Goal: Information Seeking & Learning: Compare options

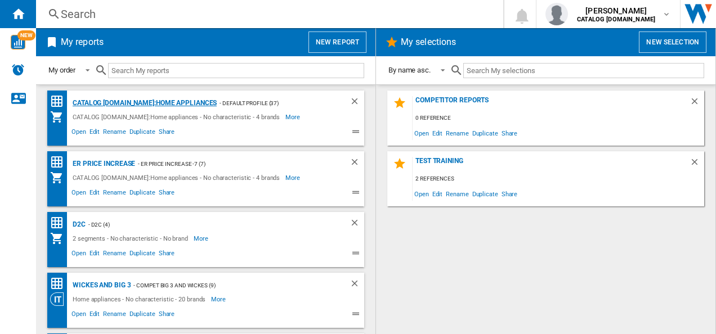
click at [125, 97] on div "CATALOG [DOMAIN_NAME]:Home appliances" at bounding box center [143, 103] width 147 height 14
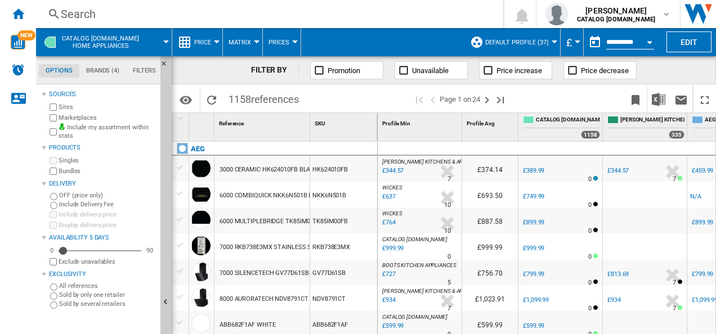
click at [241, 17] on div "Search" at bounding box center [267, 14] width 413 height 16
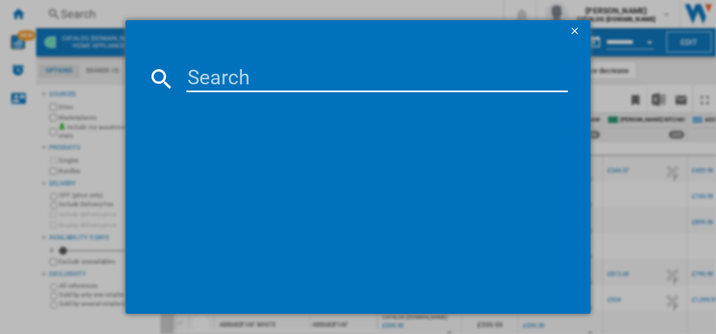
click at [254, 87] on input at bounding box center [377, 78] width 382 height 27
paste input "LFR61144B"
type input "LFR61144B"
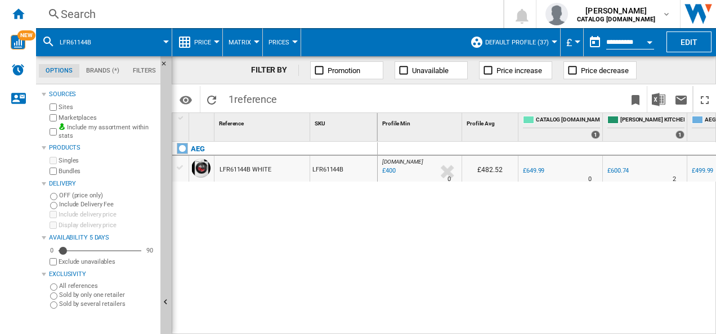
click at [253, 169] on div "LFR61144B WHITE" at bounding box center [246, 170] width 52 height 26
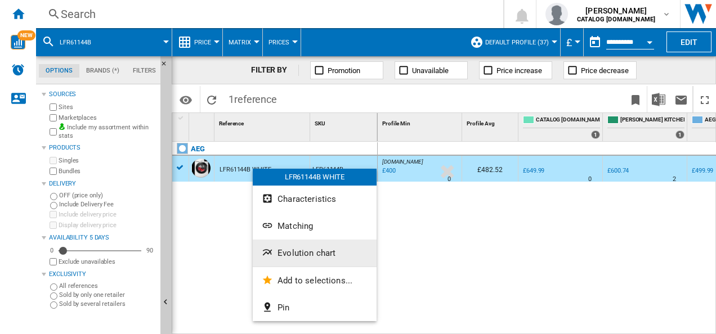
click at [278, 250] on span "Evolution chart" at bounding box center [307, 253] width 58 height 10
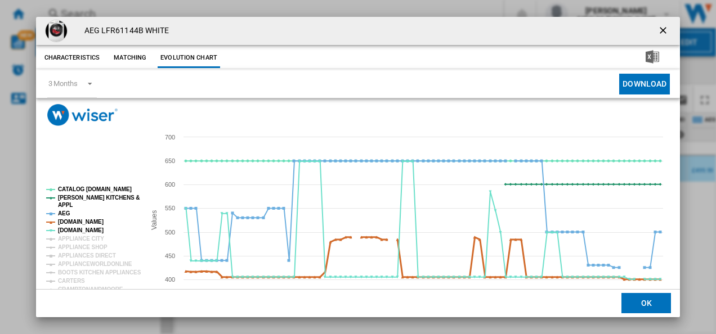
click at [86, 224] on tspan "[DOMAIN_NAME]" at bounding box center [81, 222] width 46 height 6
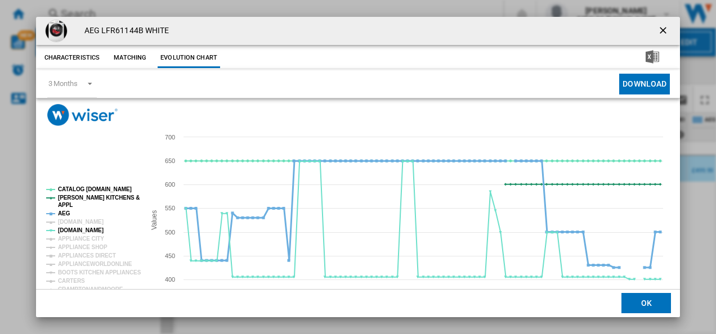
click at [60, 212] on tspan "AEG" at bounding box center [64, 214] width 12 height 6
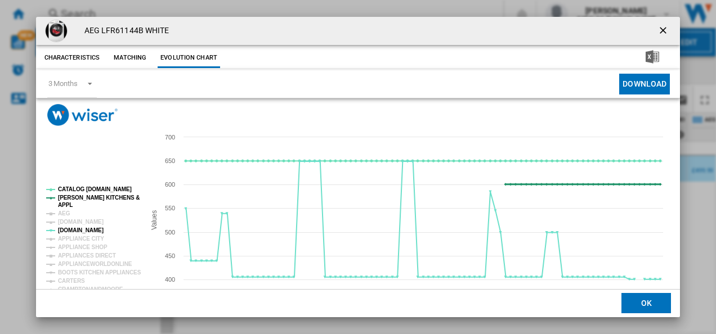
click at [78, 198] on tspan "[PERSON_NAME] KITCHENS &" at bounding box center [99, 198] width 82 height 6
click at [84, 190] on tspan "CATALOG [DOMAIN_NAME]" at bounding box center [95, 189] width 74 height 6
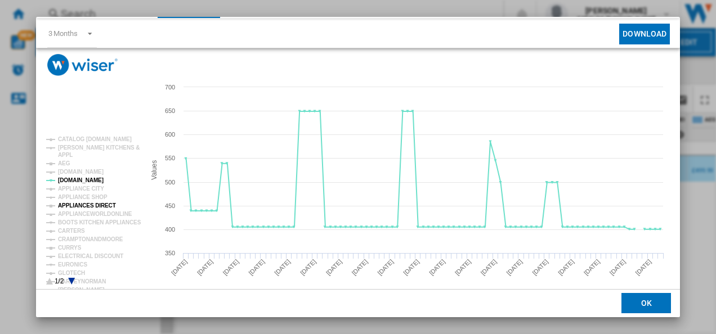
scroll to position [61, 0]
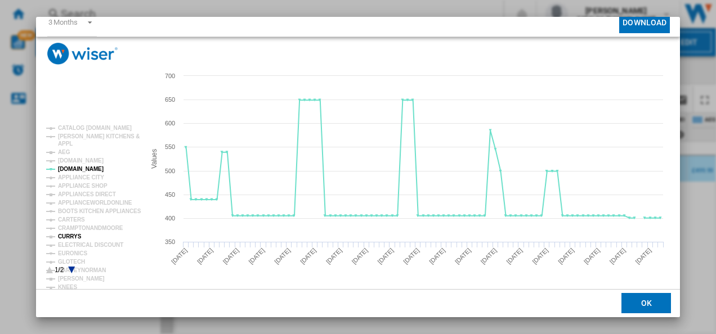
click at [72, 235] on tspan "CURRYS" at bounding box center [70, 237] width 24 height 6
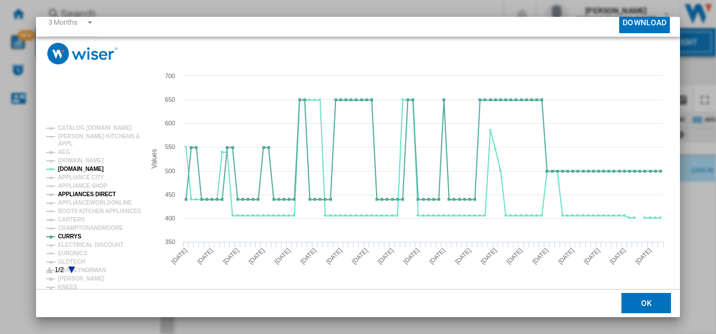
click at [87, 194] on tspan "APPLIANCES DIRECT" at bounding box center [87, 194] width 58 height 6
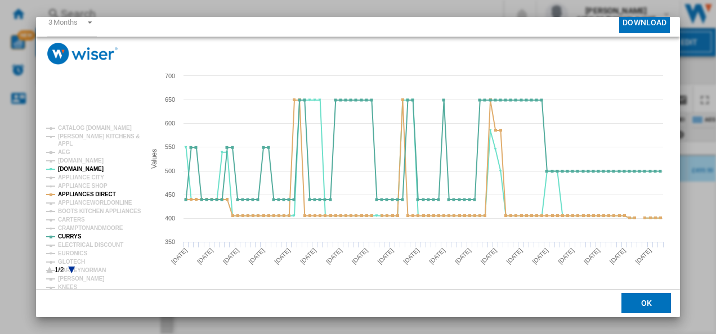
click at [70, 267] on icon "Product popup" at bounding box center [71, 270] width 7 height 7
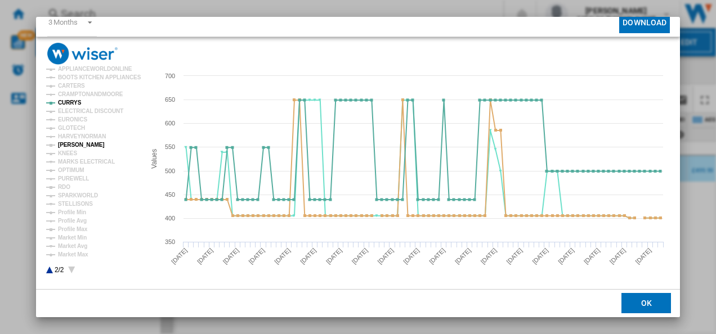
click at [70, 142] on tspan "[PERSON_NAME]" at bounding box center [81, 145] width 47 height 6
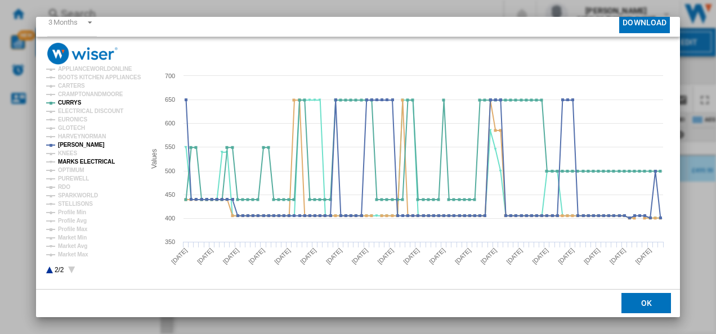
click at [72, 159] on tspan "MARKS ELECTRICAL" at bounding box center [86, 162] width 57 height 6
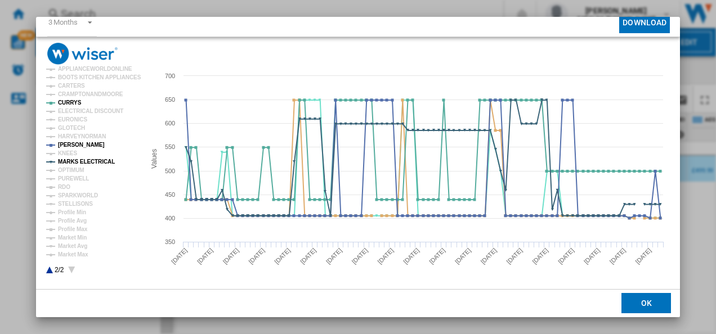
scroll to position [0, 0]
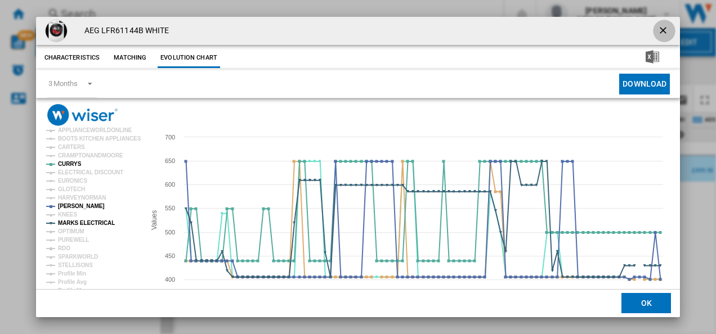
click at [660, 27] on ng-md-icon "getI18NText('BUTTONS.CLOSE_DIALOG')" at bounding box center [664, 32] width 14 height 14
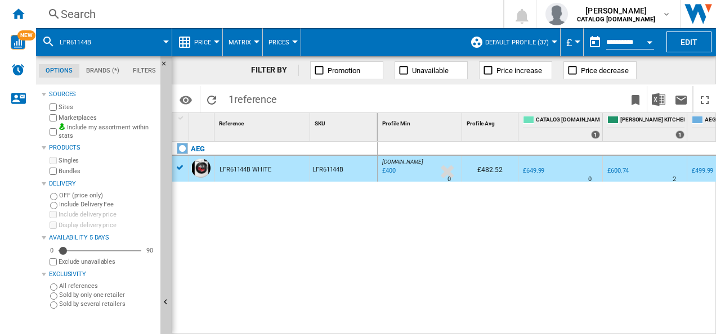
click at [286, 10] on div "Search" at bounding box center [267, 14] width 413 height 16
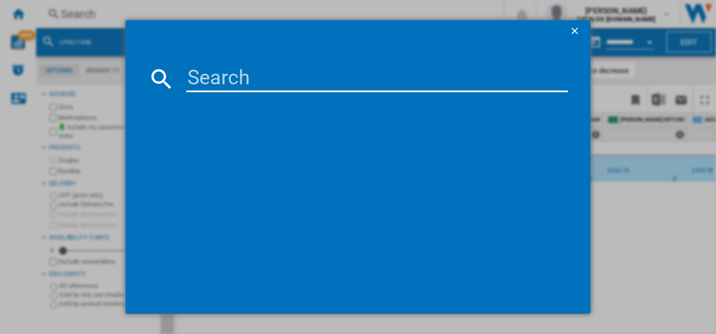
click at [224, 80] on input at bounding box center [377, 78] width 382 height 27
type input "LF8E8436BI"
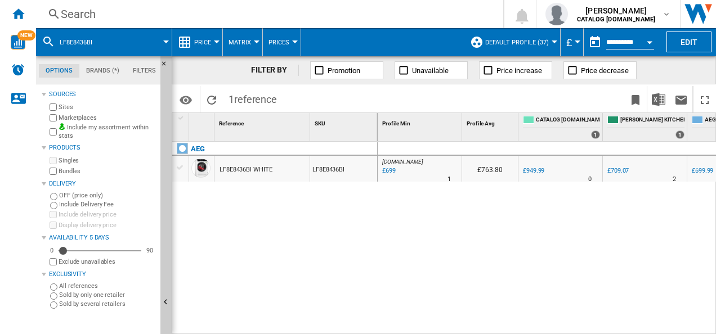
click at [236, 163] on div "LF8E8436BI WHITE" at bounding box center [246, 170] width 52 height 26
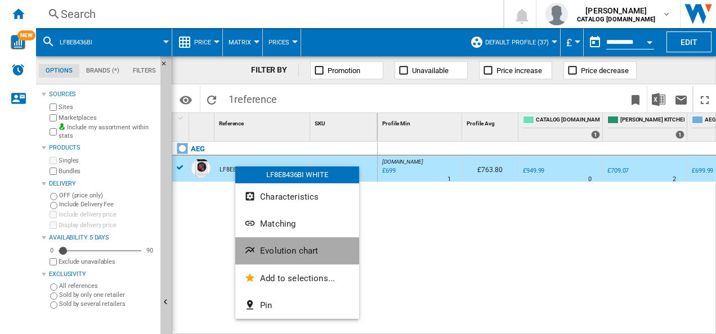
click at [254, 256] on ng-md-icon "Evolution chart" at bounding box center [251, 252] width 14 height 14
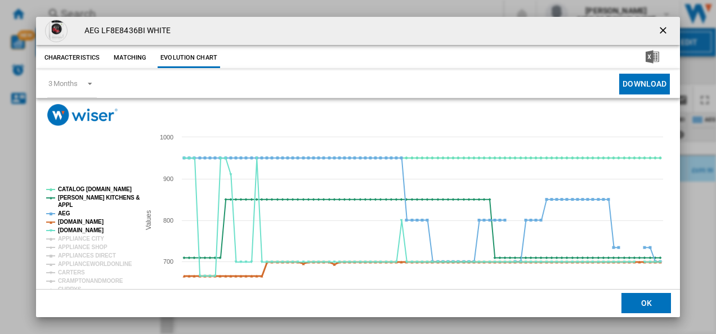
click at [88, 223] on tspan "[DOMAIN_NAME]" at bounding box center [81, 222] width 46 height 6
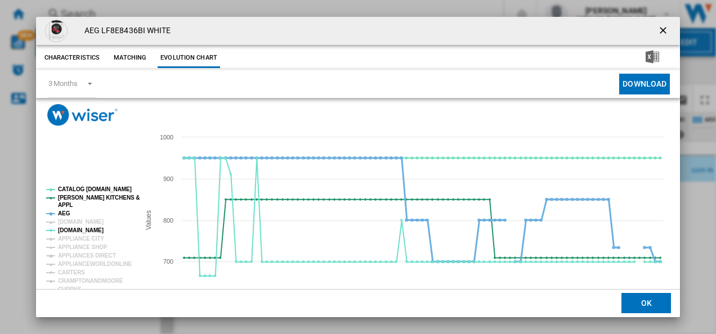
click at [66, 213] on tspan "AEG" at bounding box center [64, 214] width 12 height 6
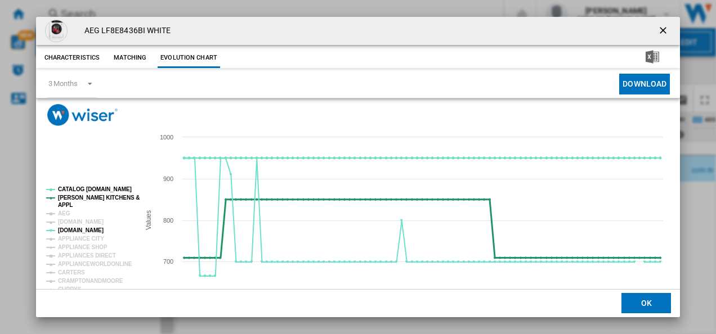
click at [75, 200] on tspan "[PERSON_NAME] KITCHENS &" at bounding box center [99, 198] width 82 height 6
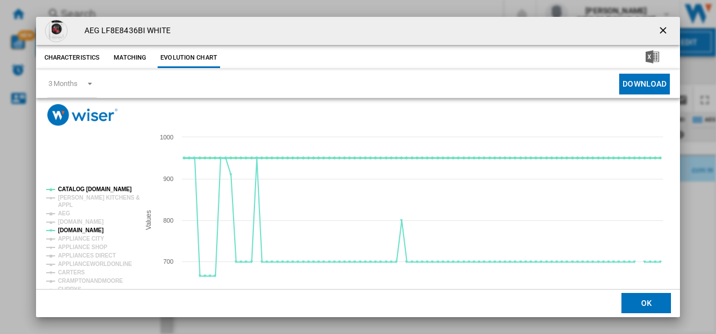
click at [82, 187] on tspan "CATALOG [DOMAIN_NAME]" at bounding box center [95, 189] width 74 height 6
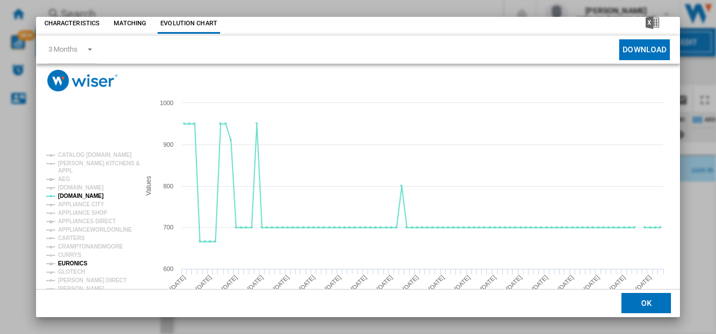
scroll to position [35, 0]
click at [77, 256] on tspan "CURRYS" at bounding box center [70, 255] width 24 height 6
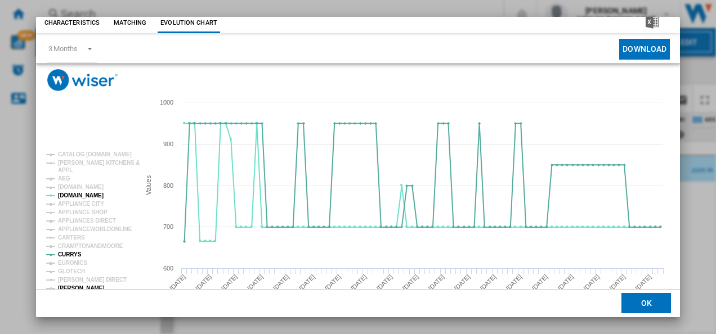
click at [81, 286] on tspan "[PERSON_NAME]" at bounding box center [81, 288] width 47 height 6
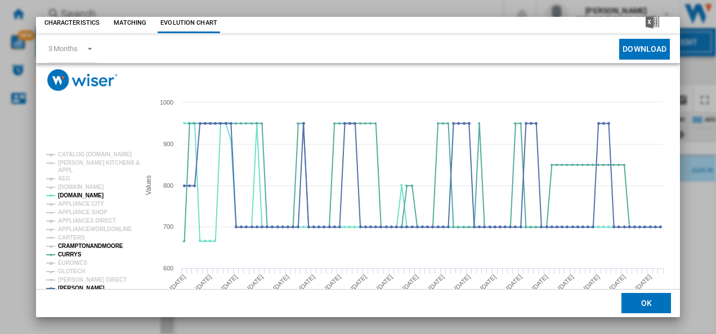
scroll to position [61, 0]
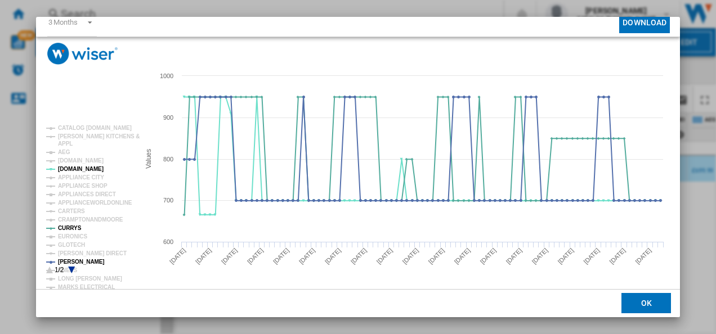
click at [73, 268] on icon "Product popup" at bounding box center [71, 270] width 7 height 7
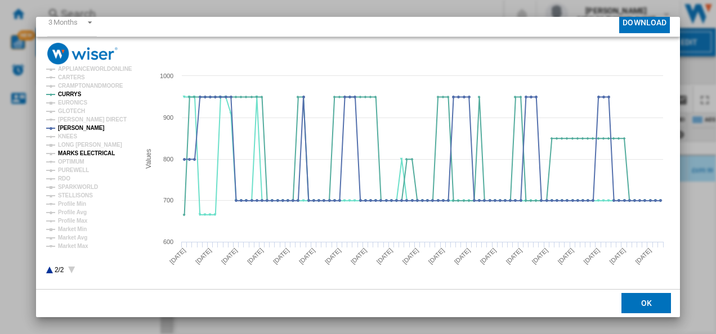
click at [78, 152] on tspan "MARKS ELECTRICAL" at bounding box center [86, 153] width 57 height 6
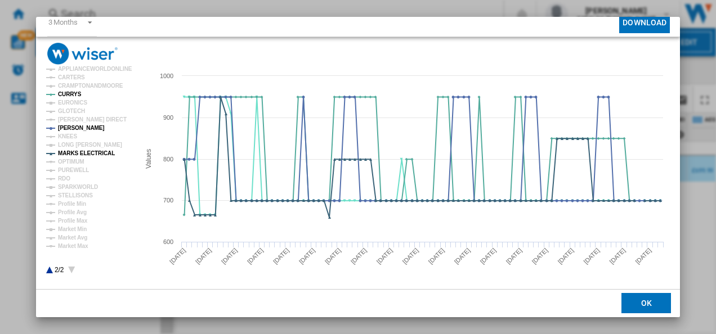
click at [46, 271] on rect "Product popup" at bounding box center [88, 200] width 93 height 158
click at [50, 270] on icon "Product popup" at bounding box center [49, 270] width 7 height 7
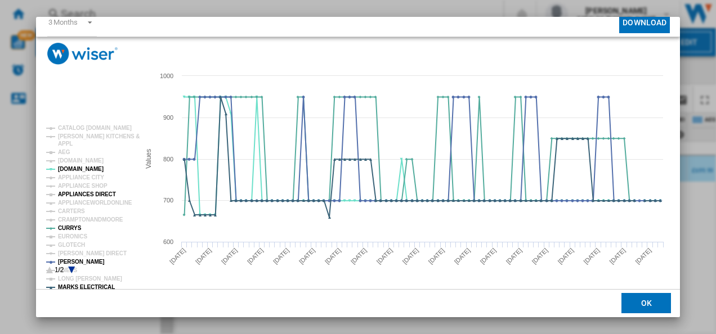
click at [95, 191] on tspan "APPLIANCES DIRECT" at bounding box center [87, 194] width 58 height 6
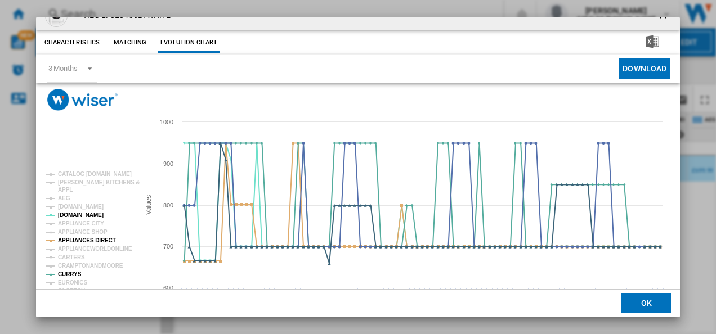
scroll to position [0, 0]
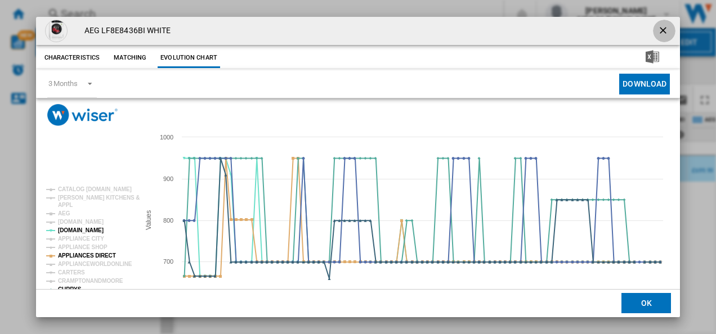
click at [663, 28] on ng-md-icon "getI18NText('BUTTONS.CLOSE_DIALOG')" at bounding box center [664, 32] width 14 height 14
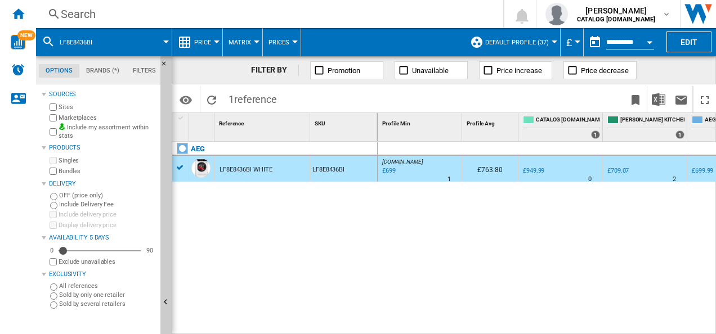
click at [215, 12] on div "Search" at bounding box center [267, 14] width 413 height 16
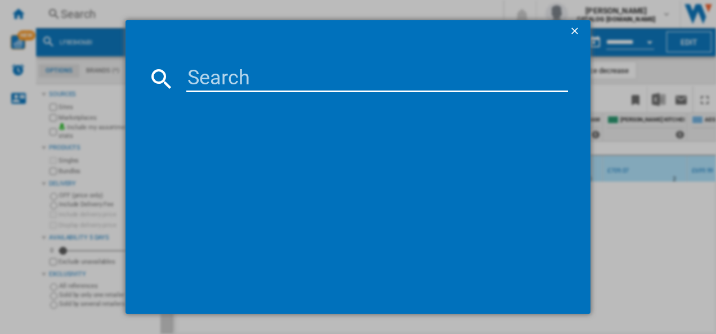
click at [205, 70] on input at bounding box center [377, 78] width 382 height 27
type input "LFX6G7434BI"
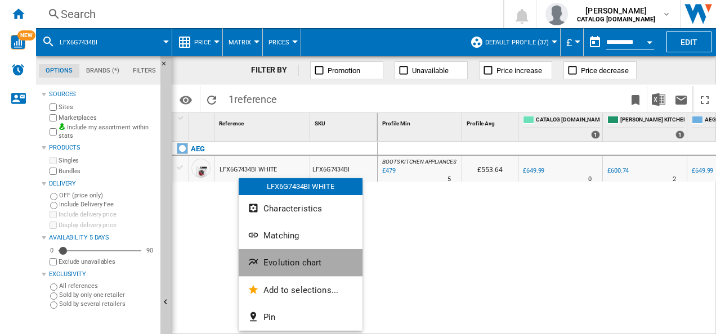
click at [266, 254] on button "Evolution chart" at bounding box center [301, 262] width 124 height 27
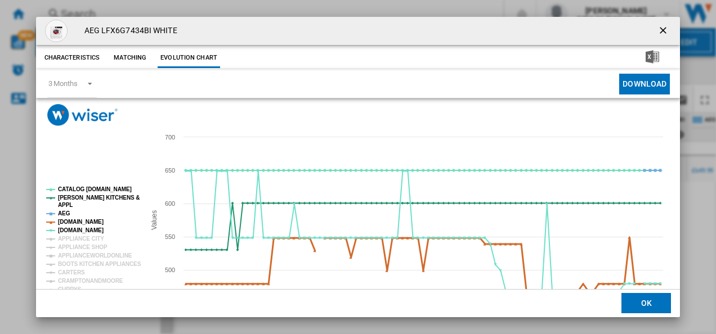
click at [62, 222] on tspan "[DOMAIN_NAME]" at bounding box center [81, 222] width 46 height 6
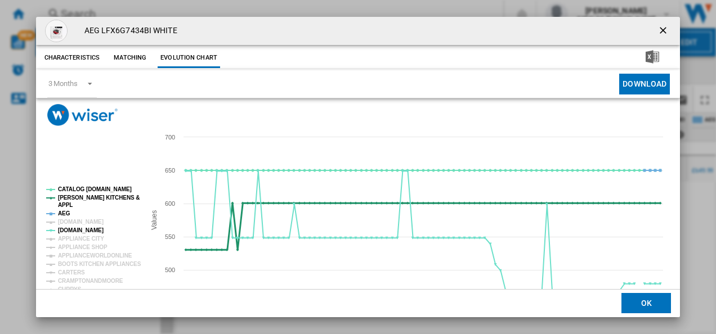
drag, startPoint x: 64, startPoint y: 211, endPoint x: 73, endPoint y: 196, distance: 17.5
click at [73, 196] on g "CATALOG [DOMAIN_NAME] [PERSON_NAME] KITCHENS & APPL AEG [DOMAIN_NAME] [DOMAIN_N…" at bounding box center [93, 315] width 95 height 258
click at [73, 196] on tspan "[PERSON_NAME] KITCHENS &" at bounding box center [99, 198] width 82 height 6
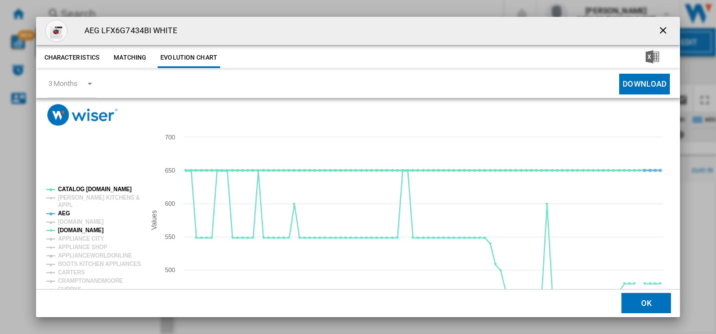
click at [74, 187] on tspan "CATALOG [DOMAIN_NAME]" at bounding box center [95, 189] width 74 height 6
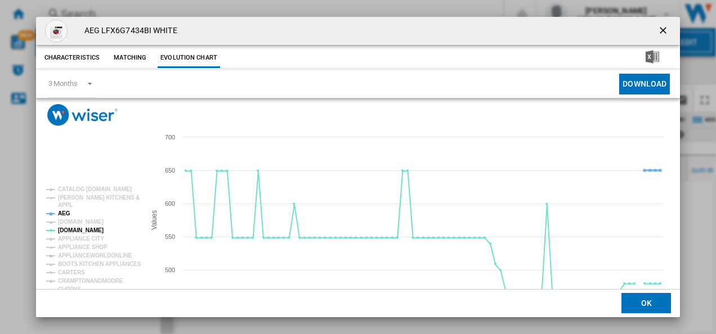
click at [65, 213] on tspan "AEG" at bounding box center [64, 214] width 12 height 6
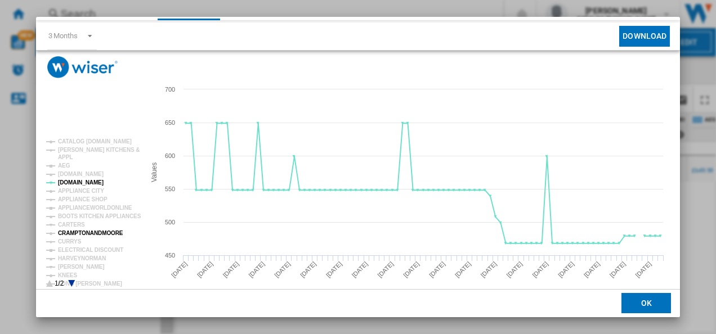
scroll to position [48, 0]
click at [71, 240] on tspan "CURRYS" at bounding box center [70, 241] width 24 height 6
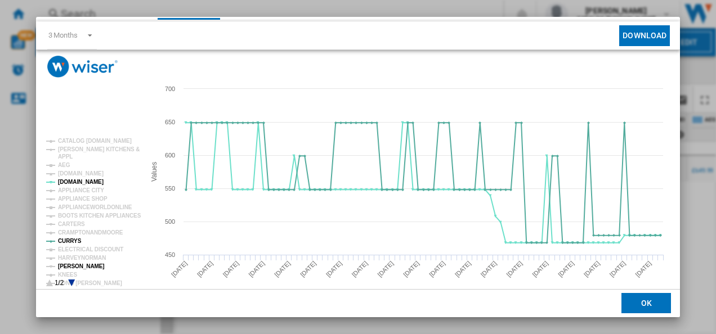
click at [75, 267] on tspan "[PERSON_NAME]" at bounding box center [81, 266] width 47 height 6
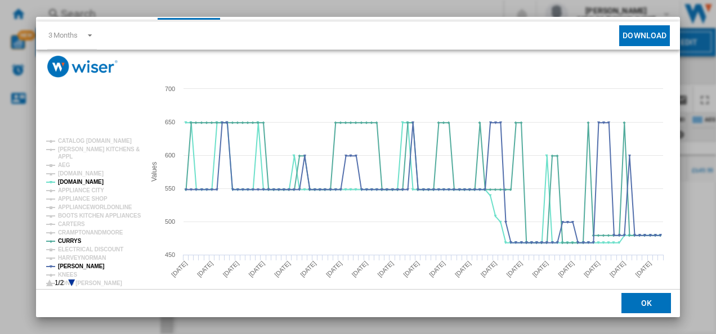
click at [71, 280] on icon "Product popup" at bounding box center [71, 283] width 7 height 7
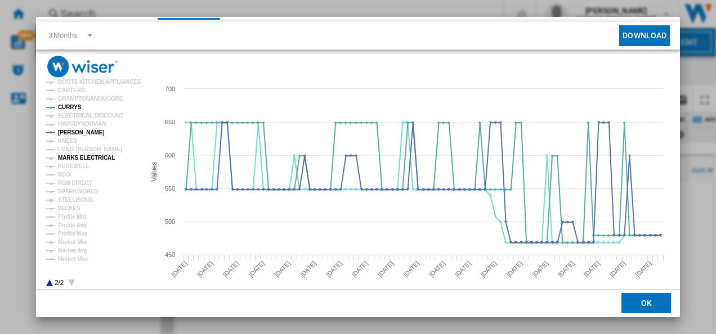
click at [82, 155] on tspan "MARKS ELECTRICAL" at bounding box center [86, 158] width 57 height 6
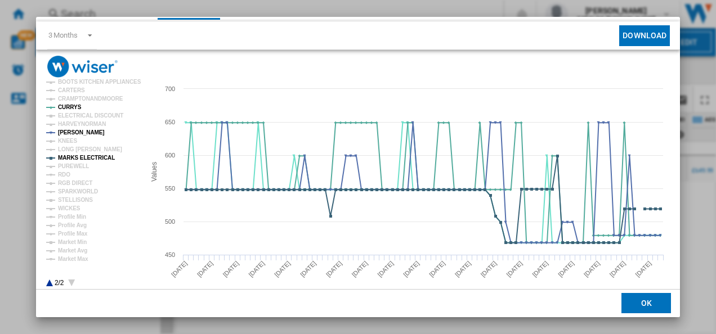
click at [50, 283] on icon "Product popup" at bounding box center [49, 283] width 7 height 7
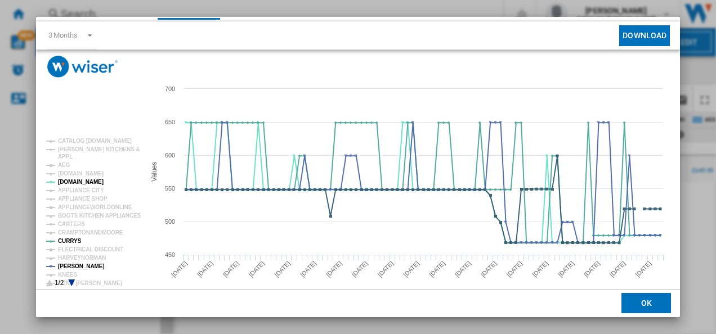
scroll to position [0, 0]
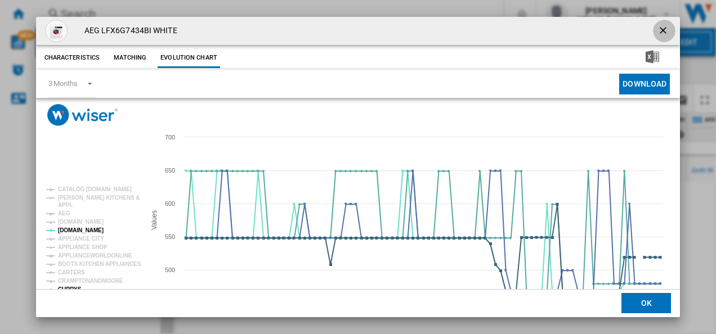
click at [659, 29] on ng-md-icon "getI18NText('BUTTONS.CLOSE_DIALOG')" at bounding box center [664, 32] width 14 height 14
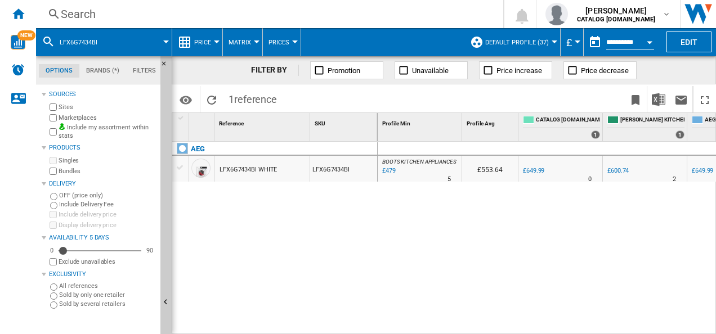
click at [325, 9] on div "Search" at bounding box center [267, 14] width 413 height 16
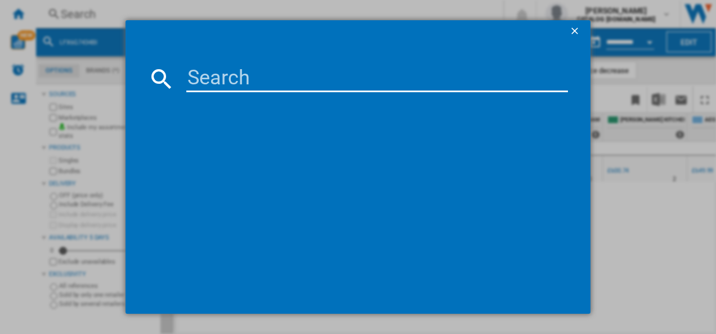
click at [234, 78] on input at bounding box center [377, 78] width 382 height 27
type input "LFR61844B"
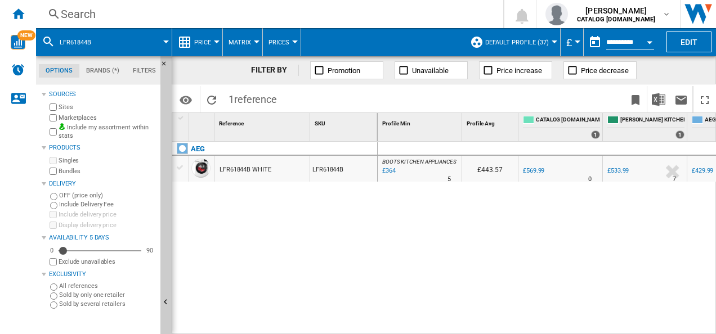
drag, startPoint x: 232, startPoint y: 177, endPoint x: 226, endPoint y: 168, distance: 11.1
click at [226, 168] on div "LFR61844B WHITE" at bounding box center [246, 170] width 52 height 26
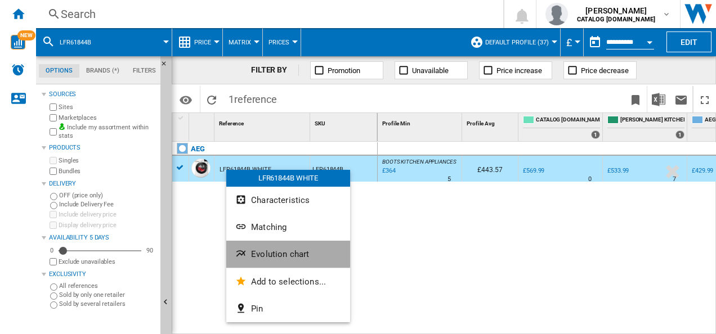
click at [251, 250] on span "Evolution chart" at bounding box center [280, 254] width 58 height 10
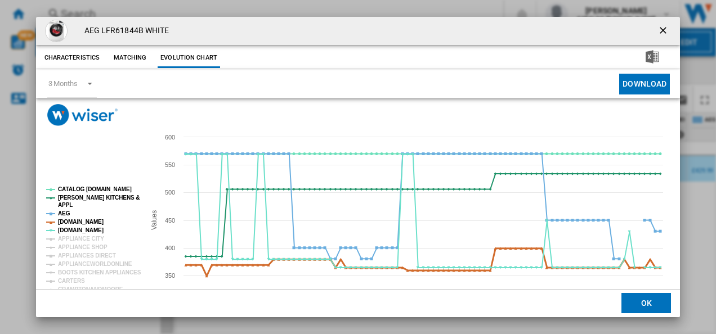
click at [78, 221] on tspan "[DOMAIN_NAME]" at bounding box center [81, 222] width 46 height 6
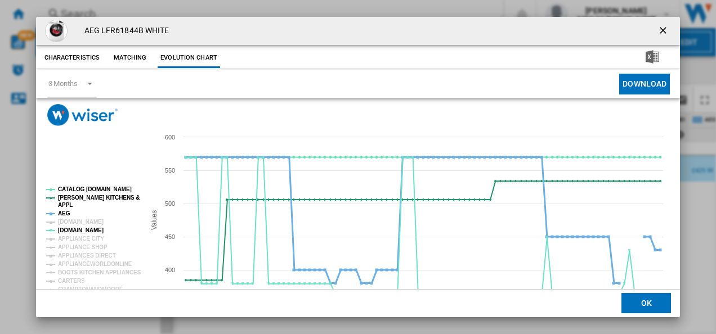
click at [66, 214] on tspan "AEG" at bounding box center [64, 214] width 12 height 6
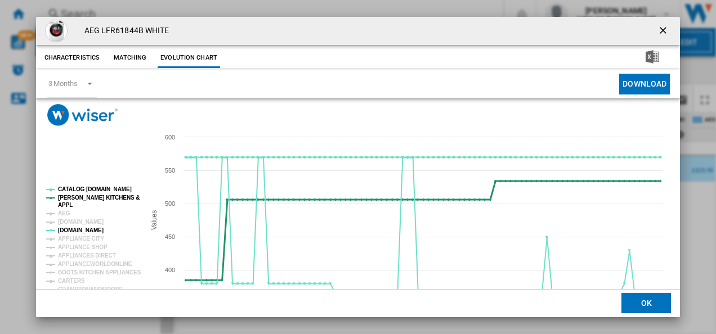
click at [87, 196] on tspan "[PERSON_NAME] KITCHENS &" at bounding box center [99, 198] width 82 height 6
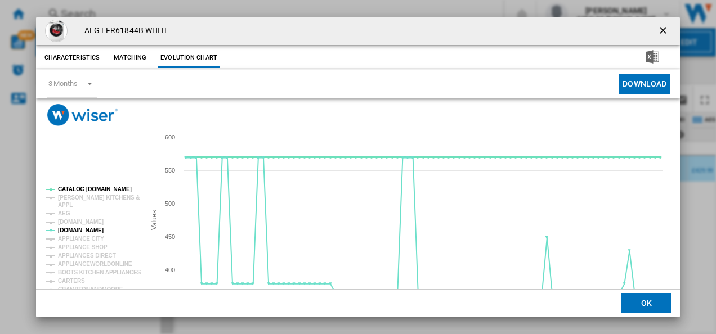
click at [87, 190] on tspan "CATALOG [DOMAIN_NAME]" at bounding box center [95, 189] width 74 height 6
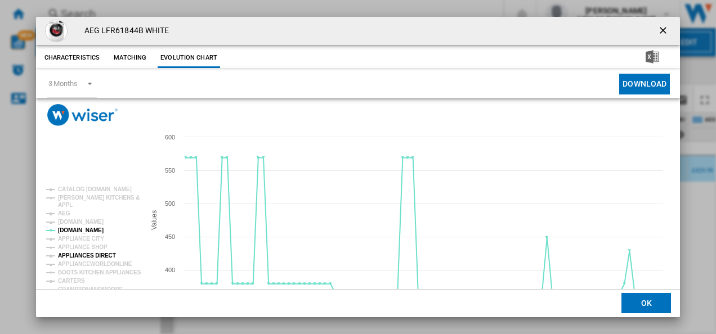
click at [85, 255] on tspan "APPLIANCES DIRECT" at bounding box center [87, 256] width 58 height 6
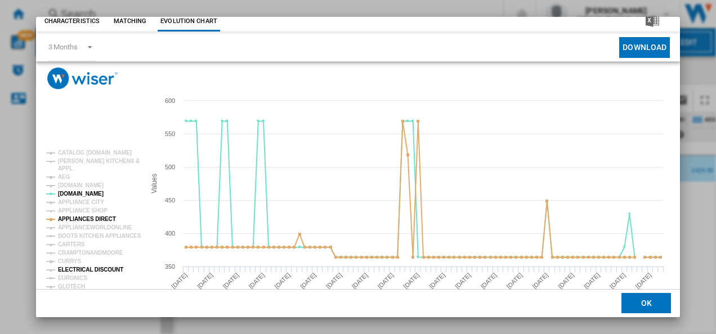
scroll to position [61, 0]
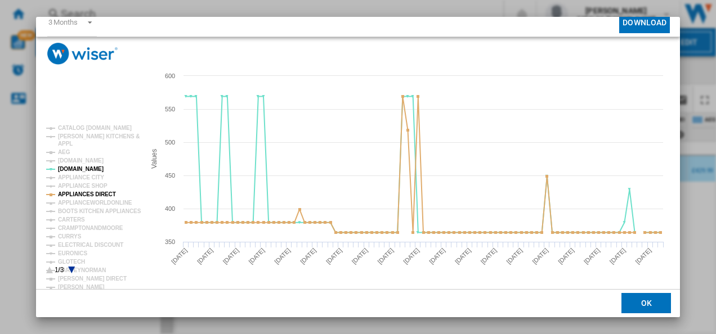
click at [79, 238] on rect "Product popup" at bounding box center [91, 200] width 99 height 158
click at [74, 237] on tspan "CURRYS" at bounding box center [70, 237] width 24 height 6
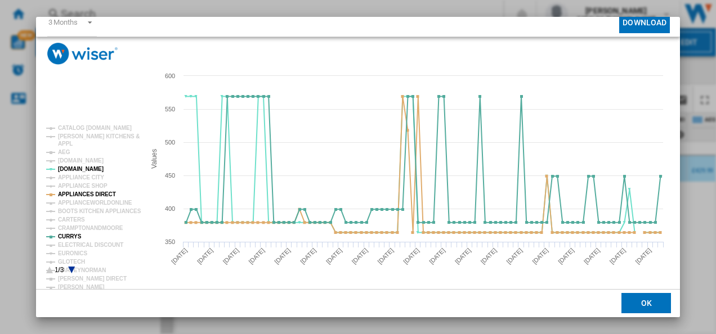
click at [71, 268] on icon "Product popup" at bounding box center [71, 270] width 7 height 7
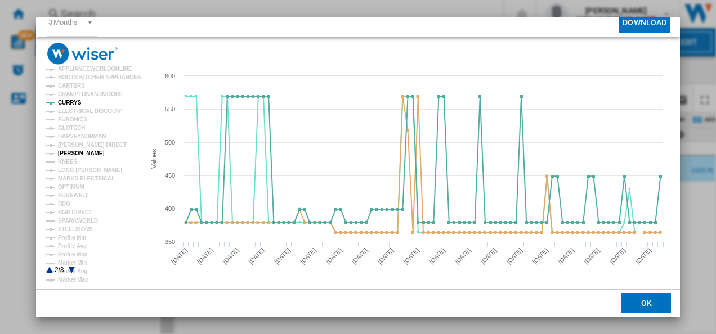
click at [87, 151] on tspan "[PERSON_NAME]" at bounding box center [81, 153] width 47 height 6
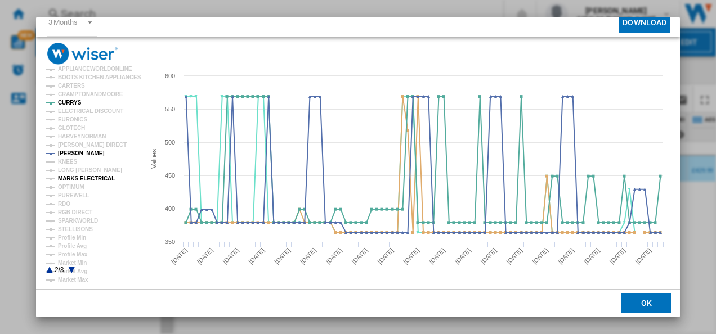
click at [83, 179] on tspan "MARKS ELECTRICAL" at bounding box center [86, 179] width 57 height 6
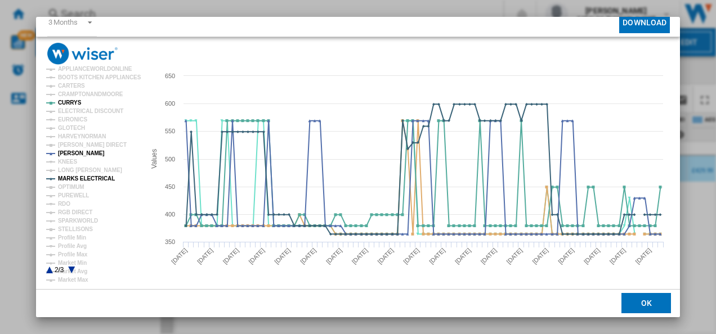
scroll to position [0, 0]
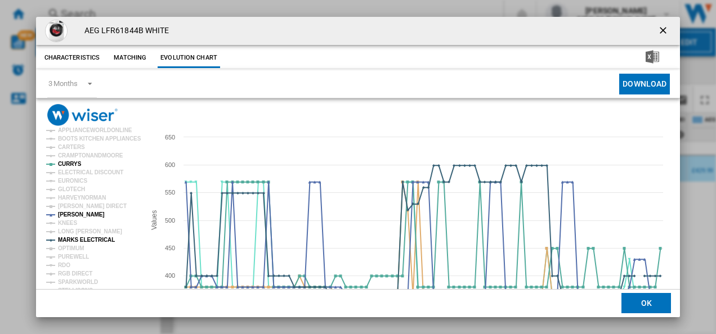
click at [657, 31] on ng-md-icon "getI18NText('BUTTONS.CLOSE_DIALOG')" at bounding box center [664, 32] width 14 height 14
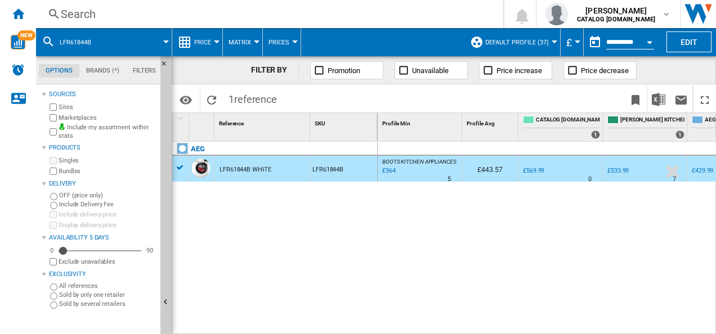
click at [370, 10] on div "Search" at bounding box center [267, 14] width 413 height 16
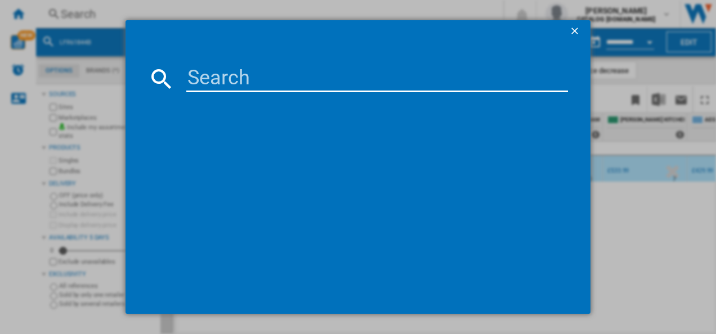
click at [235, 71] on input at bounding box center [377, 78] width 382 height 27
type input "LF7C8636BI"
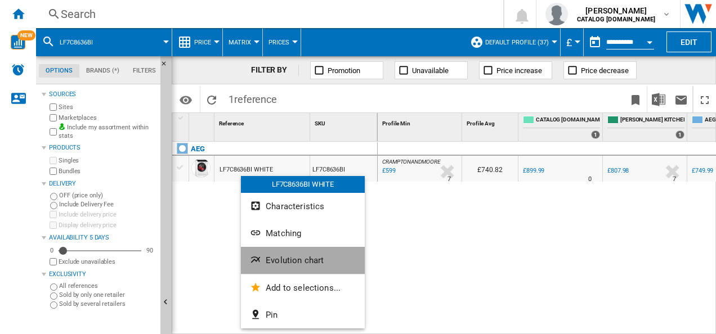
click at [273, 267] on button "Evolution chart" at bounding box center [303, 260] width 124 height 27
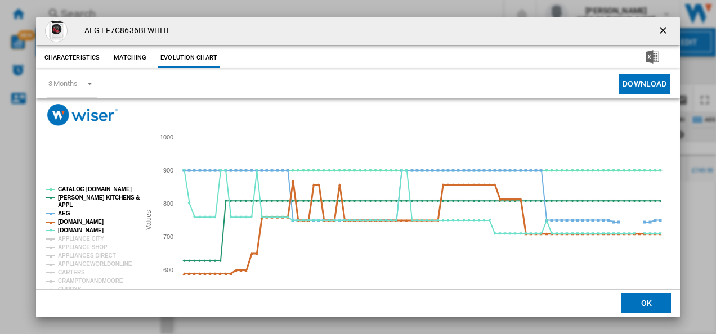
click at [74, 221] on tspan "[DOMAIN_NAME]" at bounding box center [81, 222] width 46 height 6
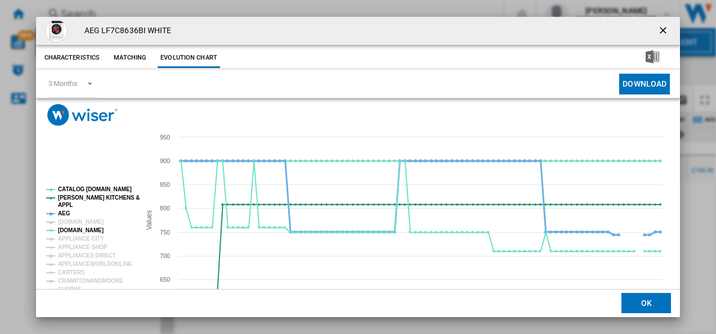
click at [65, 214] on tspan "AEG" at bounding box center [64, 214] width 12 height 6
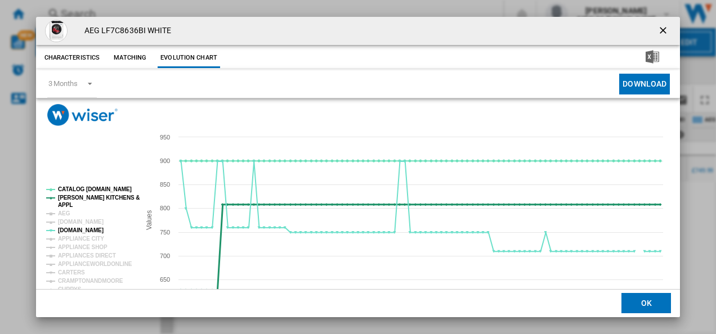
click at [77, 197] on tspan "[PERSON_NAME] KITCHENS &" at bounding box center [99, 198] width 82 height 6
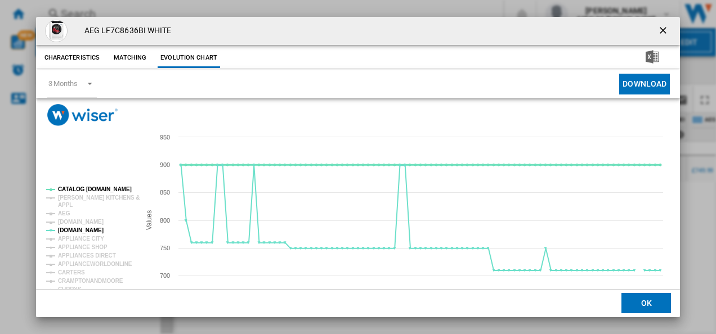
click at [78, 188] on tspan "CATALOG [DOMAIN_NAME]" at bounding box center [95, 189] width 74 height 6
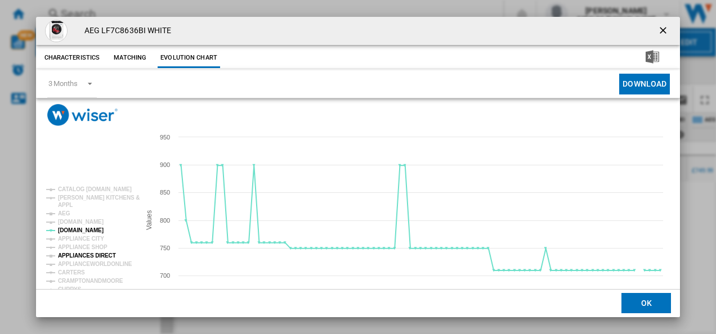
click at [89, 253] on tspan "APPLIANCES DIRECT" at bounding box center [87, 256] width 58 height 6
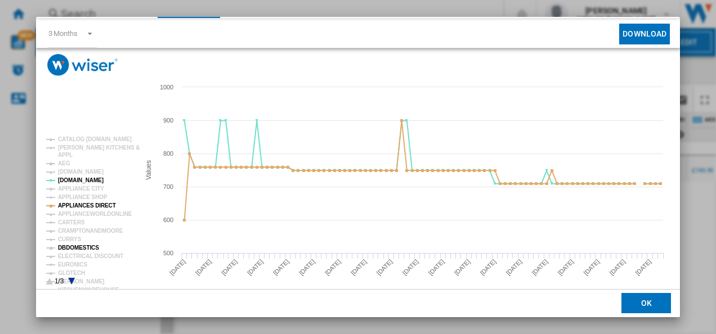
scroll to position [61, 0]
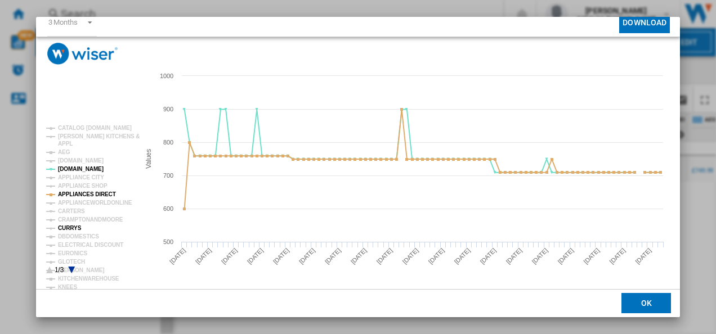
click at [72, 227] on tspan "CURRYS" at bounding box center [70, 228] width 24 height 6
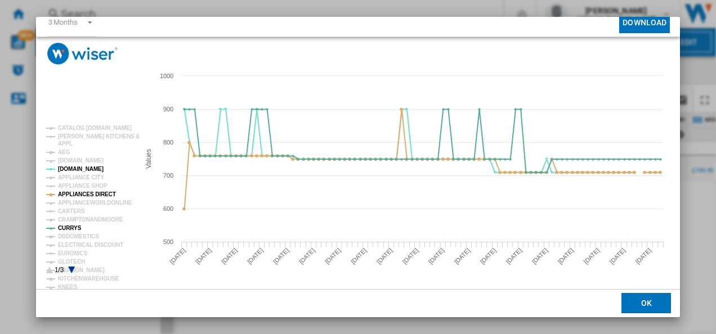
click at [71, 267] on icon "Product popup" at bounding box center [71, 270] width 7 height 7
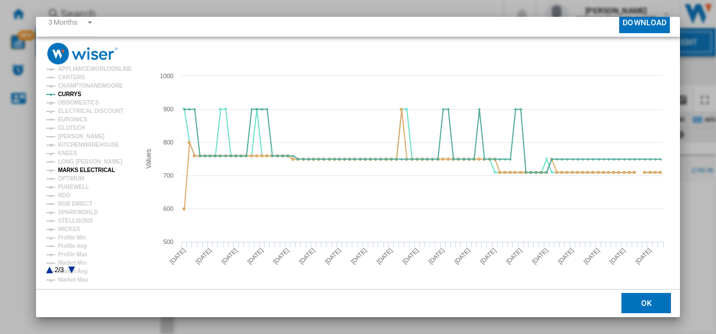
click at [73, 167] on tspan "MARKS ELECTRICAL" at bounding box center [86, 170] width 57 height 6
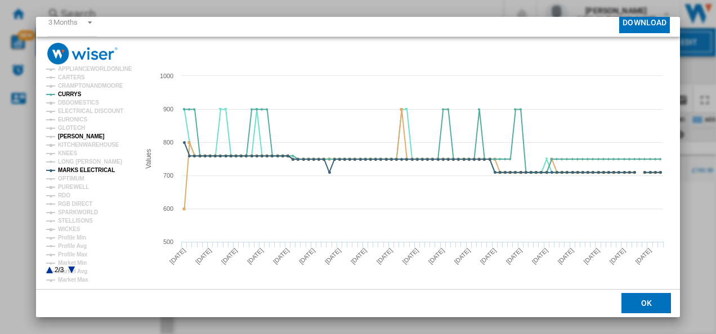
click at [71, 136] on tspan "[PERSON_NAME]" at bounding box center [81, 136] width 47 height 6
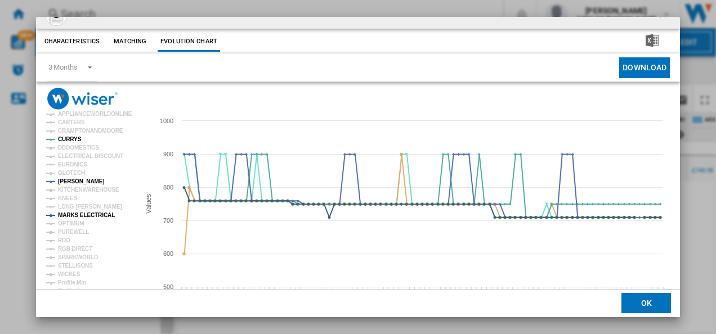
scroll to position [0, 0]
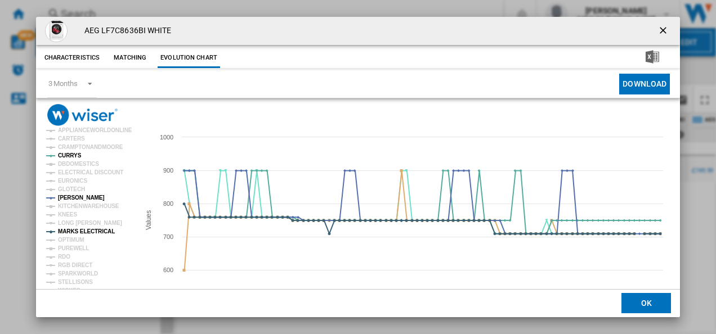
click at [662, 27] on ng-md-icon "getI18NText('BUTTONS.CLOSE_DIALOG')" at bounding box center [664, 32] width 14 height 14
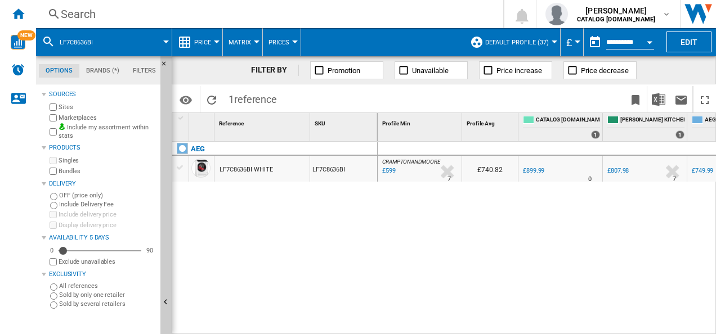
click at [240, 20] on div "Search" at bounding box center [267, 14] width 413 height 16
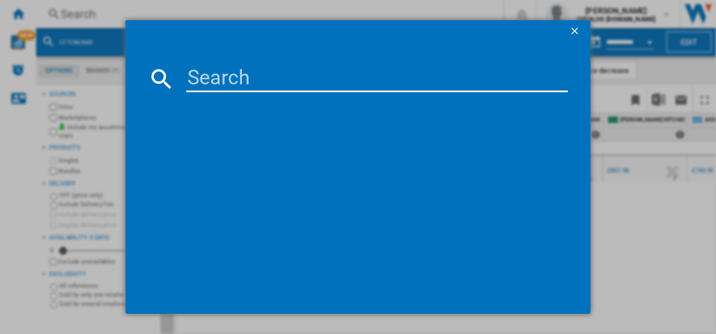
click at [235, 82] on input at bounding box center [377, 78] width 382 height 27
type input "LF7C8636BI"
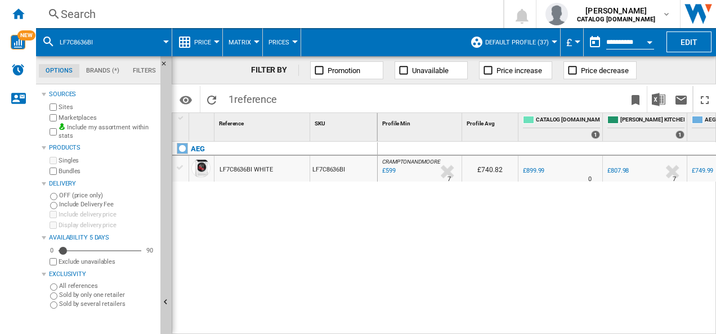
click at [244, 174] on div "LF7C8636BI WHITE" at bounding box center [246, 170] width 53 height 26
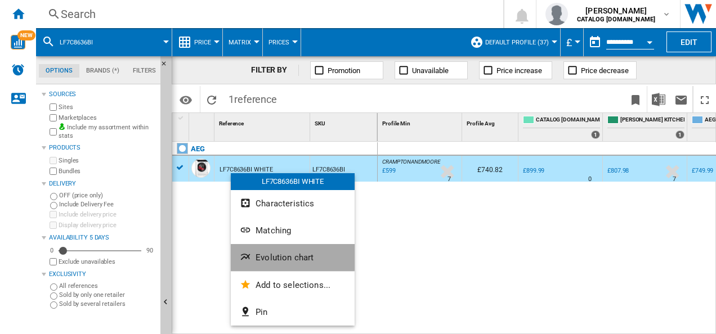
click at [265, 253] on span "Evolution chart" at bounding box center [285, 258] width 58 height 10
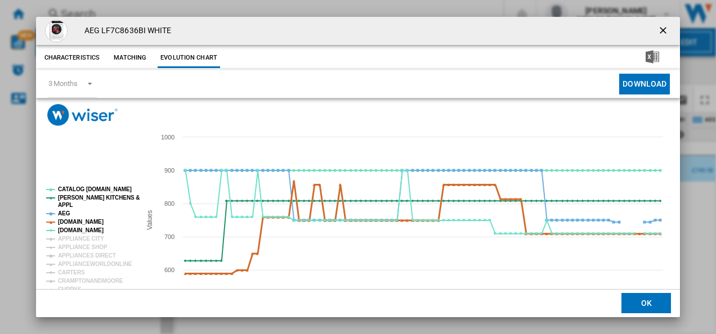
click at [79, 220] on tspan "[DOMAIN_NAME]" at bounding box center [81, 222] width 46 height 6
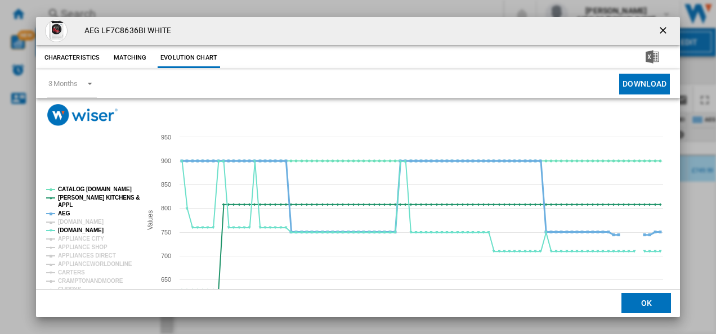
click at [61, 213] on tspan "AEG" at bounding box center [64, 214] width 12 height 6
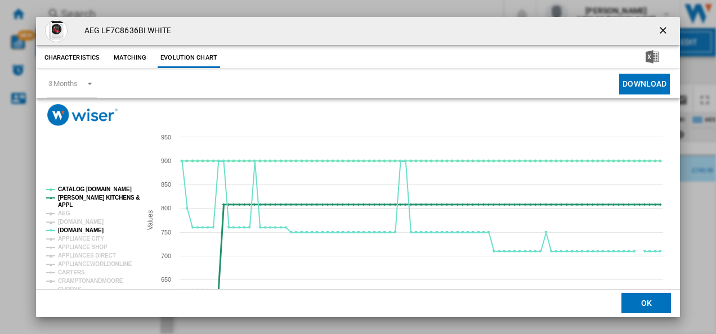
click at [80, 199] on tspan "[PERSON_NAME] KITCHENS &" at bounding box center [99, 198] width 82 height 6
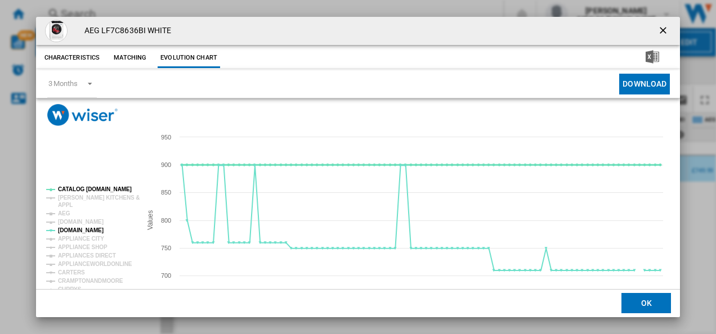
click at [87, 190] on tspan "CATALOG [DOMAIN_NAME]" at bounding box center [95, 189] width 74 height 6
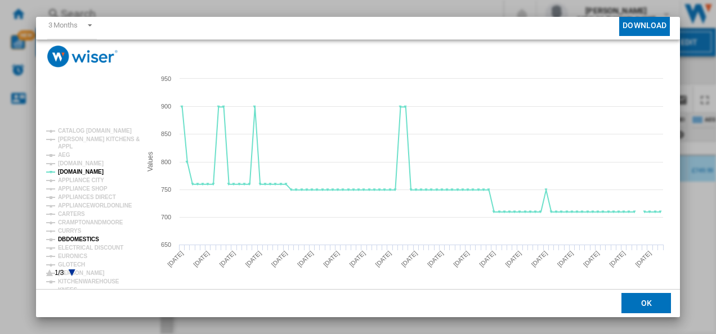
scroll to position [61, 0]
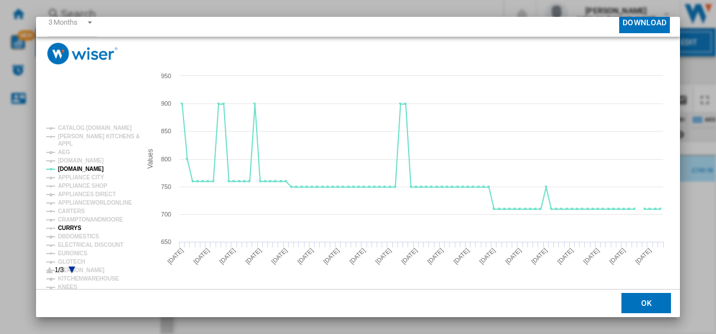
click at [68, 226] on tspan "CURRYS" at bounding box center [70, 228] width 24 height 6
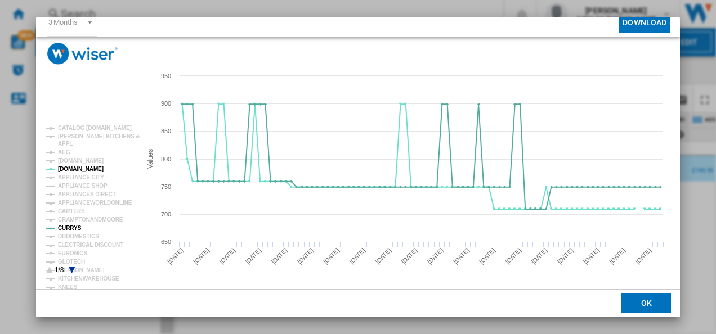
click at [73, 267] on icon "Product popup" at bounding box center [71, 270] width 7 height 7
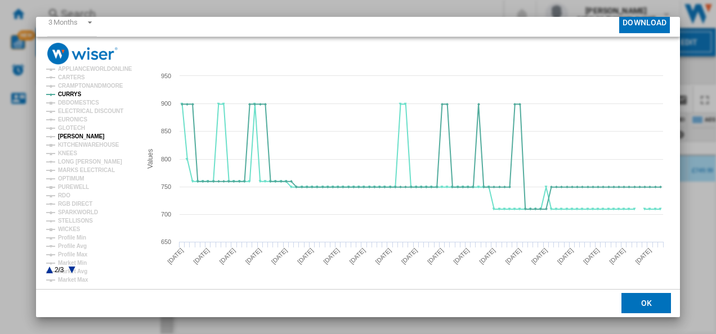
click at [69, 138] on tspan "[PERSON_NAME]" at bounding box center [81, 136] width 47 height 6
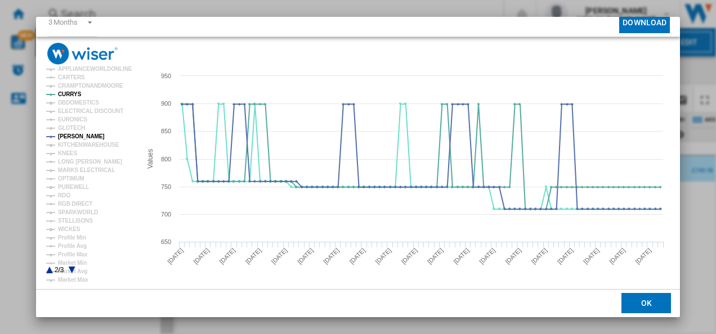
click at [48, 270] on icon "Product popup" at bounding box center [49, 270] width 7 height 7
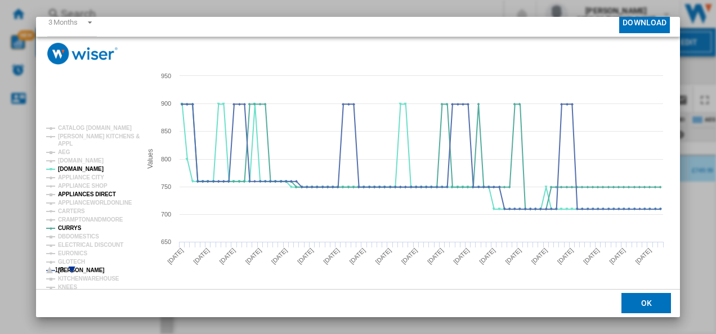
click at [88, 191] on tspan "APPLIANCES DIRECT" at bounding box center [87, 194] width 58 height 6
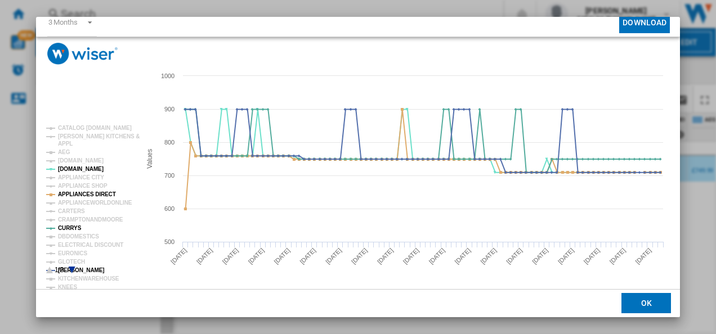
click at [70, 269] on icon "Product popup" at bounding box center [71, 270] width 7 height 7
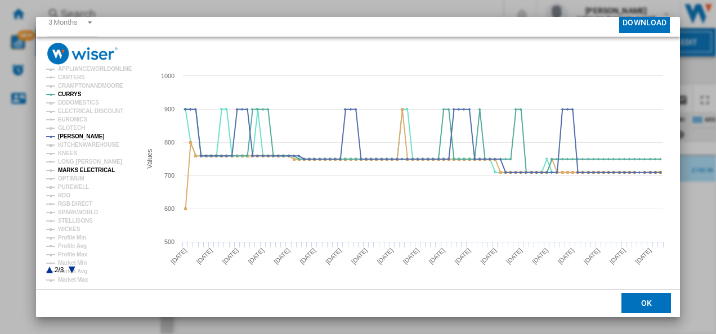
click at [66, 168] on tspan "MARKS ELECTRICAL" at bounding box center [86, 170] width 57 height 6
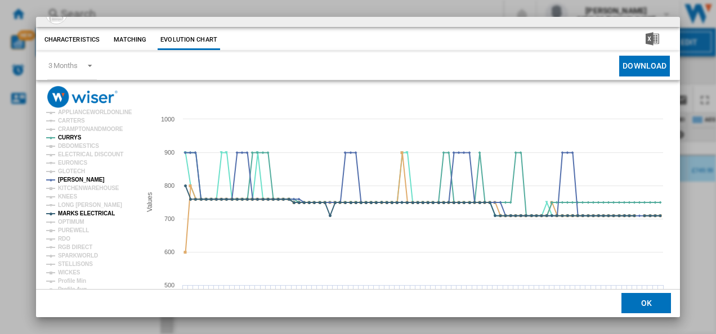
scroll to position [0, 0]
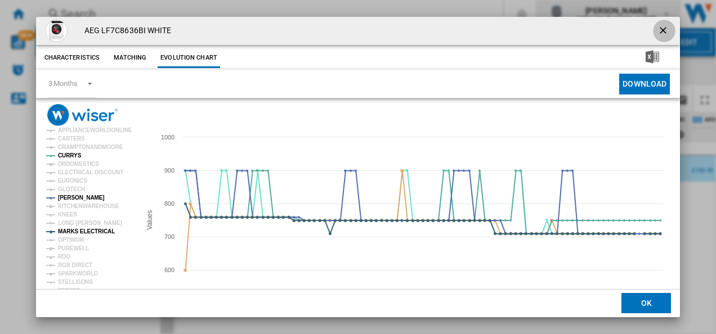
drag, startPoint x: 663, startPoint y: 27, endPoint x: 574, endPoint y: 24, distance: 89.0
click at [662, 27] on ng-md-icon "getI18NText('BUTTONS.CLOSE_DIALOG')" at bounding box center [664, 32] width 14 height 14
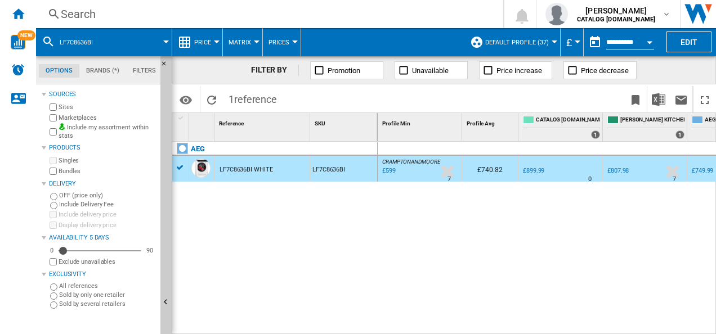
click at [181, 6] on div "Search" at bounding box center [267, 14] width 413 height 16
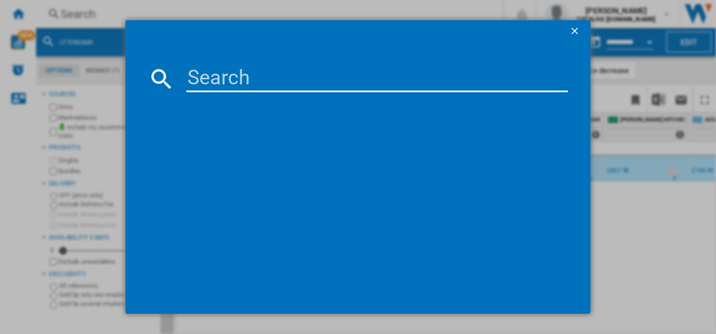
click at [199, 79] on input at bounding box center [377, 78] width 382 height 27
type input "LFR61944B"
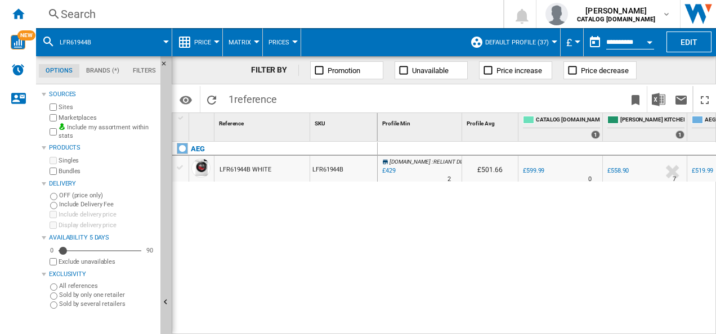
click at [231, 167] on div "LFR61944B WHITE" at bounding box center [246, 170] width 52 height 26
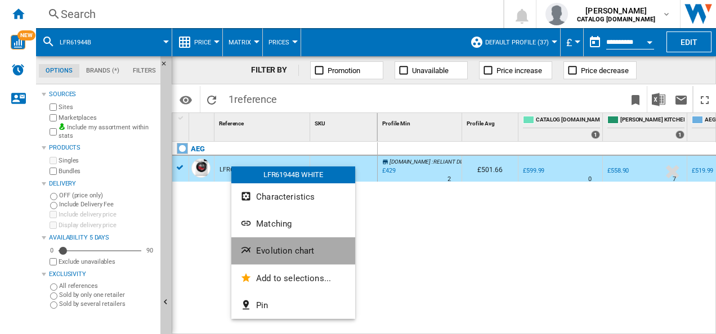
click at [250, 249] on ng-md-icon "Evolution chart" at bounding box center [247, 252] width 14 height 14
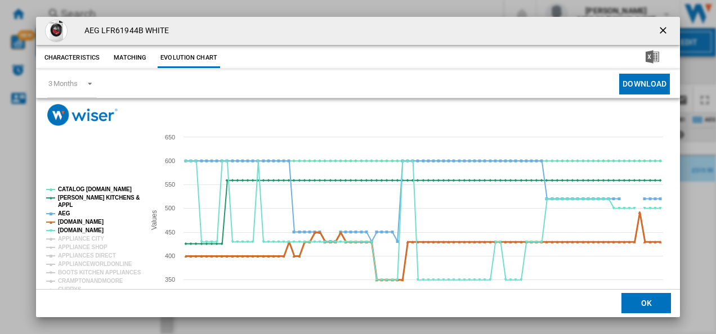
click at [71, 221] on tspan "[DOMAIN_NAME]" at bounding box center [81, 222] width 46 height 6
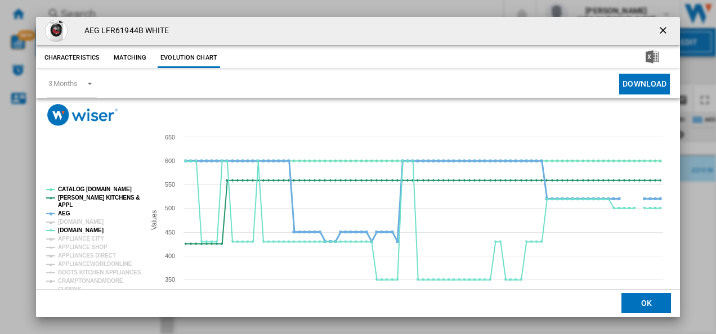
click at [63, 211] on tspan "AEG" at bounding box center [64, 214] width 12 height 6
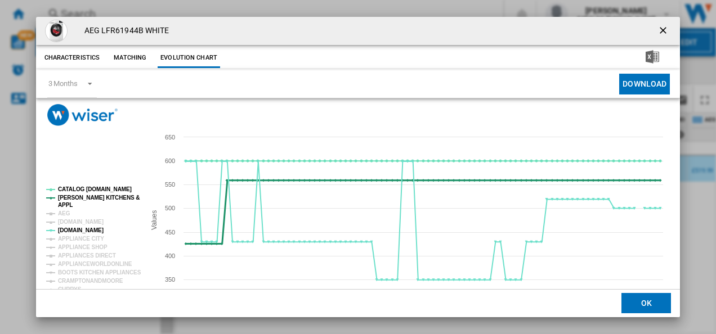
click at [69, 196] on tspan "[PERSON_NAME] KITCHENS &" at bounding box center [99, 198] width 82 height 6
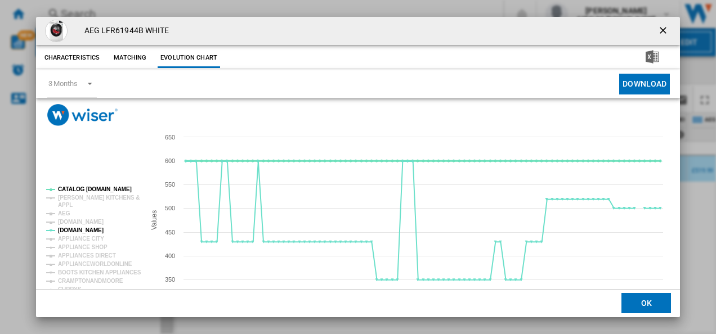
click at [74, 188] on tspan "CATALOG [DOMAIN_NAME]" at bounding box center [95, 189] width 74 height 6
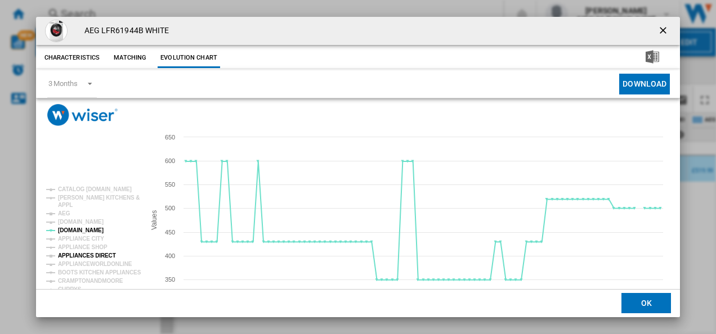
click at [94, 255] on tspan "APPLIANCES DIRECT" at bounding box center [87, 256] width 58 height 6
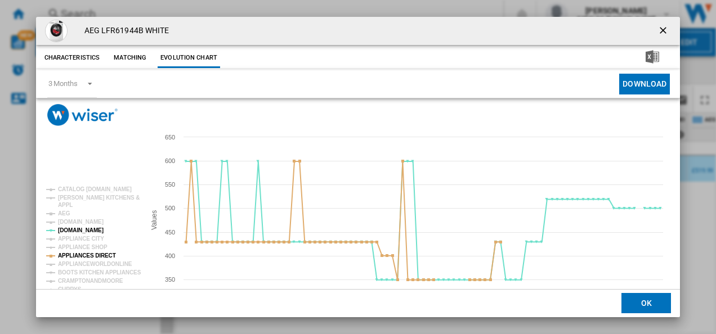
scroll to position [61, 0]
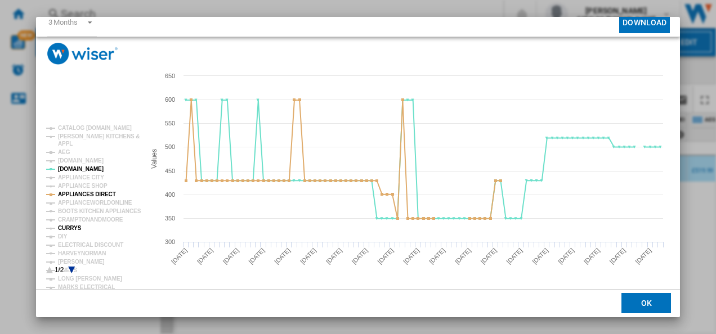
click at [69, 225] on tspan "CURRYS" at bounding box center [70, 228] width 24 height 6
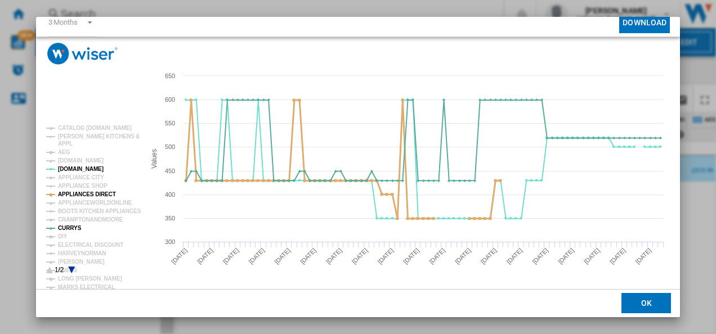
click at [87, 195] on tspan "APPLIANCES DIRECT" at bounding box center [87, 194] width 58 height 6
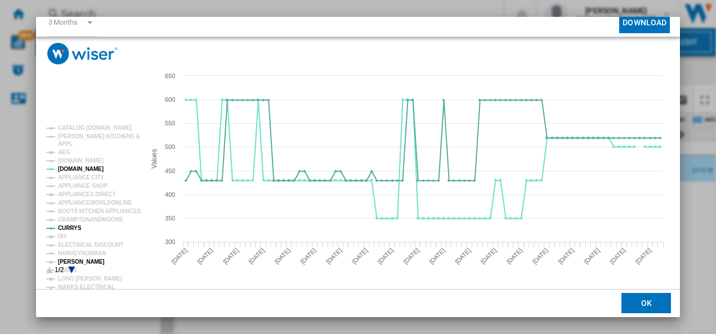
click at [75, 259] on tspan "[PERSON_NAME]" at bounding box center [81, 262] width 47 height 6
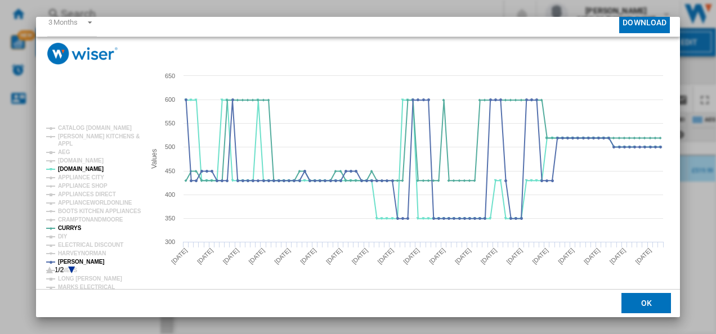
click at [73, 267] on icon "Product popup" at bounding box center [71, 270] width 7 height 7
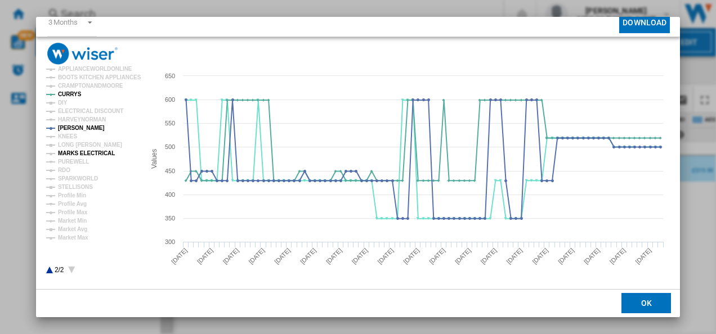
click at [69, 152] on tspan "MARKS ELECTRICAL" at bounding box center [86, 153] width 57 height 6
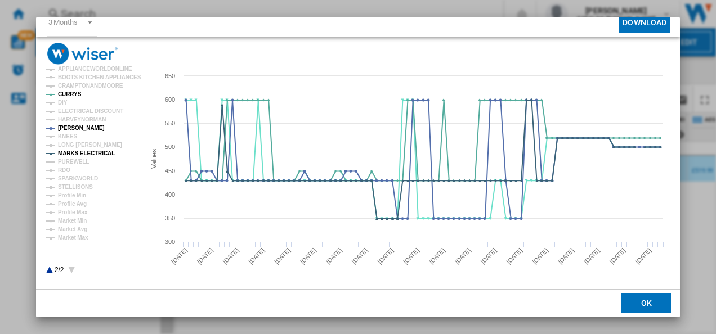
click at [49, 270] on icon "Product popup" at bounding box center [49, 270] width 7 height 7
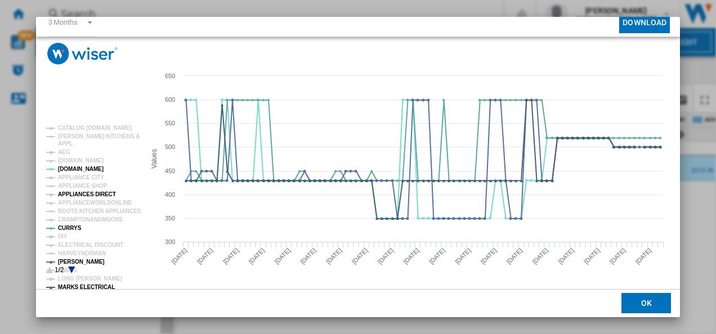
click at [79, 194] on tspan "APPLIANCES DIRECT" at bounding box center [87, 194] width 58 height 6
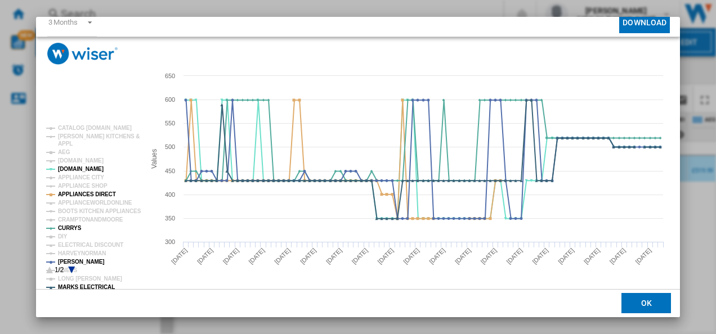
click at [697, 221] on div "AEG LFR61944B WHITE Characteristics Matching Evolution chart price £599.99 deli…" at bounding box center [358, 167] width 716 height 334
click at [641, 302] on button "OK" at bounding box center [646, 304] width 50 height 20
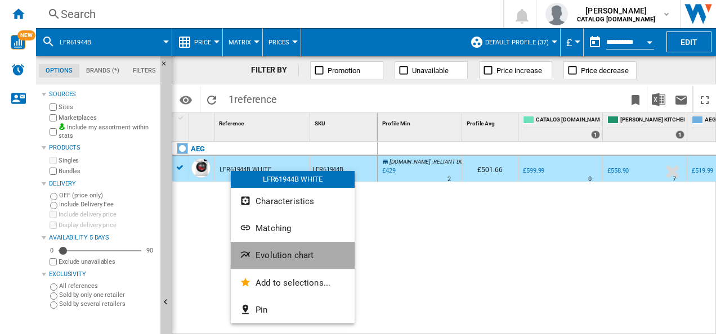
click at [250, 257] on ng-md-icon "Evolution chart" at bounding box center [247, 256] width 14 height 14
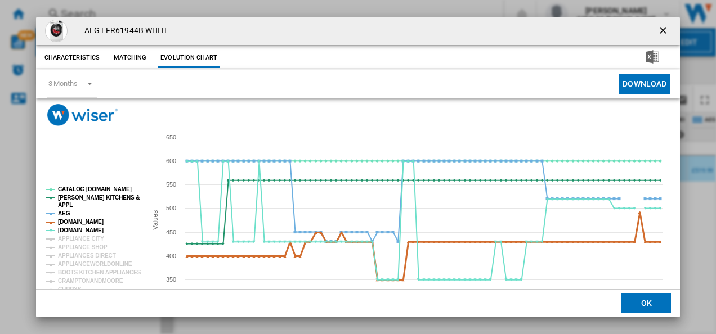
click at [68, 223] on tspan "[DOMAIN_NAME]" at bounding box center [81, 222] width 46 height 6
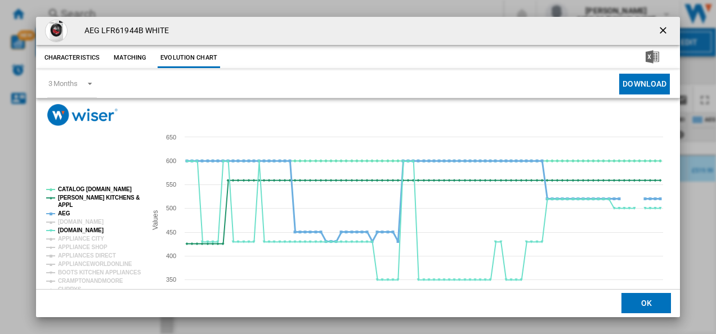
click at [65, 214] on tspan "AEG" at bounding box center [64, 214] width 12 height 6
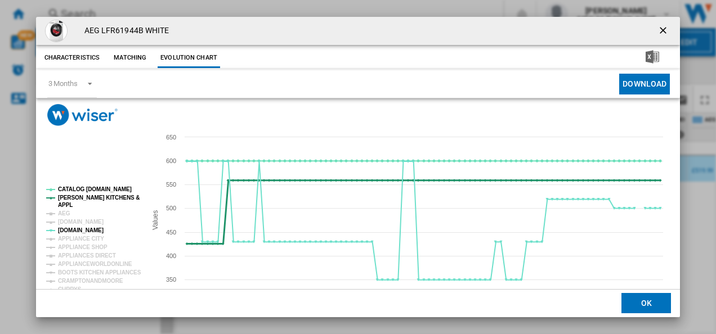
click at [72, 196] on tspan "[PERSON_NAME] KITCHENS &" at bounding box center [99, 198] width 82 height 6
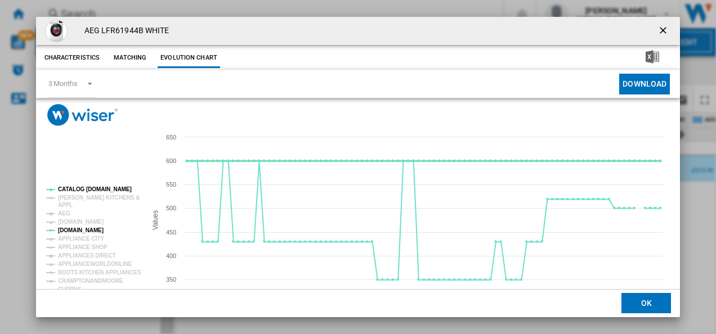
click at [74, 189] on tspan "CATALOG [DOMAIN_NAME]" at bounding box center [95, 189] width 74 height 6
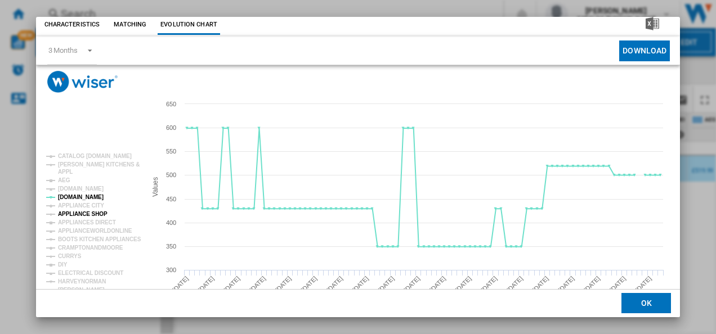
scroll to position [34, 0]
click at [71, 254] on tspan "CURRYS" at bounding box center [70, 256] width 24 height 6
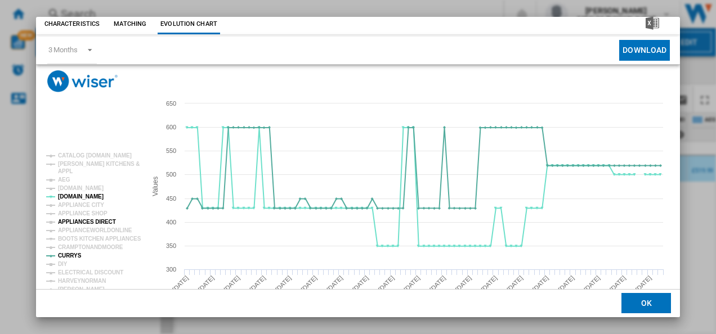
click at [92, 219] on tspan "APPLIANCES DIRECT" at bounding box center [87, 222] width 58 height 6
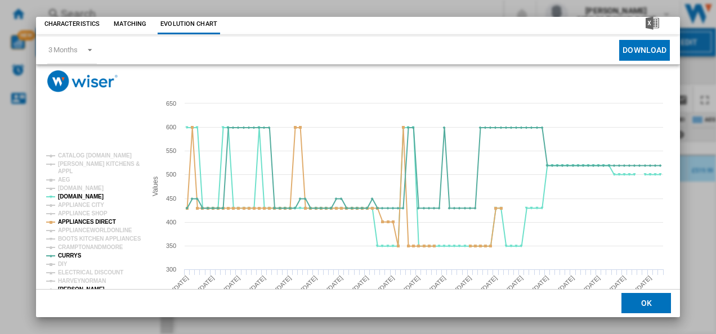
click at [75, 287] on tspan "[PERSON_NAME]" at bounding box center [81, 290] width 47 height 6
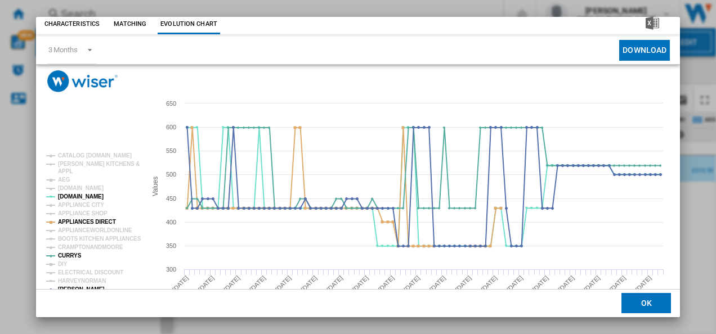
scroll to position [61, 0]
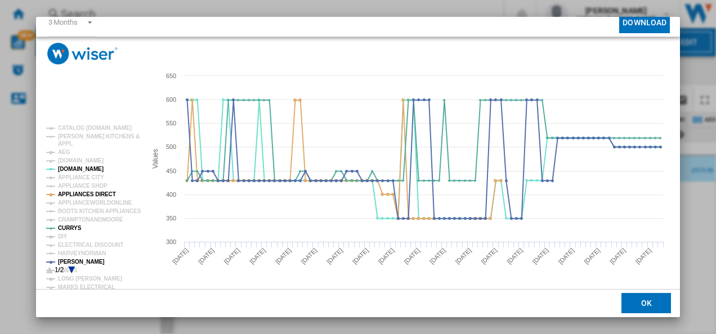
click at [71, 269] on icon "Product popup" at bounding box center [71, 270] width 7 height 7
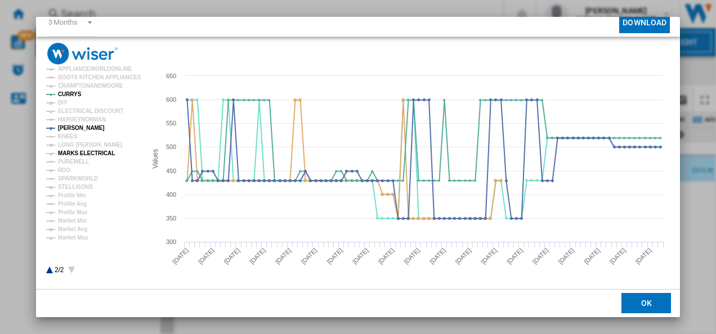
click at [99, 151] on tspan "MARKS ELECTRICAL" at bounding box center [86, 153] width 57 height 6
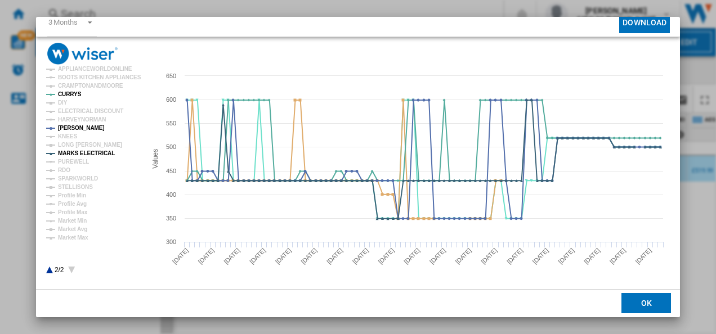
scroll to position [0, 0]
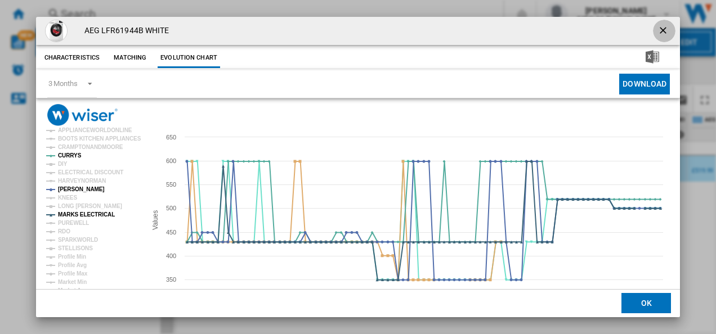
click at [657, 30] on ng-md-icon "getI18NText('BUTTONS.CLOSE_DIALOG')" at bounding box center [664, 32] width 14 height 14
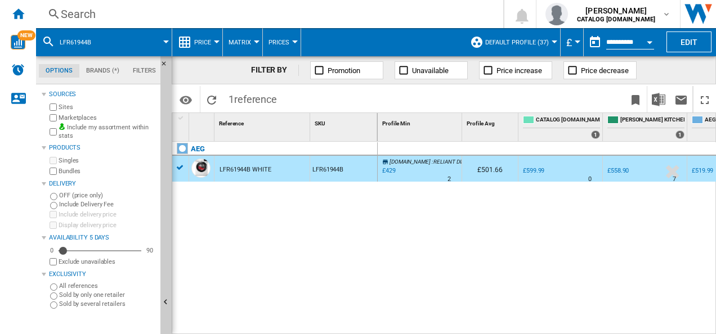
click at [261, 13] on div "Search" at bounding box center [267, 14] width 413 height 16
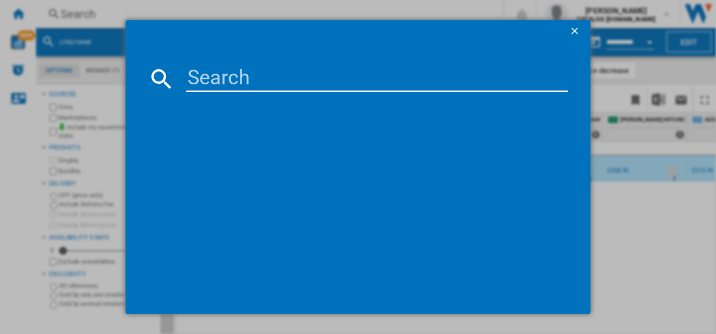
click at [228, 73] on input at bounding box center [377, 78] width 382 height 27
type input "LFR71844B"
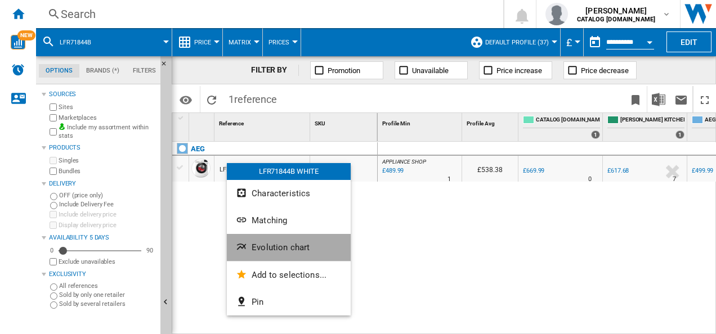
click at [260, 248] on span "Evolution chart" at bounding box center [281, 248] width 58 height 10
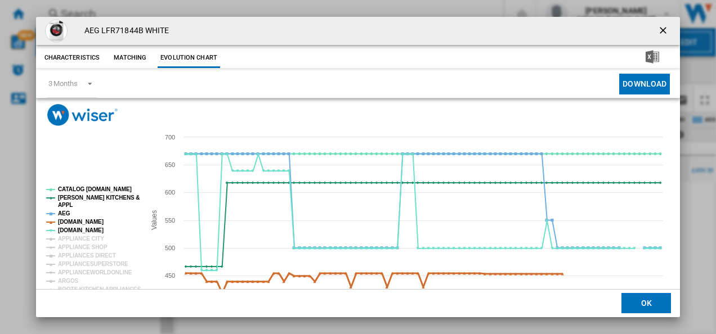
click at [73, 219] on tspan "[DOMAIN_NAME]" at bounding box center [81, 222] width 46 height 6
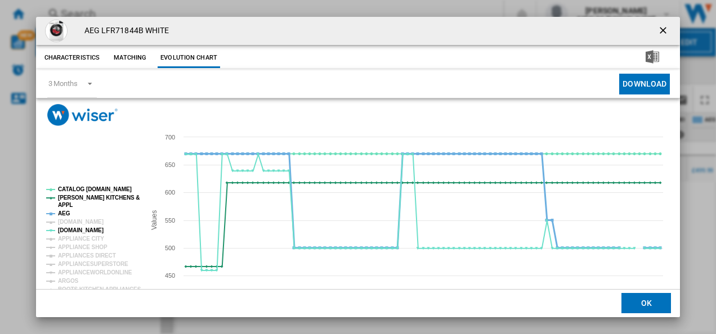
click at [61, 213] on tspan "AEG" at bounding box center [64, 214] width 12 height 6
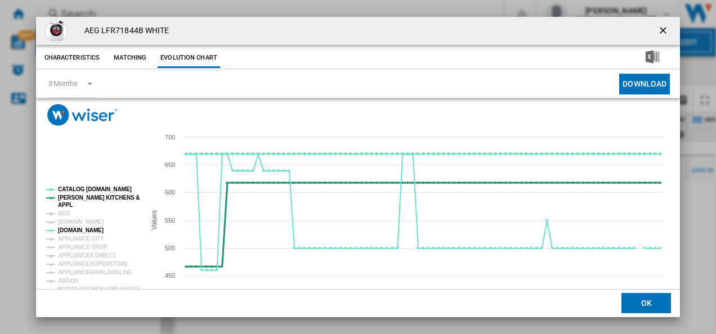
click at [73, 197] on tspan "[PERSON_NAME] KITCHENS &" at bounding box center [99, 198] width 82 height 6
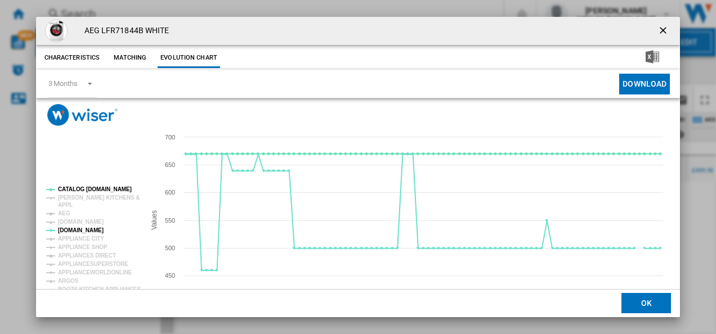
click at [80, 185] on rect "Product popup" at bounding box center [91, 261] width 99 height 158
click at [79, 187] on tspan "CATALOG [DOMAIN_NAME]" at bounding box center [95, 189] width 74 height 6
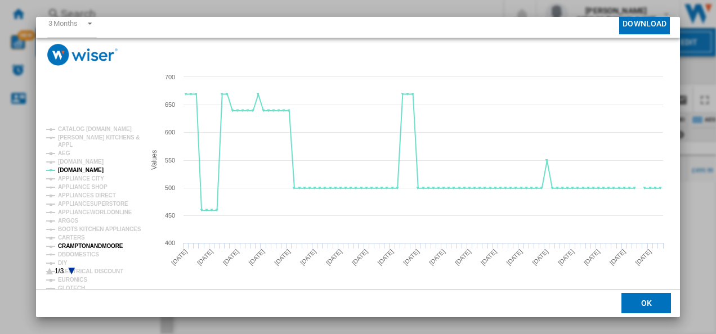
scroll to position [61, 0]
click at [75, 191] on tspan "APPLIANCES DIRECT" at bounding box center [87, 194] width 58 height 6
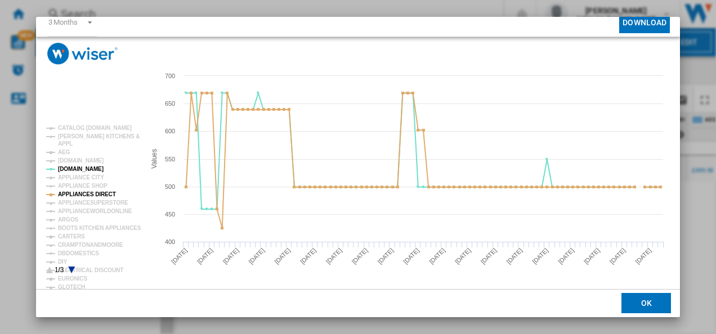
click at [72, 267] on icon "Product popup" at bounding box center [71, 270] width 7 height 7
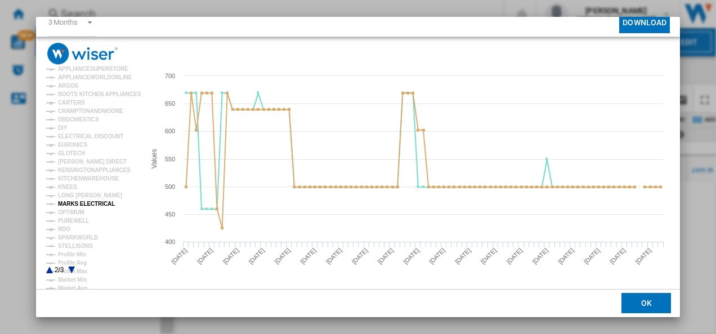
click at [80, 204] on tspan "MARKS ELECTRICAL" at bounding box center [86, 204] width 57 height 6
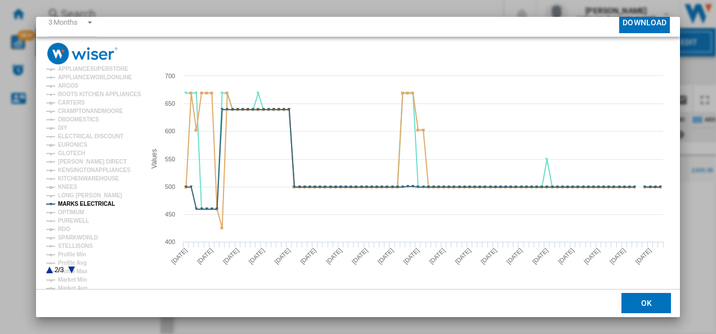
click at [49, 271] on icon "Product popup" at bounding box center [49, 270] width 7 height 7
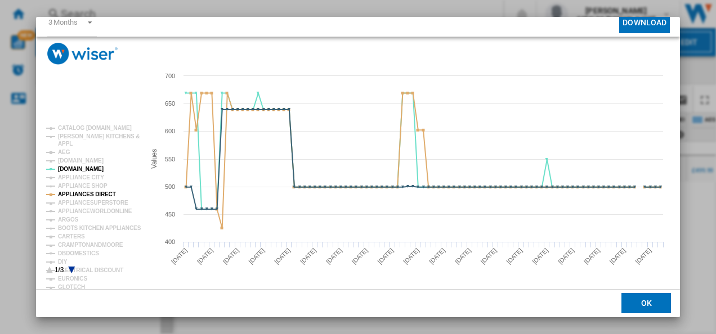
click at [73, 269] on icon "Product popup" at bounding box center [71, 270] width 7 height 7
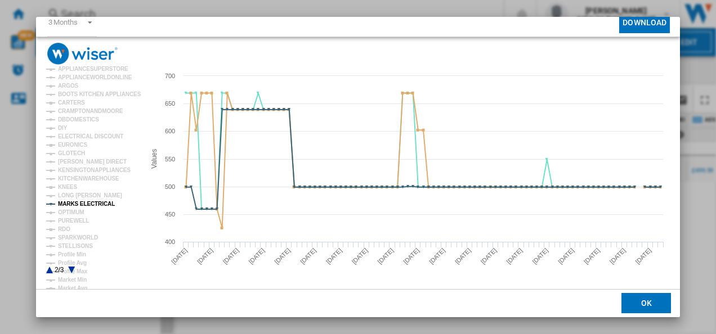
click at [46, 272] on g "CATALOG ELECTROLUX.UK PAUL DAVIES KITCHENS & APPL AEG AMAZON.CO.UK AO.COM APPLI…" at bounding box center [92, 145] width 100 height 309
click at [50, 270] on icon "Product popup" at bounding box center [49, 270] width 7 height 7
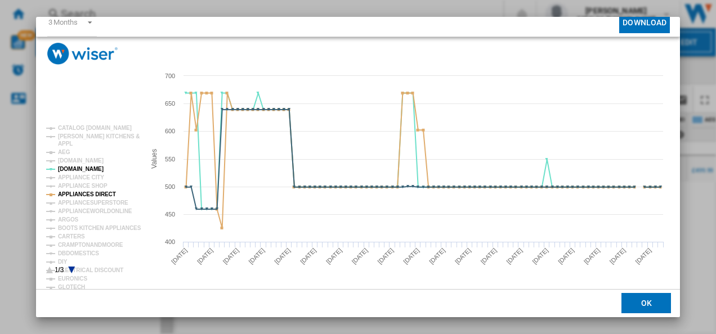
scroll to position [0, 0]
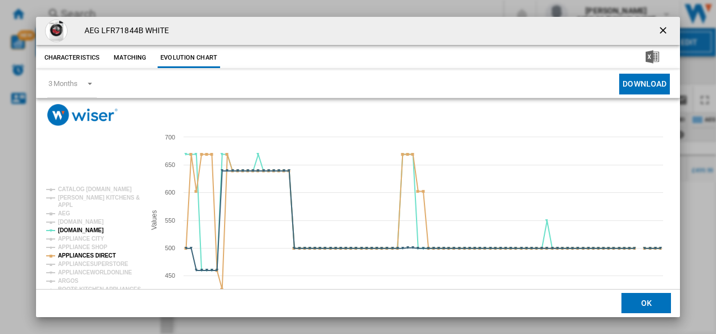
click at [657, 27] on ng-md-icon "getI18NText('BUTTONS.CLOSE_DIALOG')" at bounding box center [664, 32] width 14 height 14
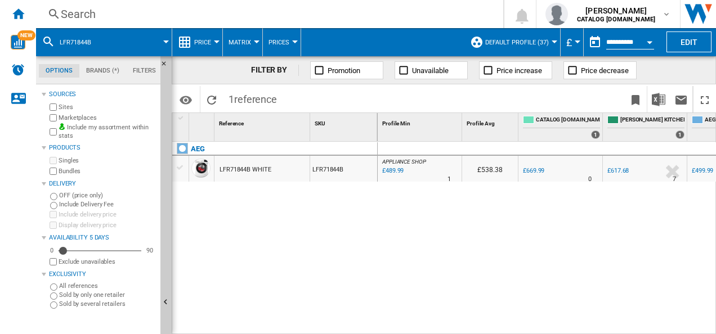
click at [321, 10] on div "Search" at bounding box center [267, 14] width 413 height 16
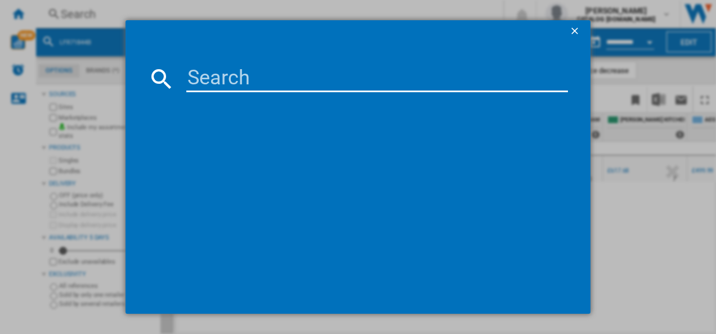
click at [220, 84] on input at bounding box center [377, 78] width 382 height 27
type input "LX6WG74634BI"
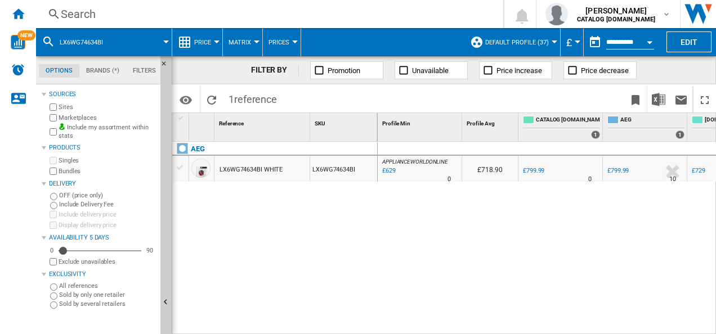
click at [221, 168] on div "LX6WG74634BI WHITE" at bounding box center [251, 170] width 63 height 26
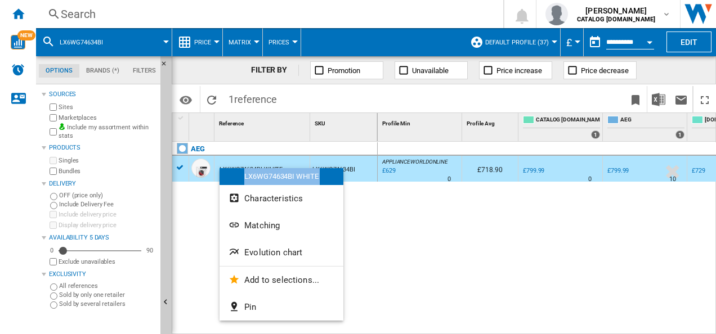
drag, startPoint x: 220, startPoint y: 168, endPoint x: 244, endPoint y: 254, distance: 89.1
click at [244, 254] on div "LX6WG74634BI WHITE Characteristics Matching Evolution chart Add to selections..…" at bounding box center [282, 244] width 124 height 153
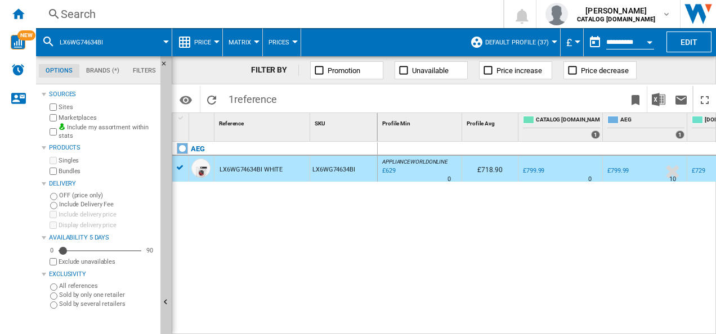
click at [245, 254] on div "AEG LX6WG74634BI WHITE LX6WG74634BI" at bounding box center [274, 235] width 205 height 187
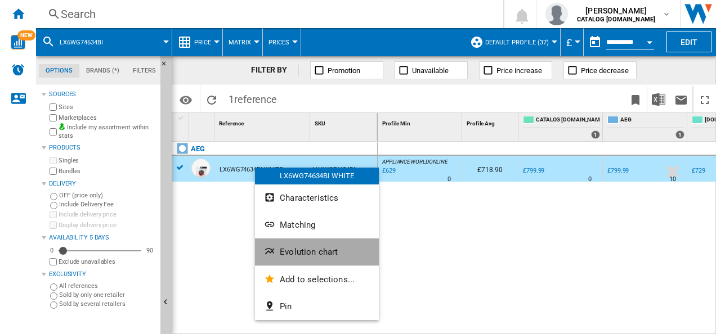
click at [274, 244] on button "Evolution chart" at bounding box center [317, 252] width 124 height 27
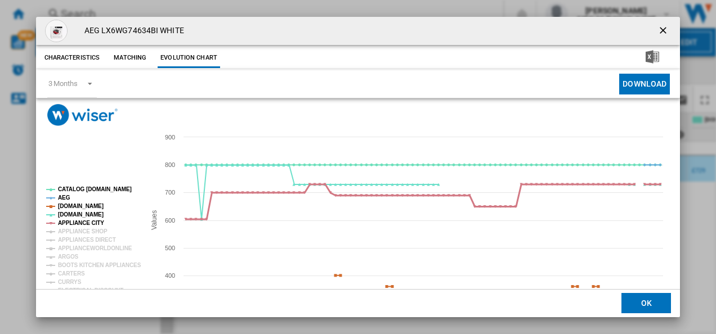
click at [78, 225] on tspan "APPLIANCE CITY" at bounding box center [81, 223] width 46 height 6
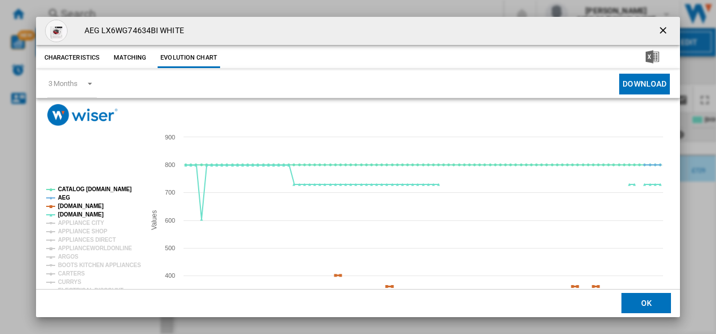
click at [77, 206] on tspan "[DOMAIN_NAME]" at bounding box center [81, 206] width 46 height 6
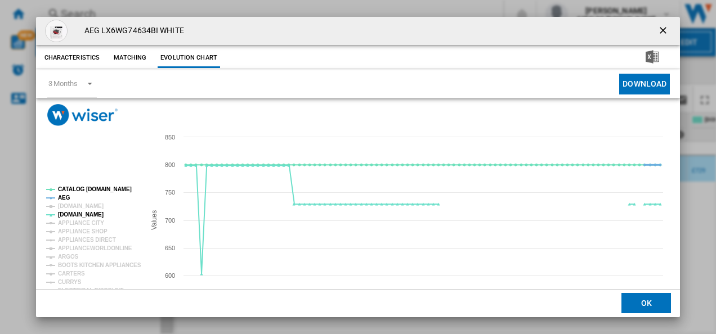
click at [64, 197] on tspan "AEG" at bounding box center [64, 198] width 12 height 6
click at [73, 187] on tspan "CATALOG [DOMAIN_NAME]" at bounding box center [95, 189] width 74 height 6
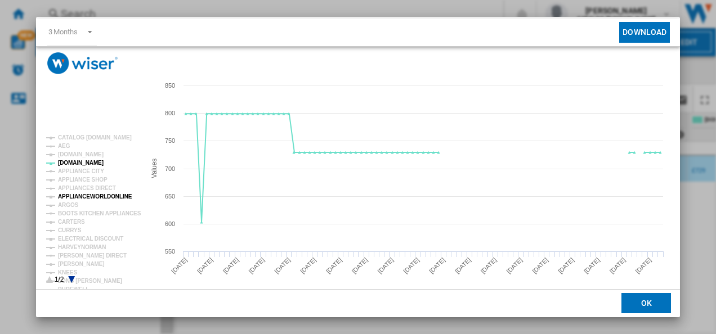
scroll to position [53, 0]
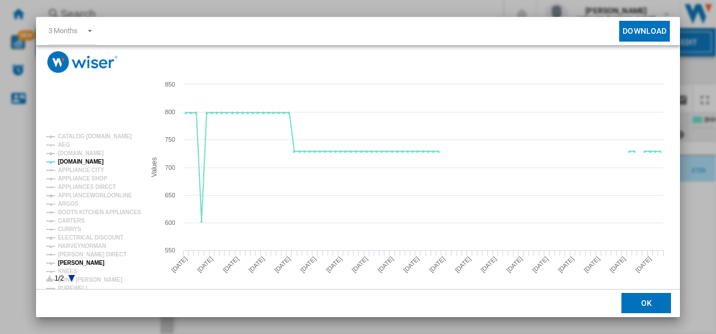
click at [79, 261] on tspan "[PERSON_NAME]" at bounding box center [81, 263] width 47 height 6
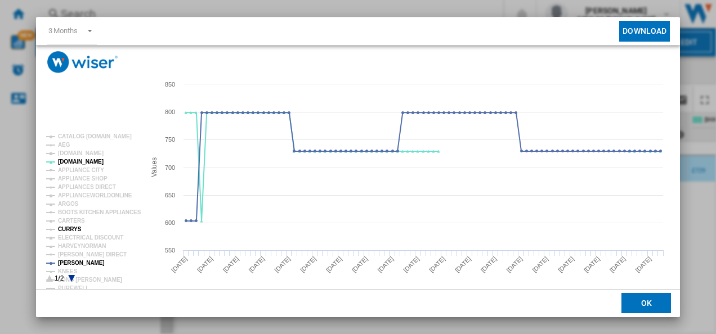
click at [70, 226] on tspan "CURRYS" at bounding box center [70, 229] width 24 height 6
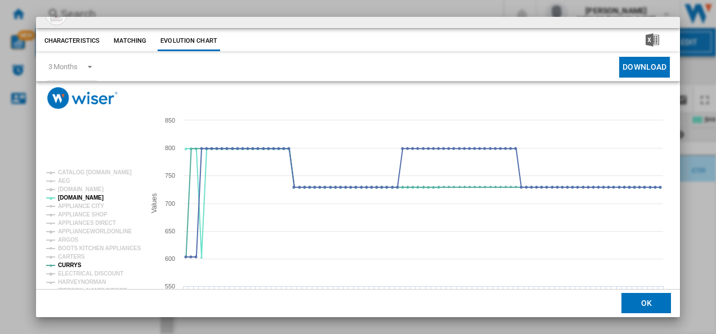
scroll to position [0, 0]
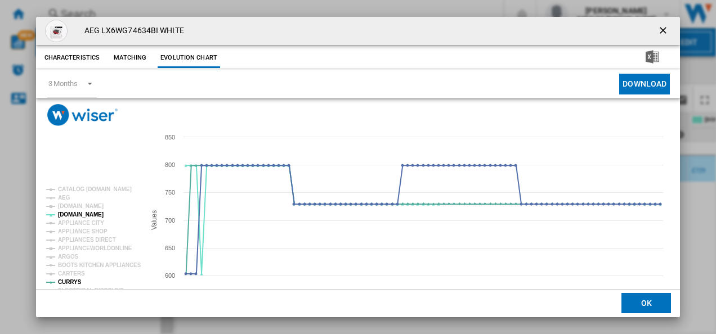
click at [657, 29] on ng-md-icon "getI18NText('BUTTONS.CLOSE_DIALOG')" at bounding box center [664, 32] width 14 height 14
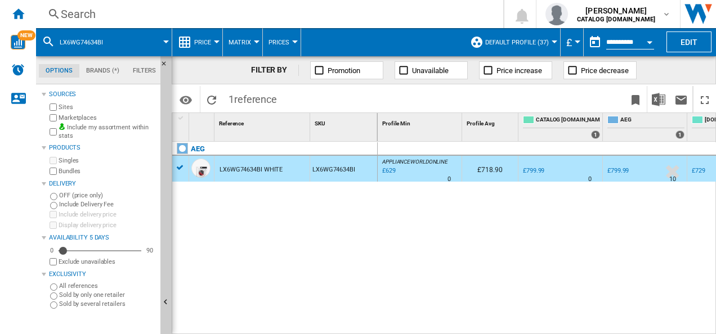
click at [319, 16] on div "Search" at bounding box center [267, 14] width 413 height 16
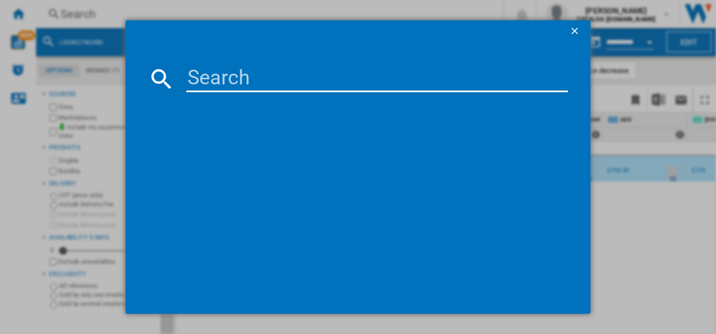
click at [256, 68] on input at bounding box center [377, 78] width 382 height 27
type input "TR718L4B"
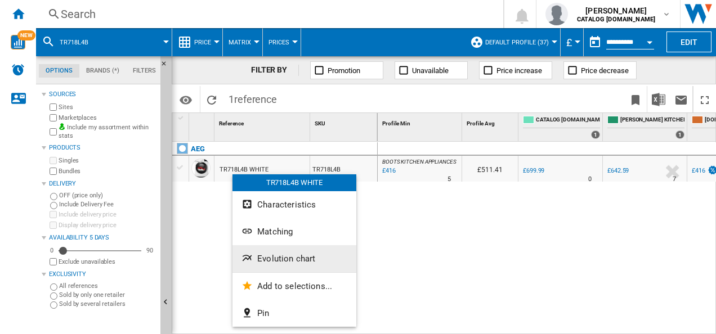
click at [253, 258] on ng-md-icon "Evolution chart" at bounding box center [248, 260] width 14 height 14
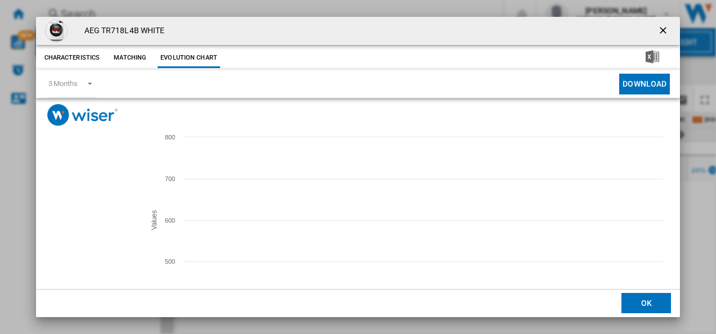
click at [67, 228] on tspan "APPLIANCE CITY" at bounding box center [81, 230] width 46 height 6
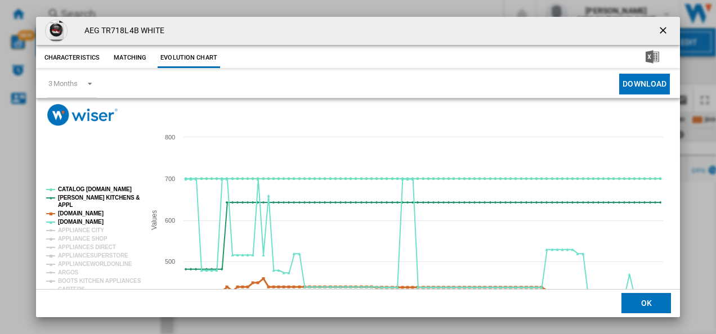
click at [62, 213] on tspan "[DOMAIN_NAME]" at bounding box center [81, 214] width 46 height 6
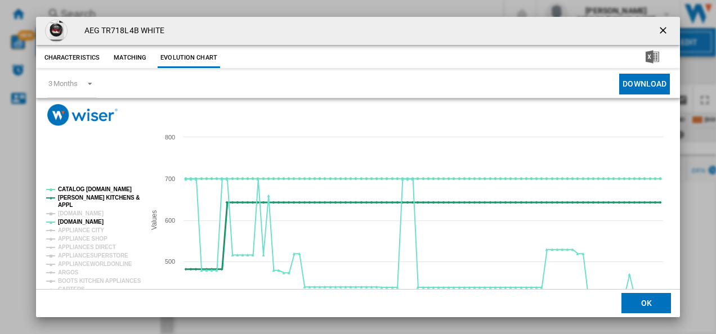
click at [60, 198] on tspan "[PERSON_NAME] KITCHENS &" at bounding box center [99, 198] width 82 height 6
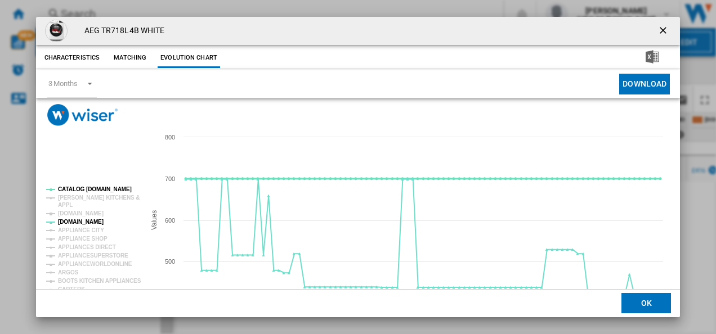
click at [69, 189] on tspan "CATALOG [DOMAIN_NAME]" at bounding box center [95, 189] width 74 height 6
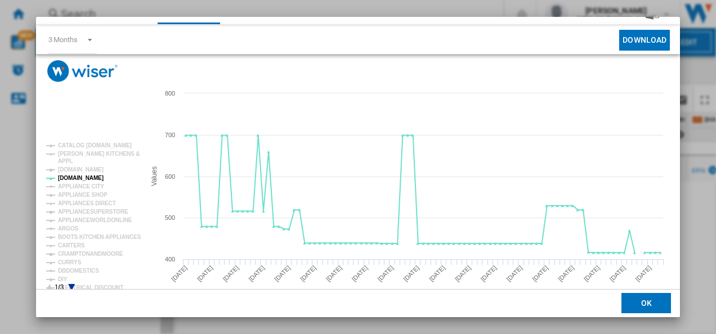
scroll to position [61, 0]
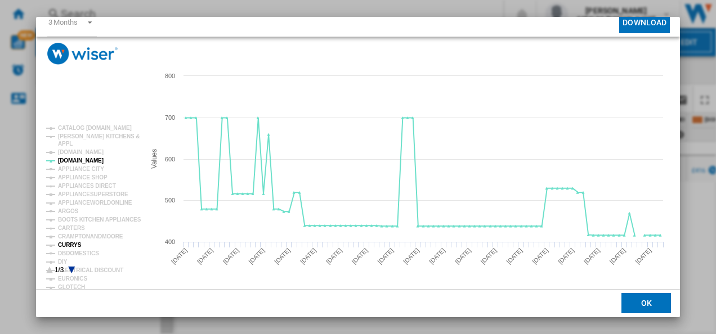
click at [71, 244] on tspan "CURRYS" at bounding box center [70, 245] width 24 height 6
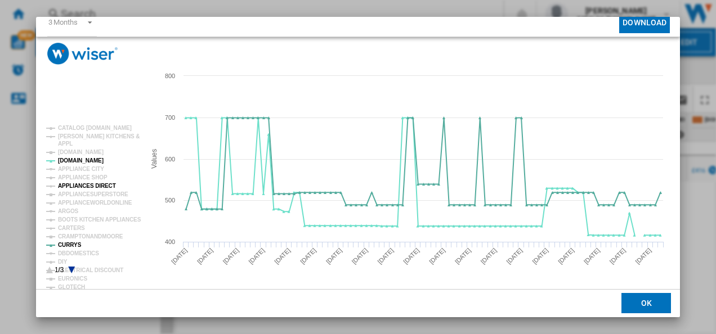
click at [87, 188] on tspan "APPLIANCES DIRECT" at bounding box center [87, 186] width 58 height 6
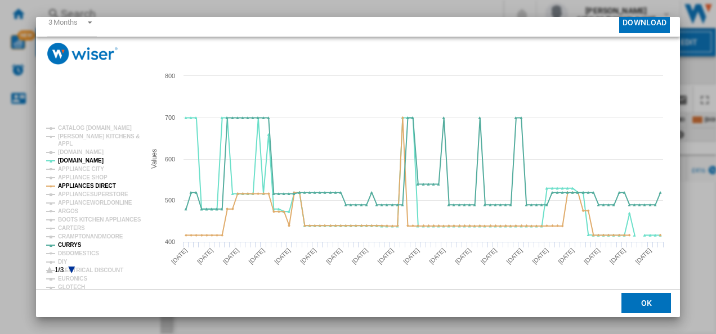
click at [676, 21] on div "AEG TR718L4B WHITE Characteristics Matching Evolution chart price £699.99 deliv…" at bounding box center [358, 167] width 716 height 334
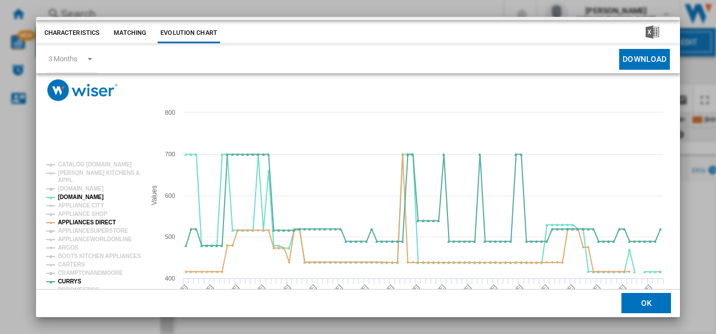
scroll to position [0, 0]
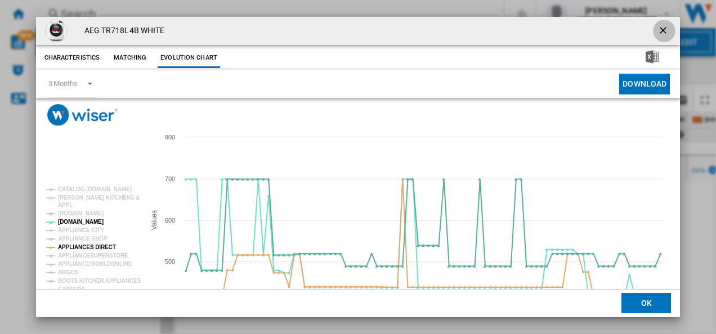
click at [659, 26] on ng-md-icon "getI18NText('BUTTONS.CLOSE_DIALOG')" at bounding box center [664, 32] width 14 height 14
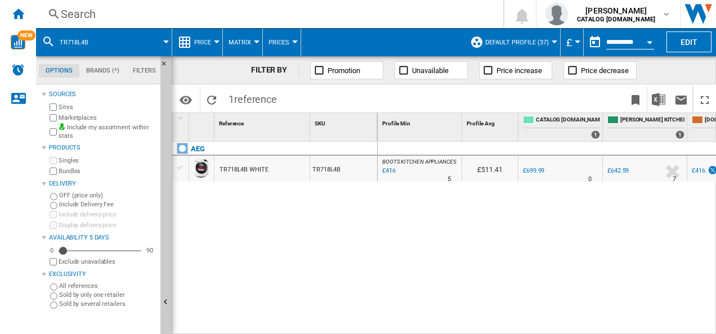
click at [377, 16] on div "Search" at bounding box center [267, 14] width 413 height 16
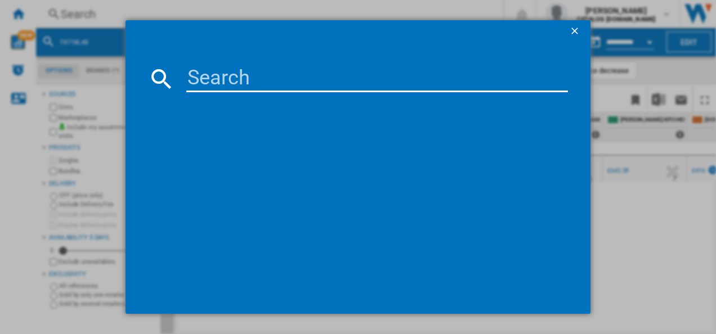
click at [248, 84] on input at bounding box center [377, 78] width 382 height 27
type input "LFR94846WS"
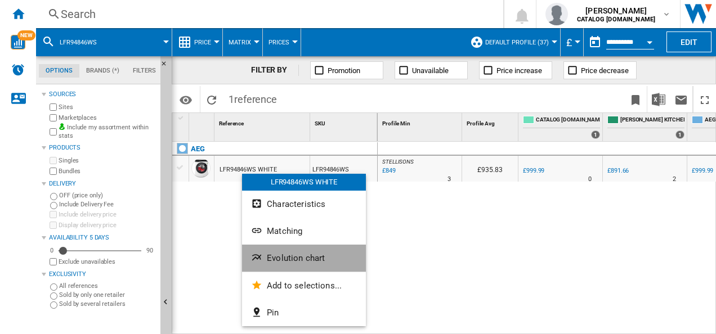
click at [267, 250] on button "Evolution chart" at bounding box center [304, 258] width 124 height 27
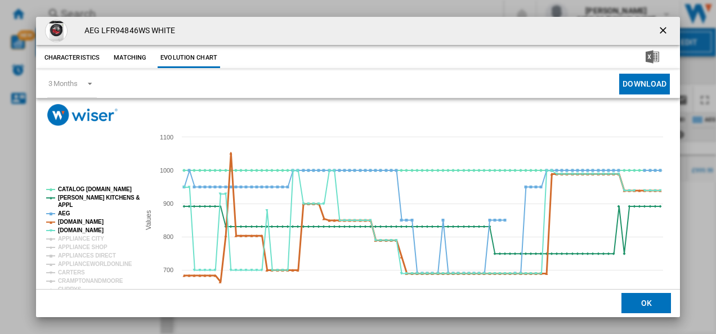
click at [70, 221] on tspan "[DOMAIN_NAME]" at bounding box center [81, 222] width 46 height 6
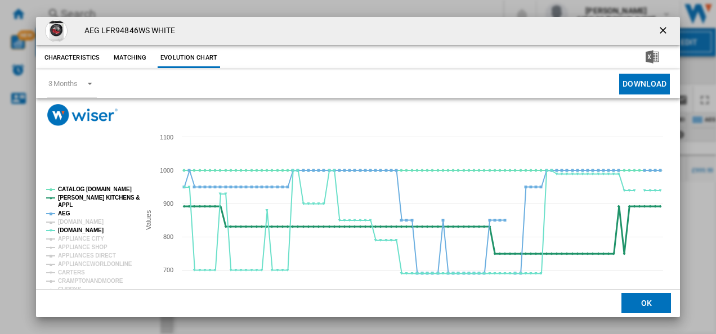
drag, startPoint x: 64, startPoint y: 212, endPoint x: 67, endPoint y: 198, distance: 14.9
click at [67, 198] on g "CATALOG ELECTROLUX.UK PAUL DAVIES KITCHENS & APPL AEG AMAZON.CO.UK AO.COM APPLI…" at bounding box center [92, 315] width 93 height 258
click at [67, 198] on tspan "[PERSON_NAME] KITCHENS &" at bounding box center [99, 198] width 82 height 6
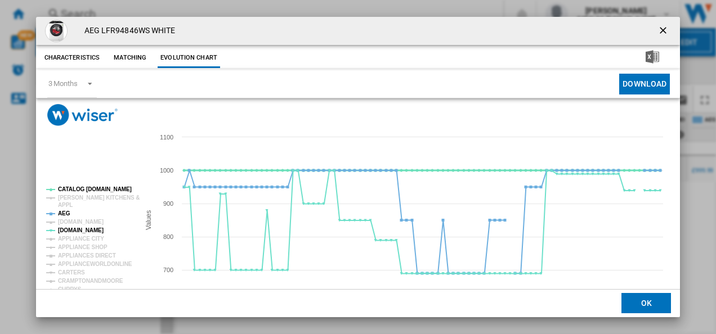
click at [68, 187] on tspan "CATALOG [DOMAIN_NAME]" at bounding box center [95, 189] width 74 height 6
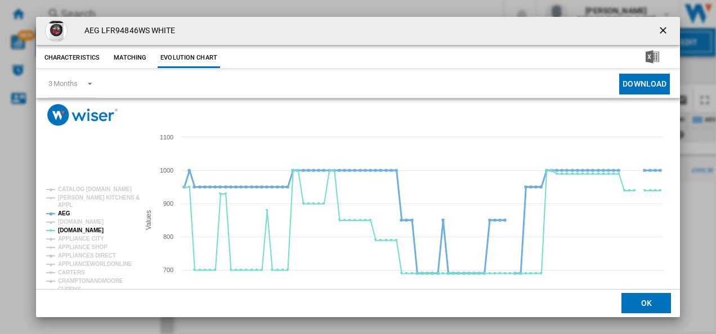
click at [64, 211] on tspan "AEG" at bounding box center [64, 214] width 12 height 6
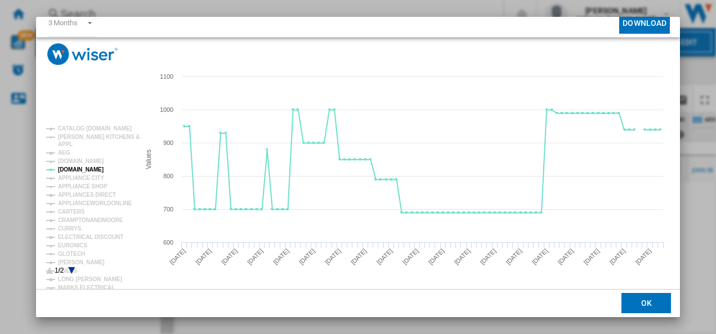
scroll to position [61, 0]
click at [91, 193] on tspan "APPLIANCES DIRECT" at bounding box center [87, 194] width 58 height 6
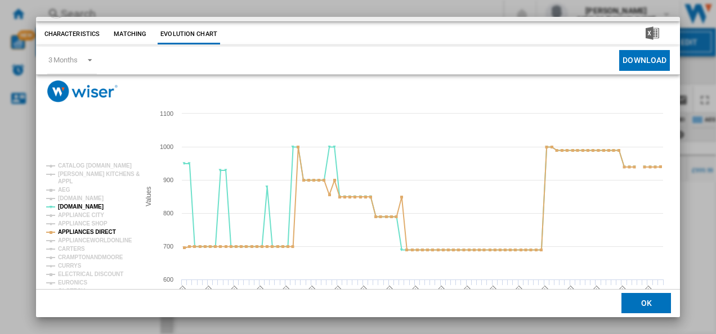
scroll to position [0, 0]
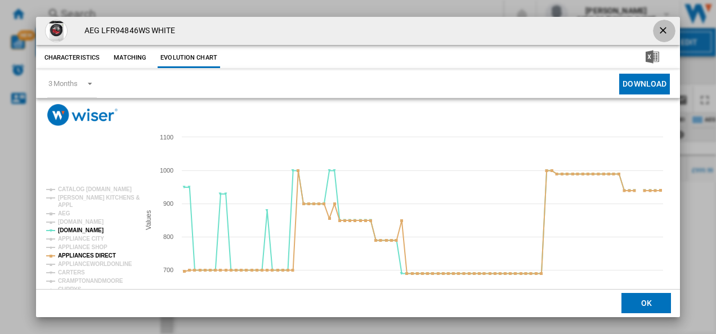
click at [663, 27] on ng-md-icon "getI18NText('BUTTONS.CLOSE_DIALOG')" at bounding box center [664, 32] width 14 height 14
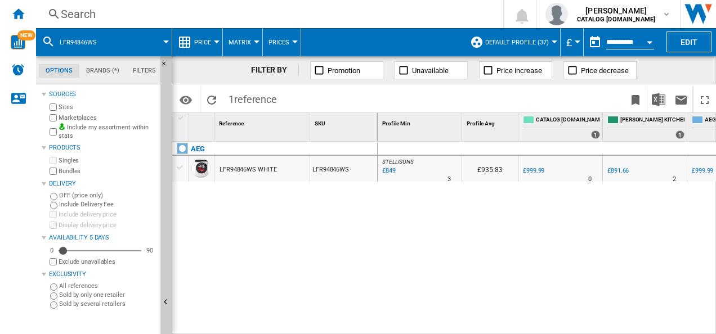
click at [374, 11] on div "Search" at bounding box center [267, 14] width 413 height 16
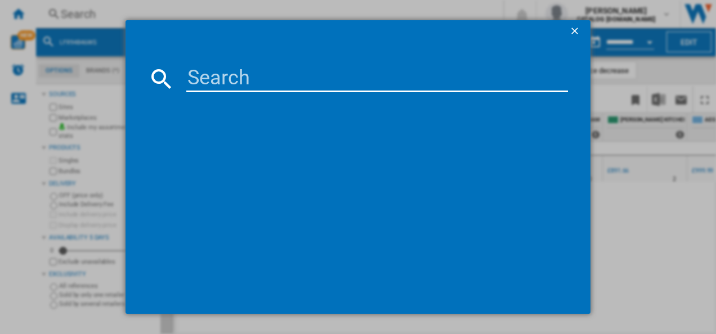
click at [269, 84] on input at bounding box center [377, 78] width 382 height 27
type input "FFX52607ZW"
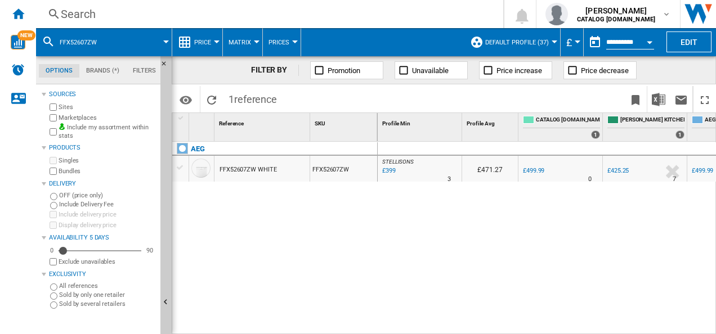
drag, startPoint x: 249, startPoint y: 163, endPoint x: 236, endPoint y: 169, distance: 14.1
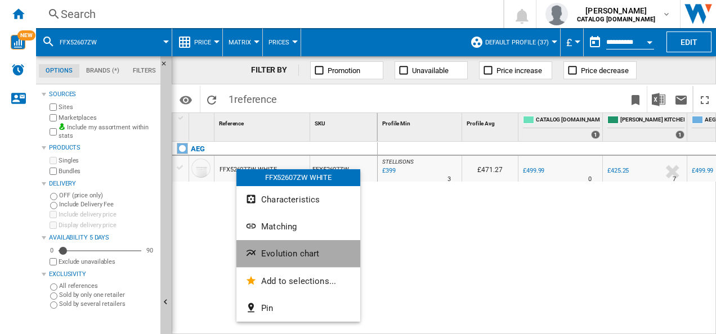
click at [263, 251] on span "Evolution chart" at bounding box center [290, 254] width 58 height 10
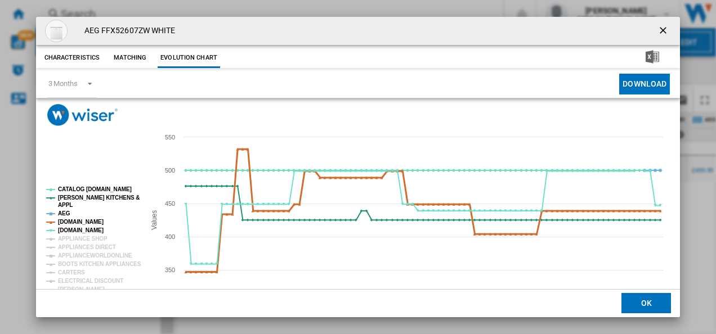
click at [70, 220] on tspan "[DOMAIN_NAME]" at bounding box center [81, 222] width 46 height 6
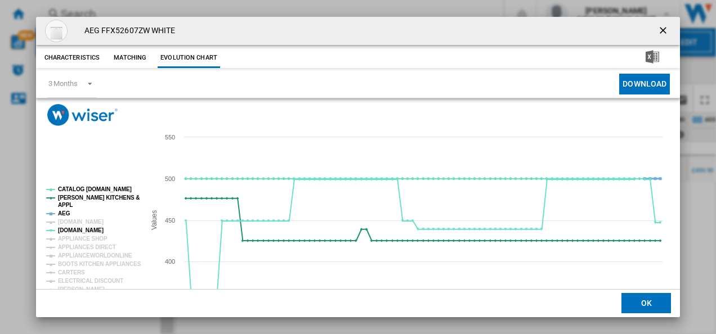
click at [64, 212] on tspan "AEG" at bounding box center [64, 214] width 12 height 6
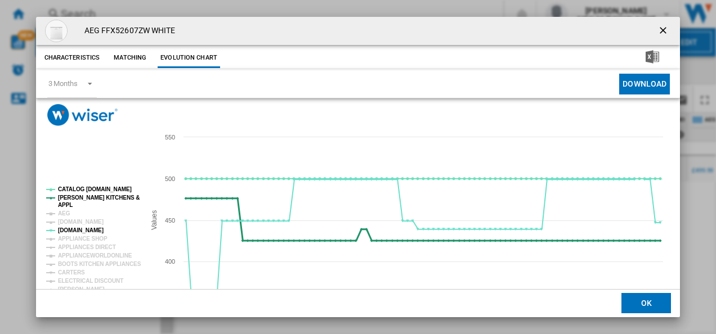
click at [71, 198] on tspan "[PERSON_NAME] KITCHENS &" at bounding box center [99, 198] width 82 height 6
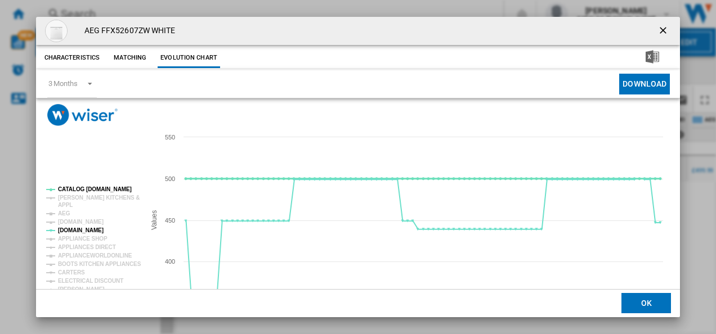
click at [79, 187] on g "CATALOG ELECTROLUX.UK PAUL DAVIES KITCHENS & APPL AEG AMAZON.CO.UK AO.COM APPLI…" at bounding box center [92, 288] width 100 height 212
click at [78, 187] on tspan "CATALOG [DOMAIN_NAME]" at bounding box center [95, 189] width 74 height 6
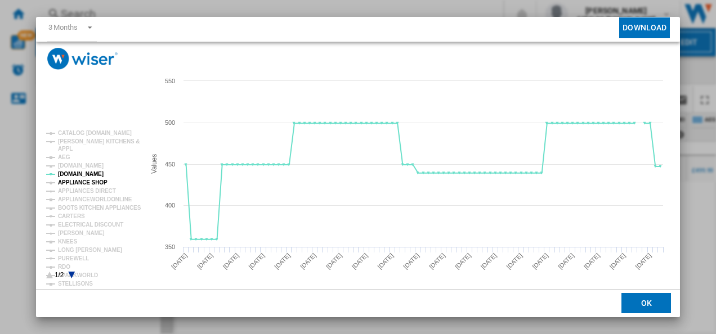
scroll to position [61, 0]
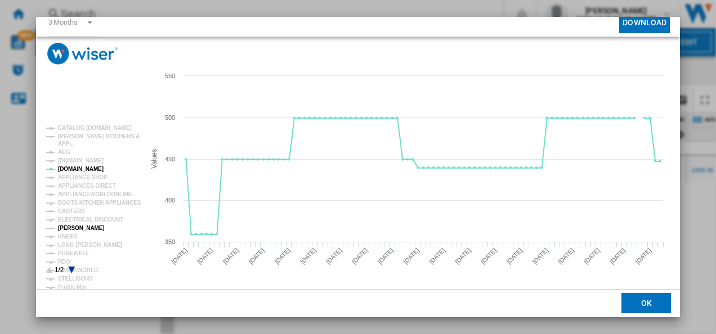
click at [80, 226] on tspan "[PERSON_NAME]" at bounding box center [81, 228] width 47 height 6
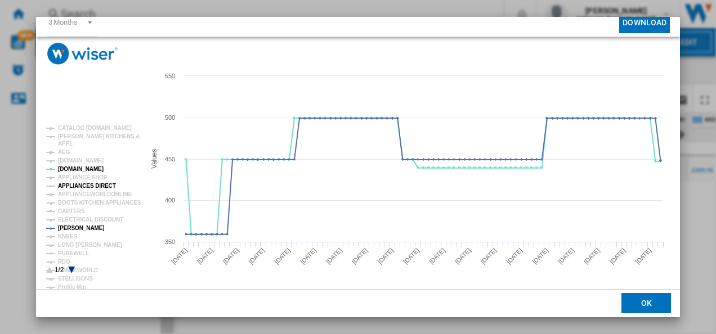
click at [95, 188] on tspan "APPLIANCES DIRECT" at bounding box center [87, 186] width 58 height 6
click at [72, 270] on icon "Product popup" at bounding box center [71, 270] width 7 height 7
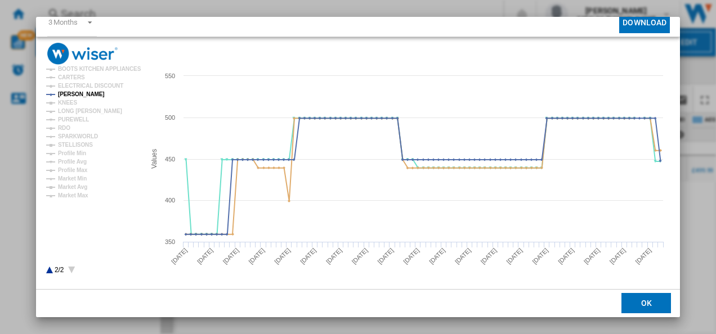
click at [49, 271] on icon "Product popup" at bounding box center [49, 270] width 7 height 7
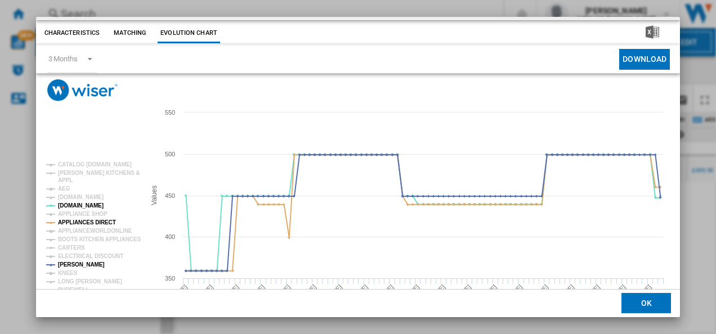
scroll to position [0, 0]
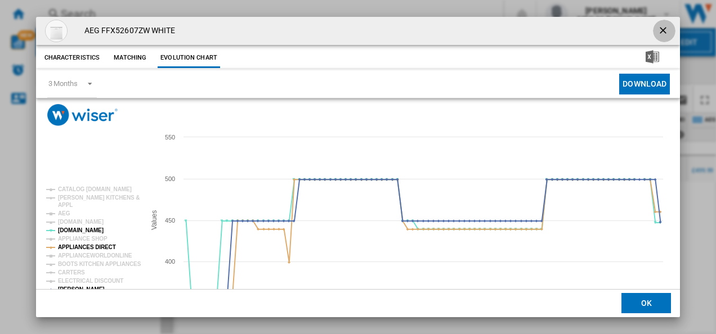
click at [661, 28] on ng-md-icon "getI18NText('BUTTONS.CLOSE_DIALOG')" at bounding box center [664, 32] width 14 height 14
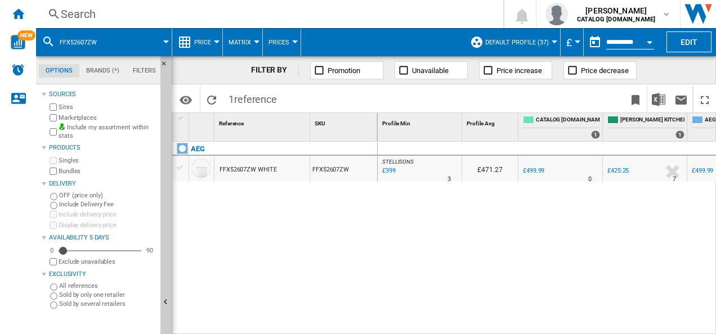
click at [373, 14] on div "Search" at bounding box center [267, 14] width 413 height 16
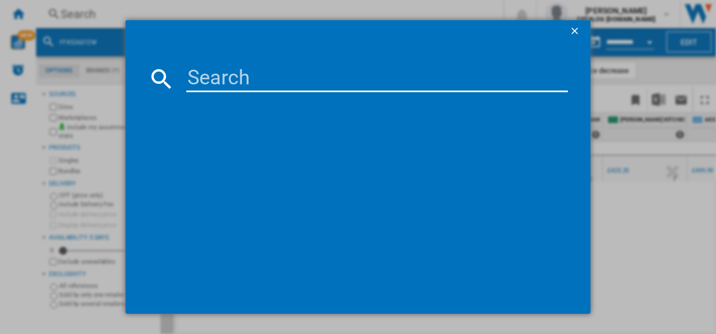
click at [251, 69] on input at bounding box center [377, 78] width 382 height 27
type input "ORC7P321DX"
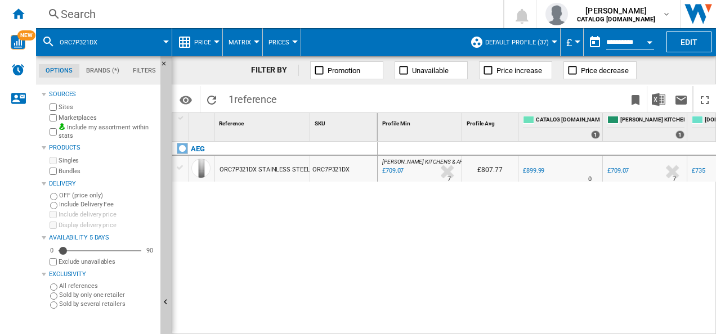
click at [239, 170] on div "ORC7P321DX STAINLESS STEEL" at bounding box center [265, 170] width 90 height 26
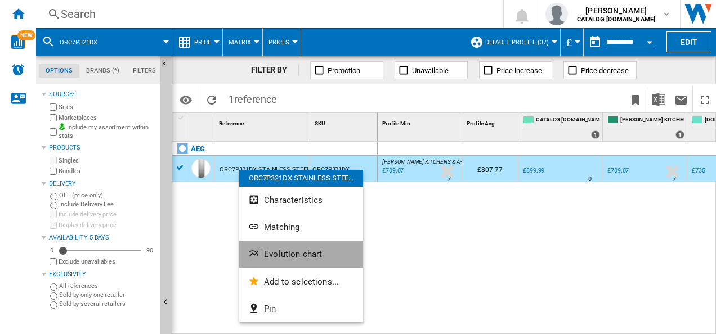
click at [262, 254] on button "Evolution chart" at bounding box center [301, 254] width 124 height 27
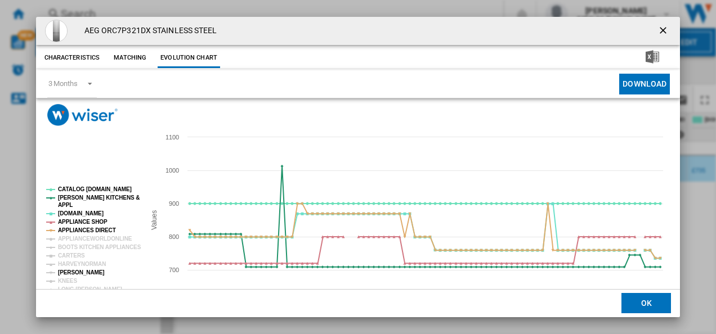
click at [70, 271] on tspan "[PERSON_NAME]" at bounding box center [81, 273] width 47 height 6
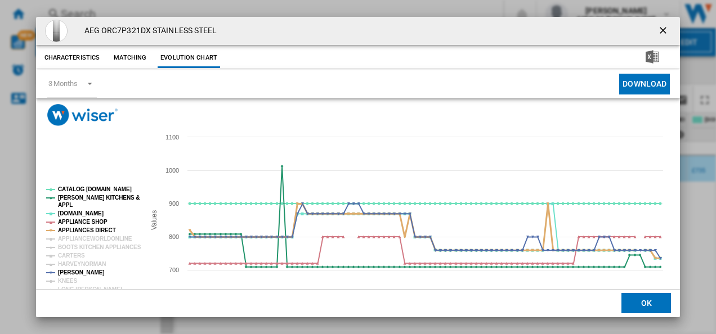
click at [72, 231] on tspan "APPLIANCES DIRECT" at bounding box center [87, 230] width 58 height 6
click at [73, 219] on tspan "APPLIANCE SHOP" at bounding box center [83, 222] width 50 height 6
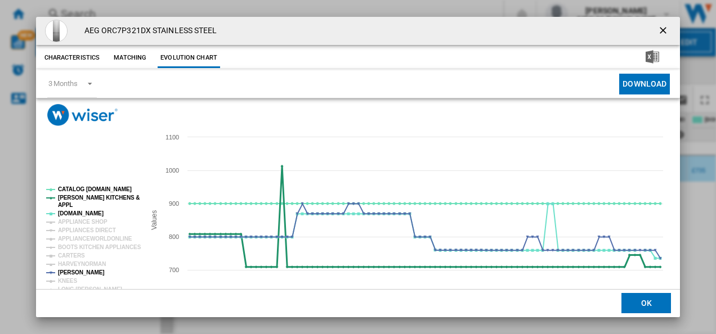
click at [69, 204] on tspan "APPL" at bounding box center [65, 205] width 15 height 6
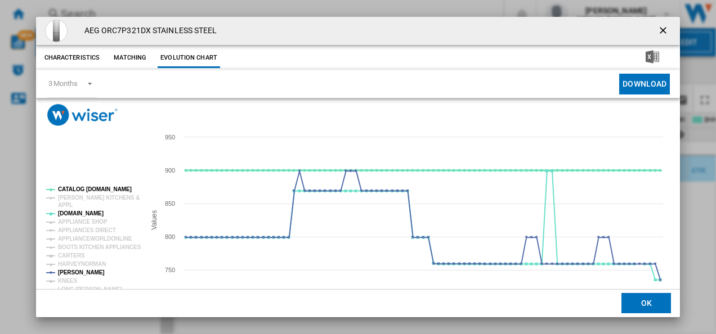
click at [81, 188] on tspan "CATALOG [DOMAIN_NAME]" at bounding box center [95, 189] width 74 height 6
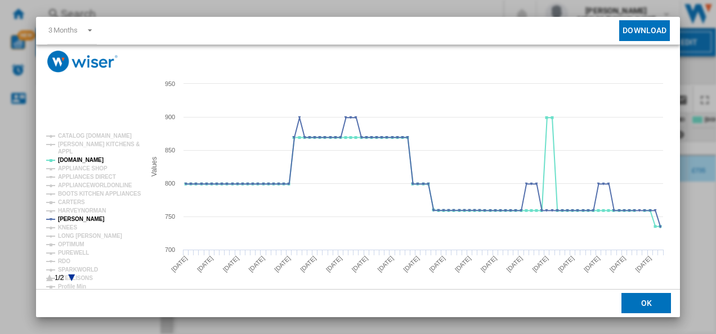
scroll to position [56, 0]
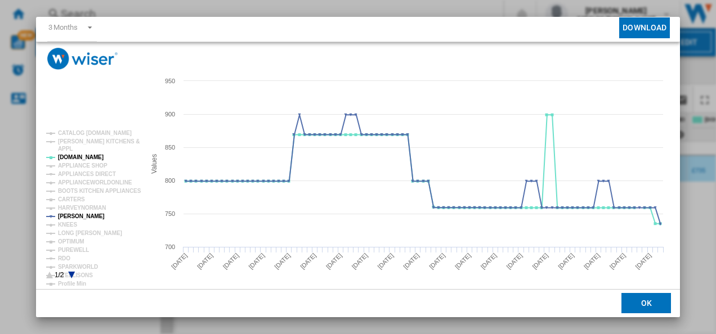
click at [71, 275] on icon "Product popup" at bounding box center [71, 275] width 7 height 7
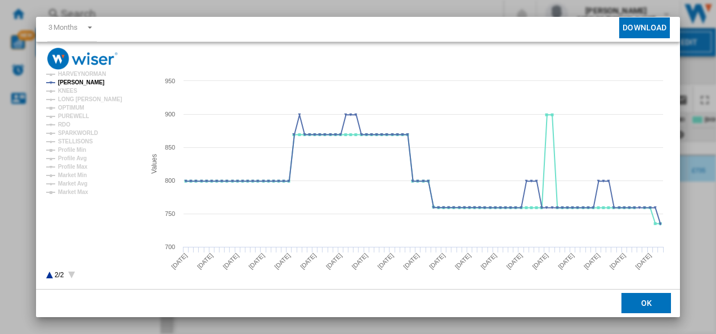
click at [48, 275] on icon "Product popup" at bounding box center [49, 275] width 7 height 7
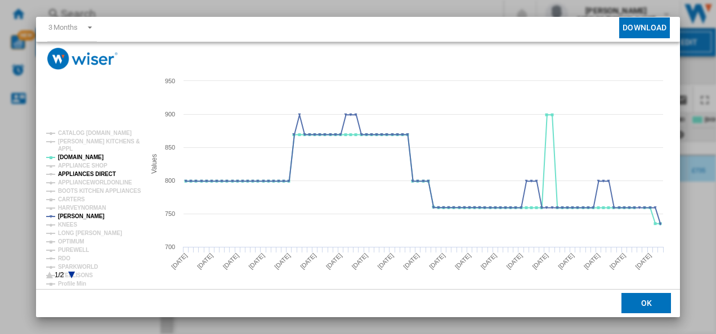
click at [86, 172] on tspan "APPLIANCES DIRECT" at bounding box center [87, 174] width 58 height 6
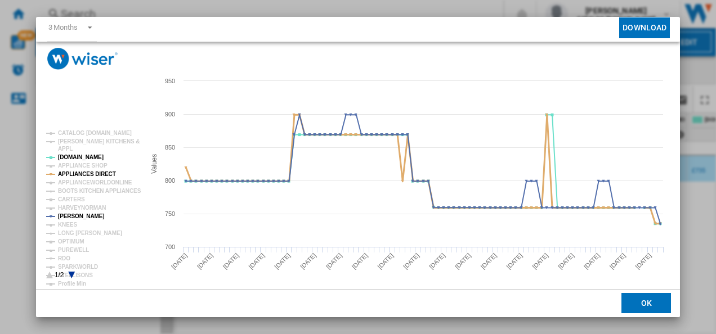
click at [84, 175] on tspan "APPLIANCES DIRECT" at bounding box center [87, 174] width 58 height 6
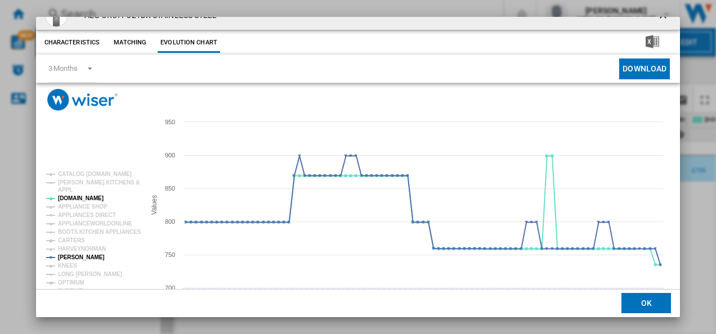
scroll to position [0, 0]
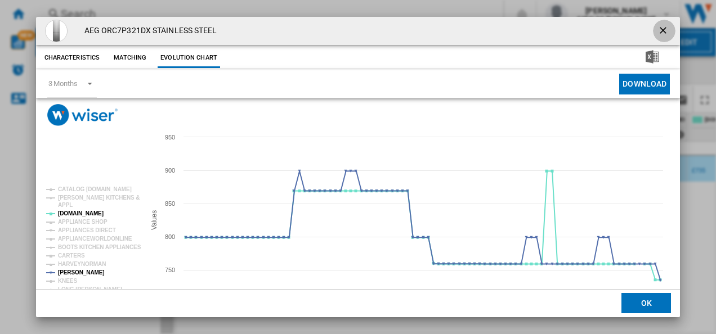
click at [657, 27] on ng-md-icon "getI18NText('BUTTONS.CLOSE_DIALOG')" at bounding box center [664, 32] width 14 height 14
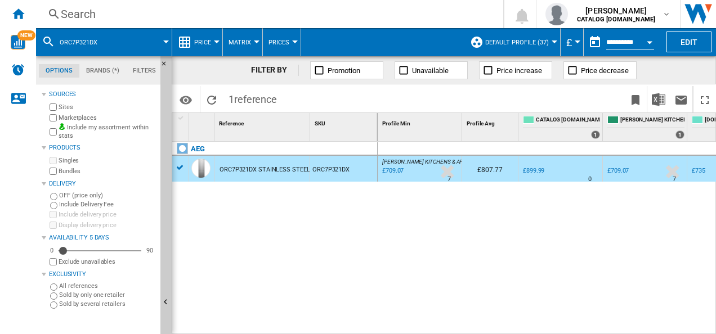
click at [332, 16] on div "Search" at bounding box center [267, 14] width 413 height 16
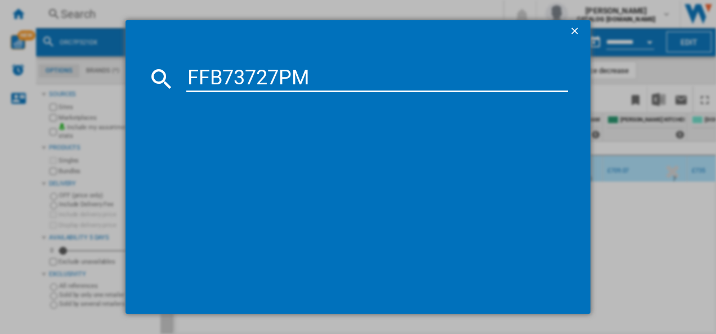
click at [249, 74] on input "FFB73727PM" at bounding box center [377, 78] width 382 height 27
type input "FFB73727PM"
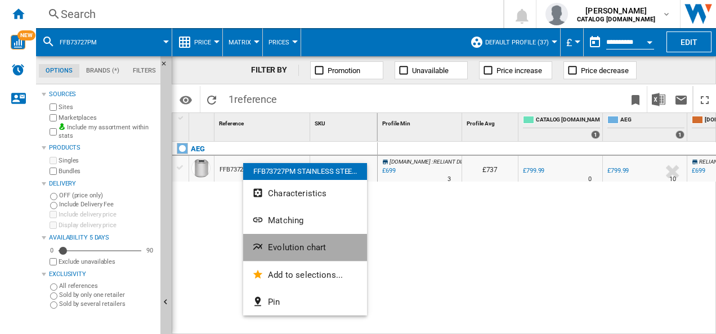
click at [267, 249] on button "Evolution chart" at bounding box center [305, 247] width 124 height 27
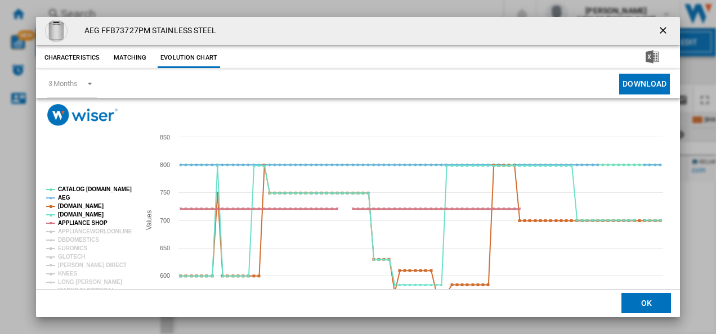
click at [80, 222] on tspan "APPLIANCE SHOP" at bounding box center [83, 223] width 50 height 6
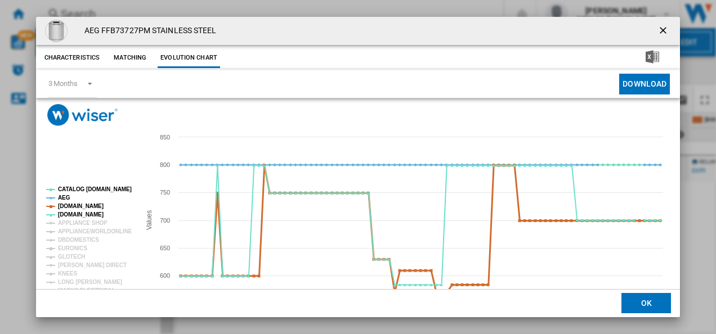
click at [73, 205] on tspan "[DOMAIN_NAME]" at bounding box center [81, 206] width 46 height 6
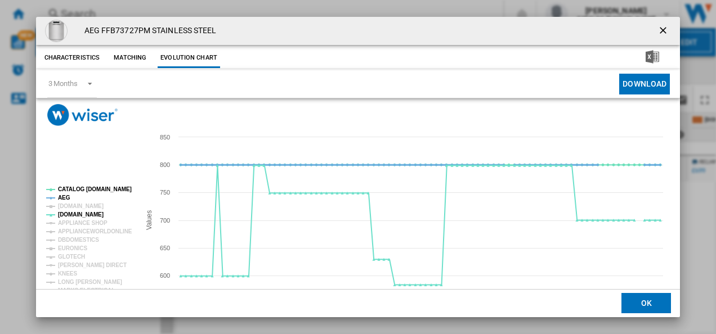
click at [64, 198] on tspan "AEG" at bounding box center [64, 198] width 12 height 6
click at [72, 189] on tspan "CATALOG [DOMAIN_NAME]" at bounding box center [95, 189] width 74 height 6
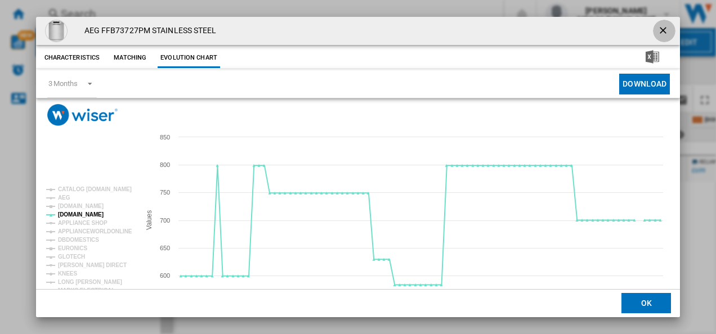
click at [659, 27] on ng-md-icon "getI18NText('BUTTONS.CLOSE_DIALOG')" at bounding box center [664, 32] width 14 height 14
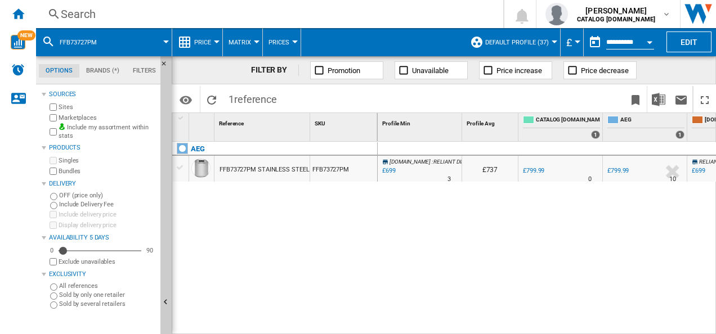
click at [390, 15] on div "Search" at bounding box center [267, 14] width 413 height 16
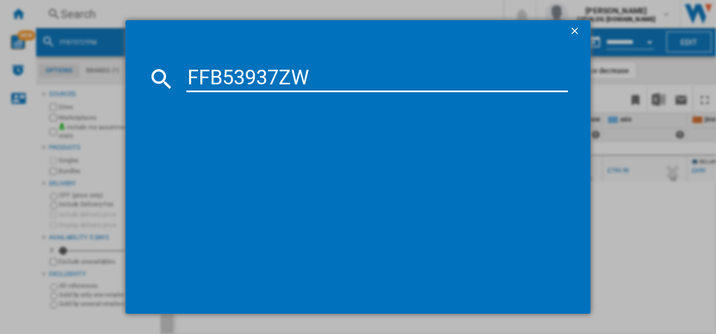
click at [296, 71] on input "FFB53937ZW" at bounding box center [377, 78] width 382 height 27
type input "FFB53937ZW"
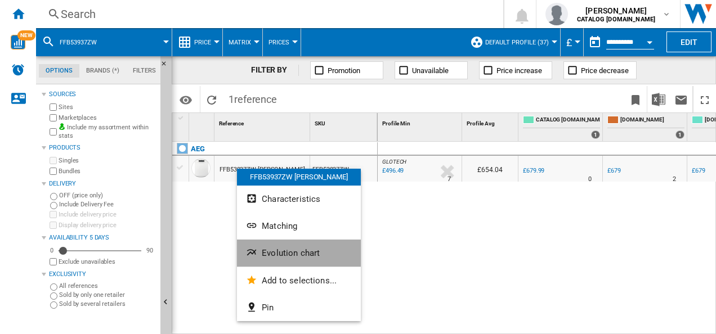
click at [254, 249] on ng-md-icon "Evolution chart" at bounding box center [253, 254] width 14 height 14
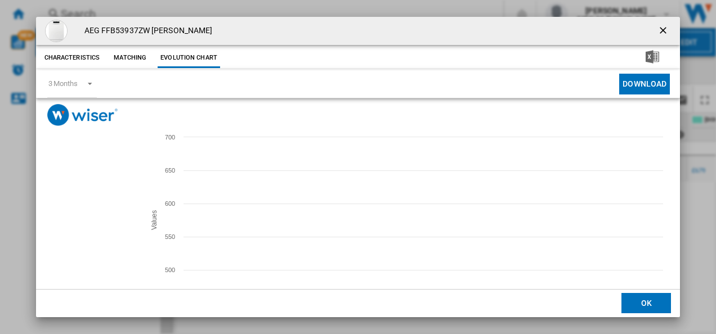
click at [75, 219] on tspan "[DOMAIN_NAME]" at bounding box center [81, 222] width 46 height 6
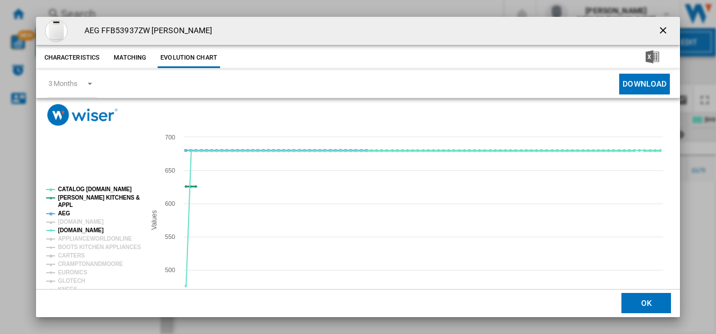
drag, startPoint x: 65, startPoint y: 215, endPoint x: 79, endPoint y: 188, distance: 30.5
click at [79, 188] on g "CATALOG ELECTROLUX.UK PAUL DAVIES KITCHENS & APPL AEG AMAZON.CO.UK AO.COM APPLI…" at bounding box center [93, 290] width 95 height 208
click at [75, 198] on tspan "[PERSON_NAME] KITCHENS &" at bounding box center [99, 198] width 82 height 6
click at [75, 189] on tspan "CATALOG [DOMAIN_NAME]" at bounding box center [95, 189] width 74 height 6
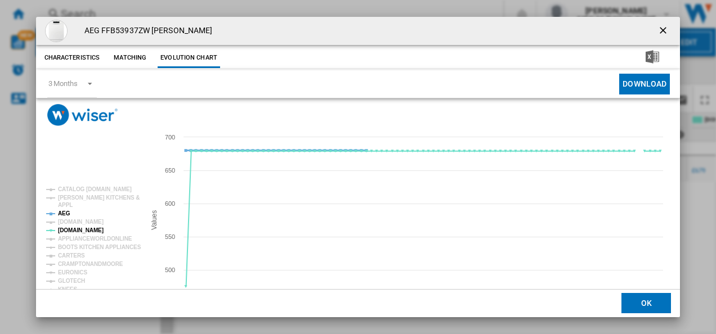
click at [62, 215] on tspan "AEG" at bounding box center [64, 214] width 12 height 6
click at [661, 27] on ng-md-icon "getI18NText('BUTTONS.CLOSE_DIALOG')" at bounding box center [664, 32] width 14 height 14
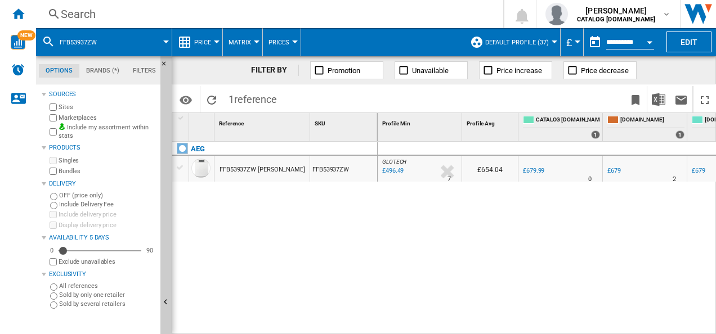
click at [399, 17] on div "Search" at bounding box center [267, 14] width 413 height 16
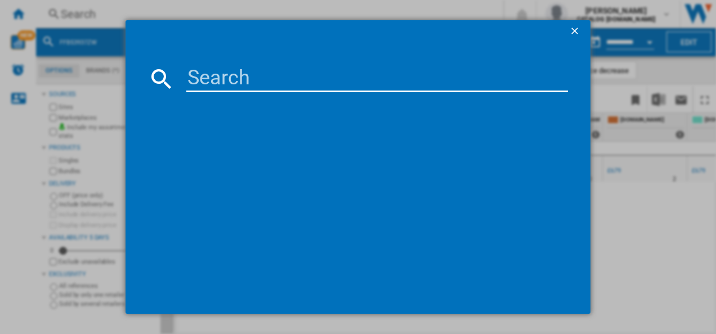
click at [270, 69] on input at bounding box center [377, 78] width 382 height 27
type input "FSE84708P"
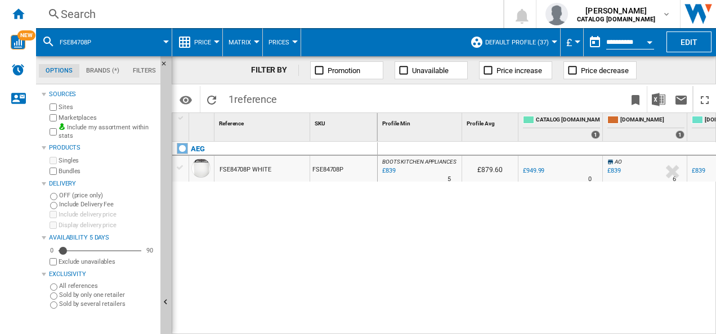
click at [243, 171] on div "FSE84708P WHITE" at bounding box center [246, 170] width 52 height 26
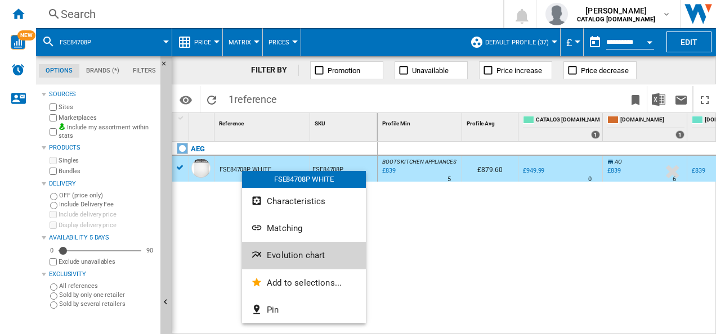
click at [261, 249] on ng-md-icon "Evolution chart" at bounding box center [258, 256] width 14 height 14
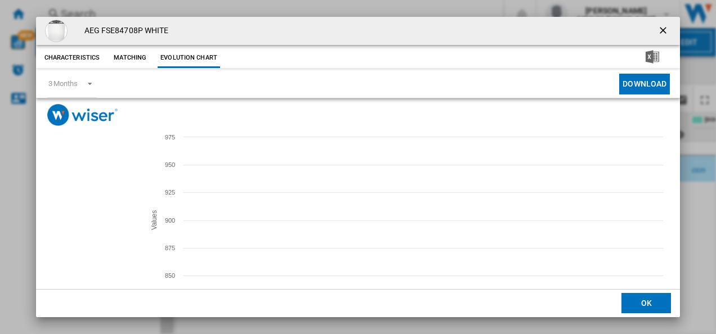
click at [86, 221] on tspan "[DOMAIN_NAME]" at bounding box center [81, 222] width 46 height 6
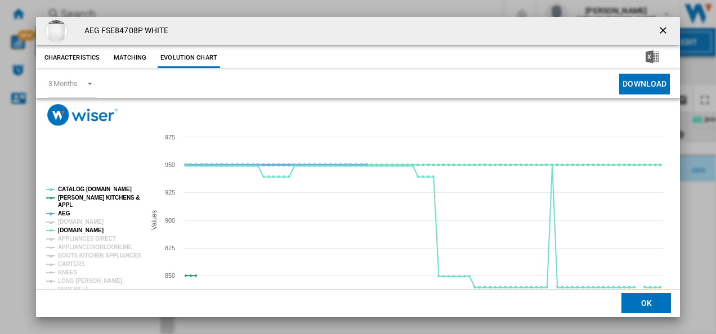
click at [65, 215] on tspan "AEG" at bounding box center [64, 214] width 12 height 6
click at [74, 201] on tspan "[PERSON_NAME] KITCHENS &" at bounding box center [99, 198] width 82 height 6
click at [77, 187] on tspan "CATALOG [DOMAIN_NAME]" at bounding box center [95, 189] width 74 height 6
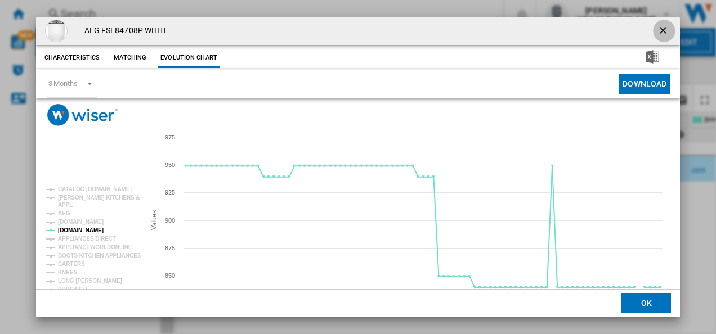
click at [665, 26] on button "Product popup" at bounding box center [664, 31] width 23 height 23
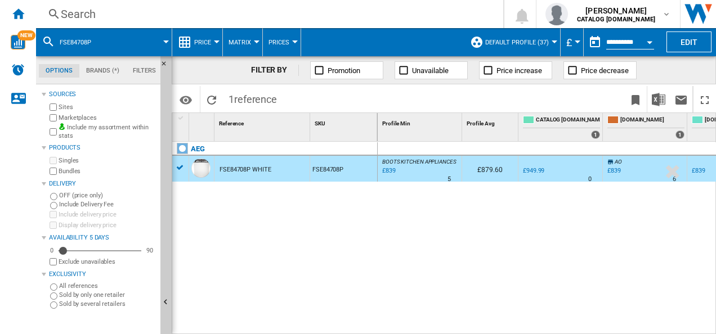
click at [424, 15] on div "Search" at bounding box center [267, 14] width 413 height 16
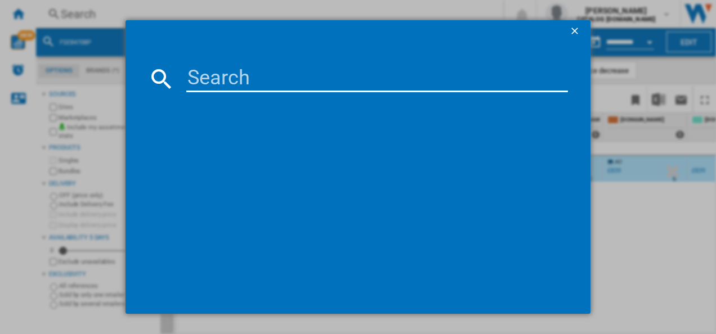
click at [252, 69] on input at bounding box center [377, 78] width 382 height 27
type input "FFB64627ZM"
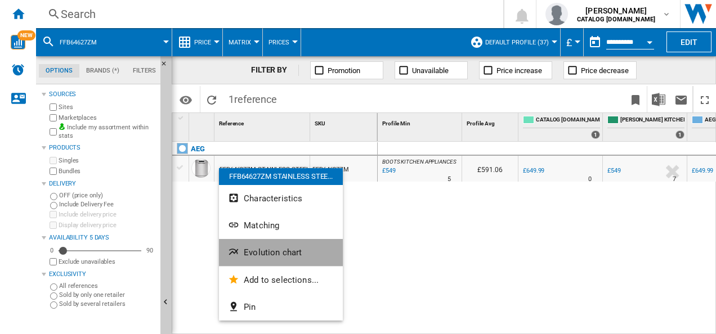
click at [243, 252] on button "Evolution chart" at bounding box center [281, 252] width 124 height 27
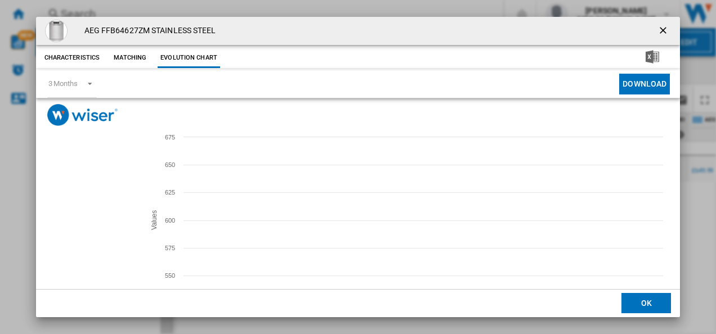
click at [79, 221] on tspan "[DOMAIN_NAME]" at bounding box center [81, 222] width 46 height 6
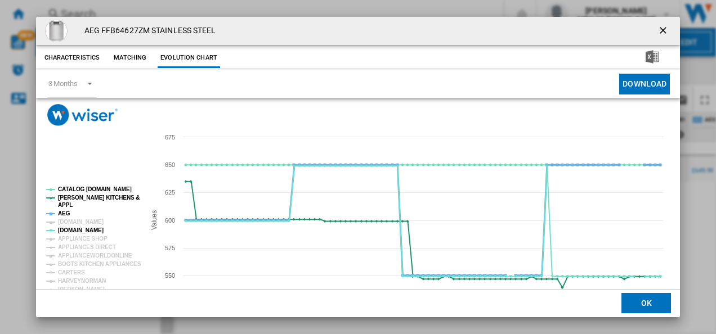
click at [65, 212] on tspan "AEG" at bounding box center [64, 214] width 12 height 6
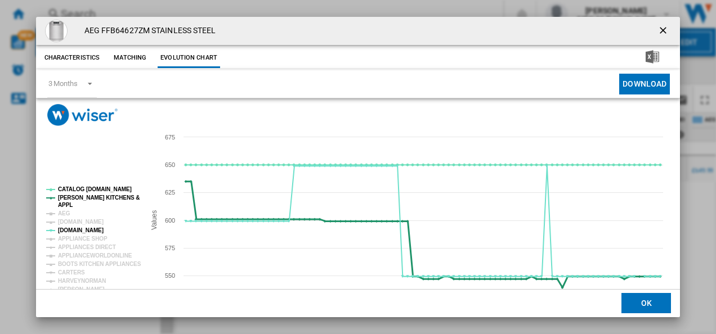
click at [73, 199] on tspan "[PERSON_NAME] KITCHENS &" at bounding box center [99, 198] width 82 height 6
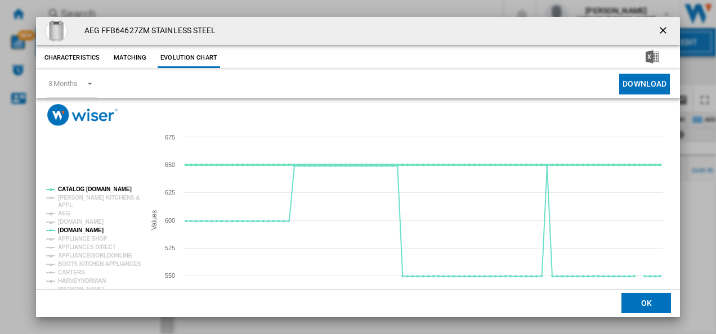
click at [75, 189] on tspan "CATALOG [DOMAIN_NAME]" at bounding box center [95, 189] width 74 height 6
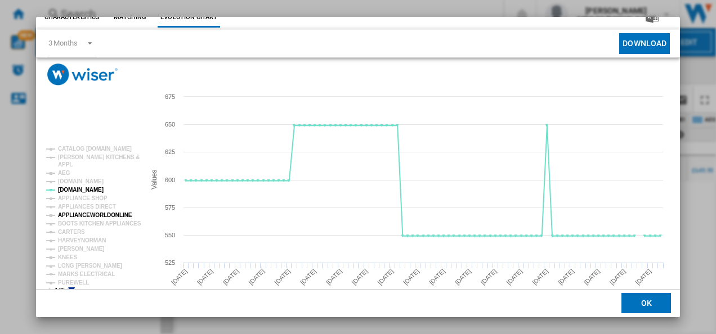
scroll to position [42, 0]
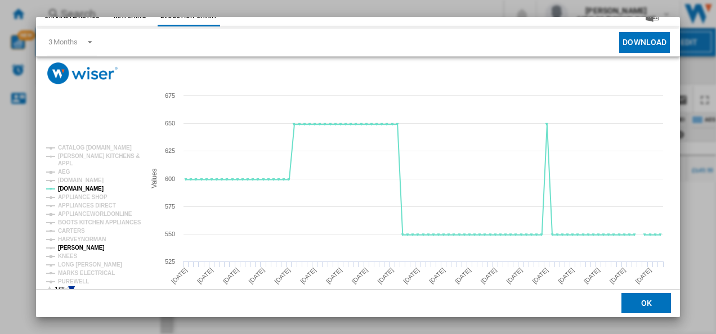
click at [79, 247] on tspan "[PERSON_NAME]" at bounding box center [81, 248] width 47 height 6
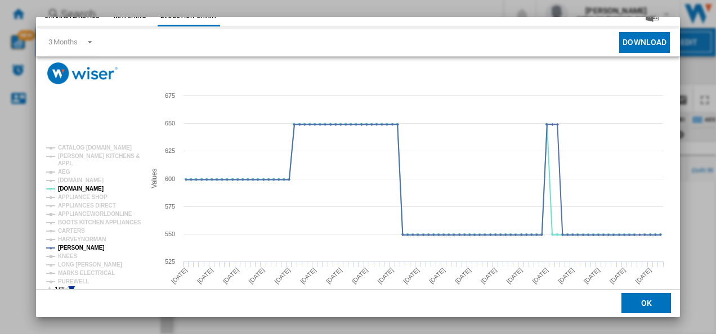
scroll to position [0, 0]
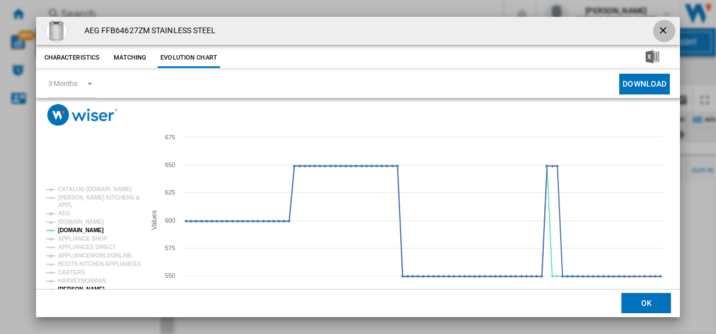
click at [658, 25] on ng-md-icon "getI18NText('BUTTONS.CLOSE_DIALOG')" at bounding box center [664, 32] width 14 height 14
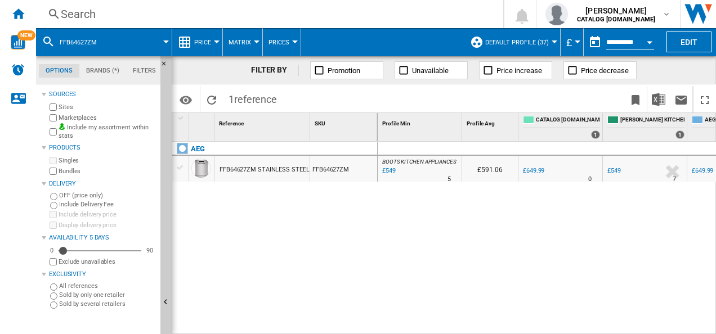
click at [346, 12] on div "Search" at bounding box center [267, 14] width 413 height 16
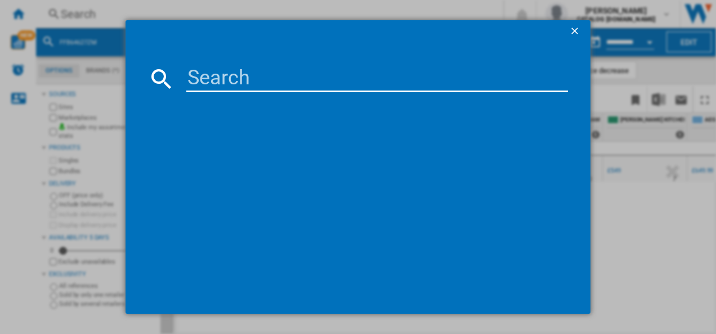
click at [225, 89] on input at bounding box center [377, 78] width 382 height 27
type input "FSE74507Z"
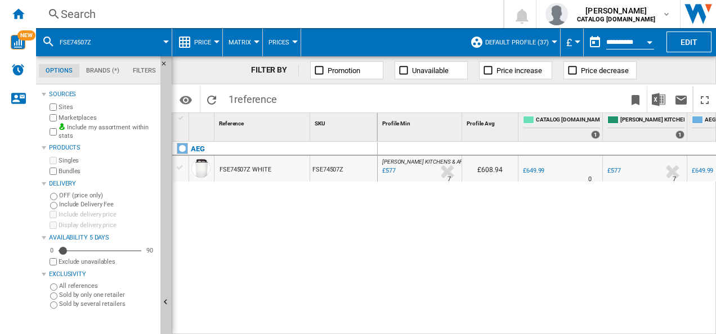
click at [221, 167] on div "FSE74507Z WHITE" at bounding box center [246, 170] width 52 height 26
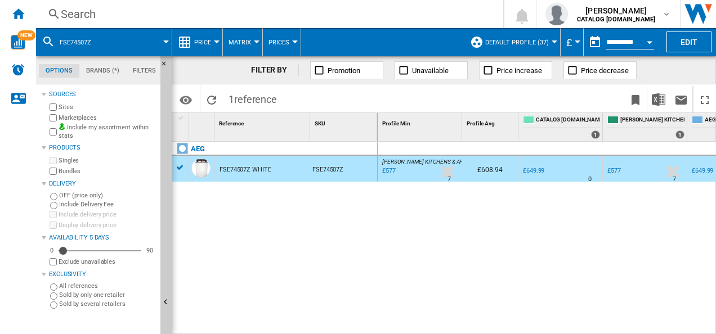
click at [220, 167] on div "FSE74507Z WHITE" at bounding box center [246, 170] width 52 height 26
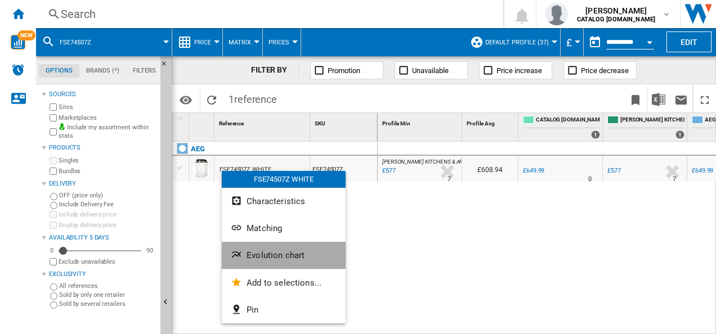
click at [248, 254] on span "Evolution chart" at bounding box center [276, 255] width 58 height 10
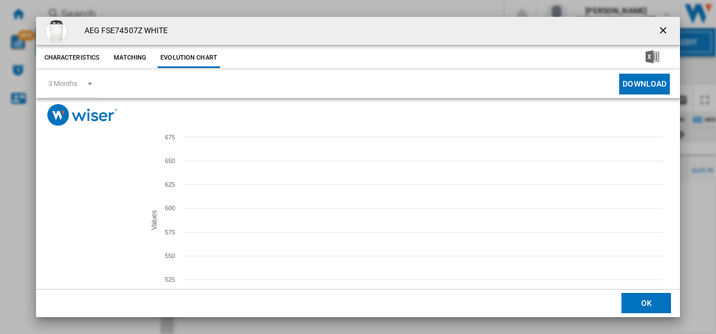
click at [76, 220] on tspan "[DOMAIN_NAME]" at bounding box center [81, 222] width 46 height 6
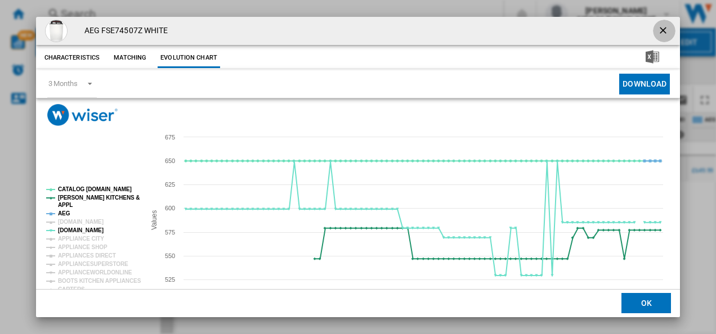
click at [663, 29] on ng-md-icon "getI18NText('BUTTONS.CLOSE_DIALOG')" at bounding box center [664, 32] width 14 height 14
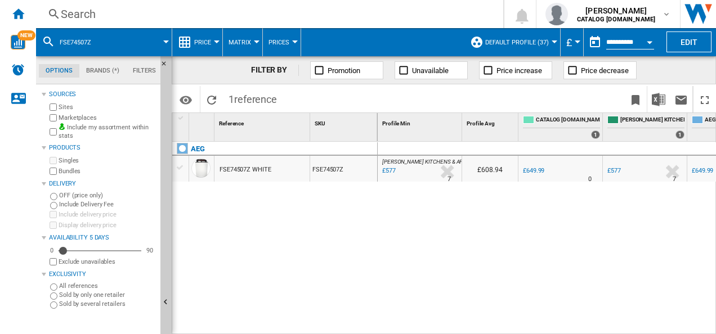
click at [431, 12] on div "Search" at bounding box center [267, 14] width 413 height 16
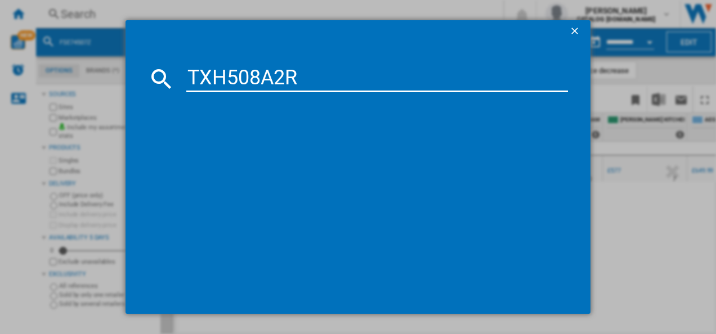
click at [283, 69] on input "TXH508A2R" at bounding box center [377, 78] width 382 height 27
type input "TXH508A2R"
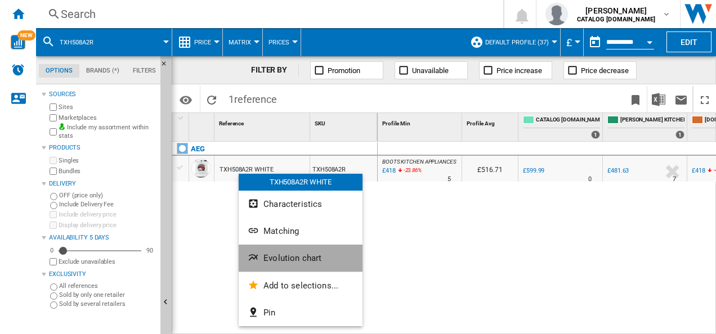
click at [261, 250] on button "Evolution chart" at bounding box center [301, 258] width 124 height 27
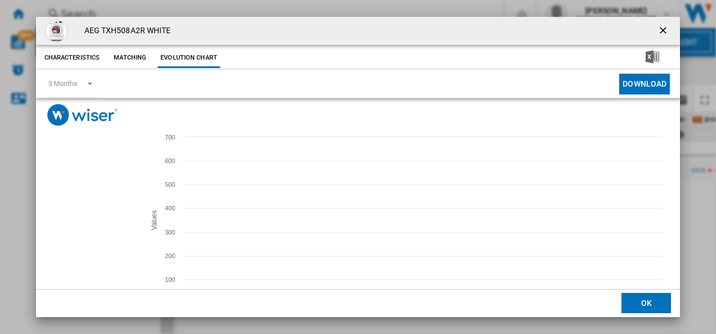
click at [83, 228] on tspan "APPLIANCE CITY" at bounding box center [81, 230] width 46 height 6
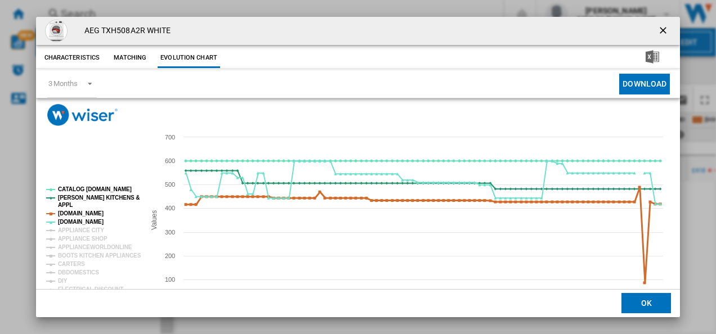
click at [80, 212] on tspan "[DOMAIN_NAME]" at bounding box center [81, 214] width 46 height 6
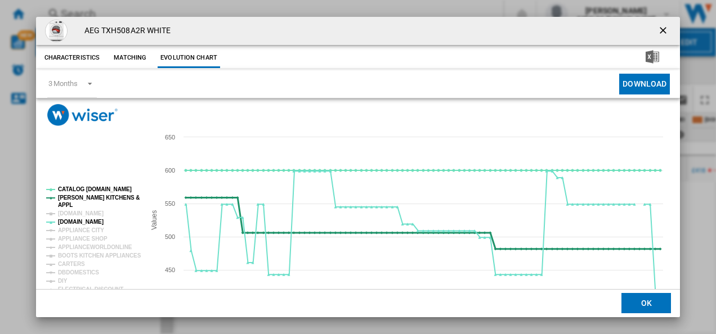
click at [79, 200] on tspan "[PERSON_NAME] KITCHENS &" at bounding box center [99, 198] width 82 height 6
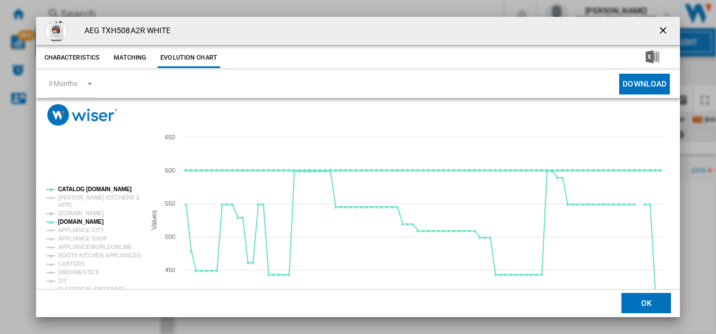
click at [79, 186] on rect "Product popup" at bounding box center [91, 261] width 99 height 158
click at [79, 188] on tspan "CATALOG [DOMAIN_NAME]" at bounding box center [95, 189] width 74 height 6
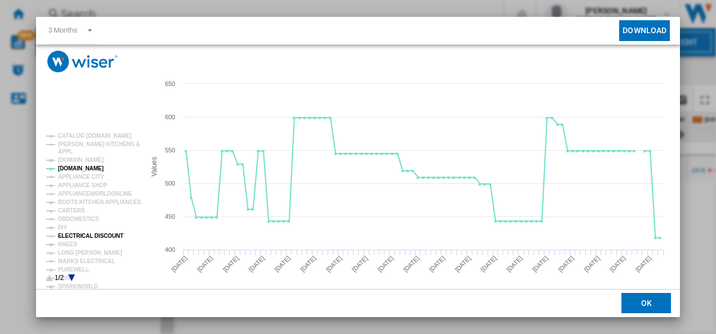
scroll to position [56, 0]
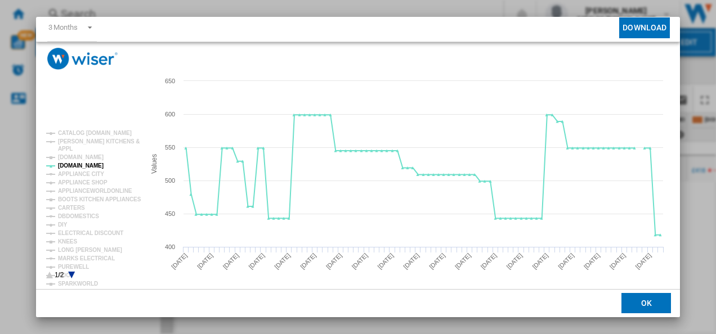
click at [73, 273] on icon "Product popup" at bounding box center [71, 275] width 7 height 7
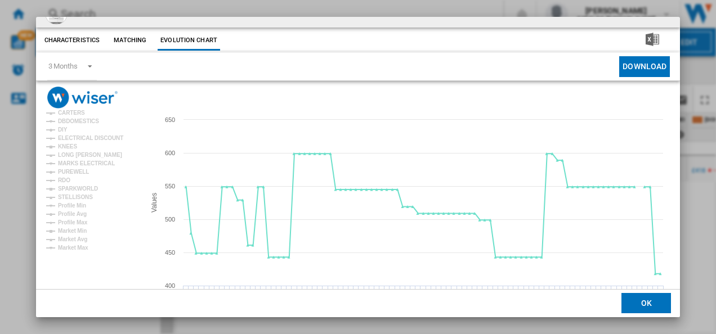
scroll to position [0, 0]
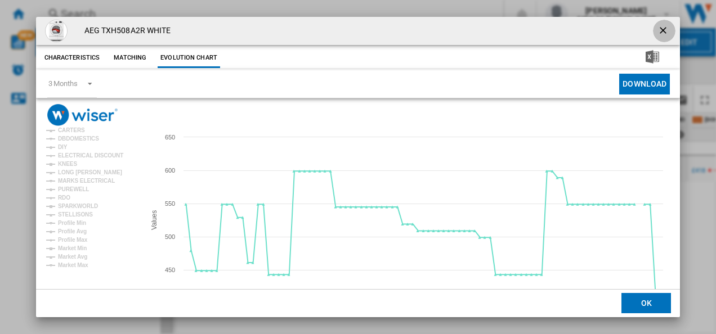
click at [657, 34] on ng-md-icon "getI18NText('BUTTONS.CLOSE_DIALOG')" at bounding box center [664, 32] width 14 height 14
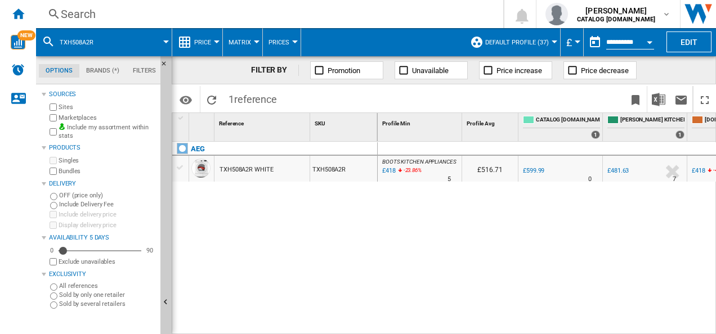
click at [432, 13] on div "Search" at bounding box center [267, 14] width 413 height 16
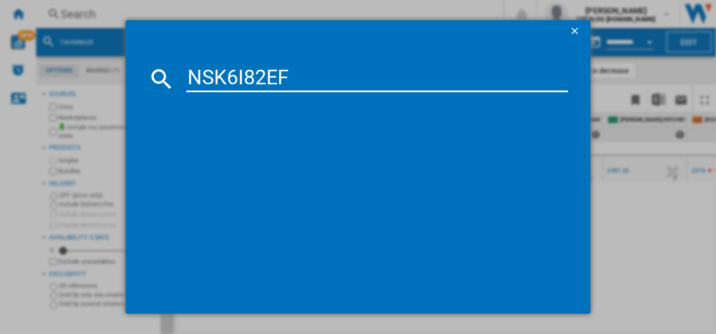
click at [324, 78] on input "NSK6I82EF" at bounding box center [377, 78] width 382 height 27
type input "NSK6I82EF"
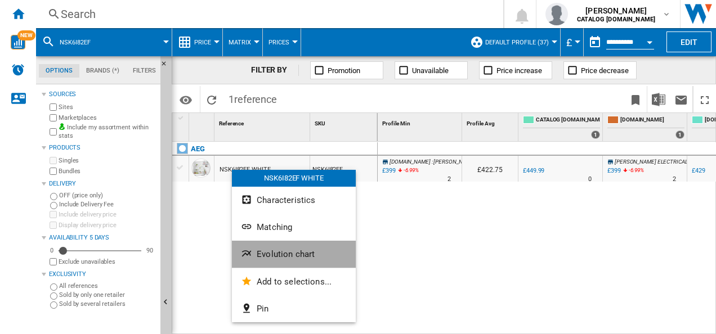
click at [251, 250] on ng-md-icon "Evolution chart" at bounding box center [248, 255] width 14 height 14
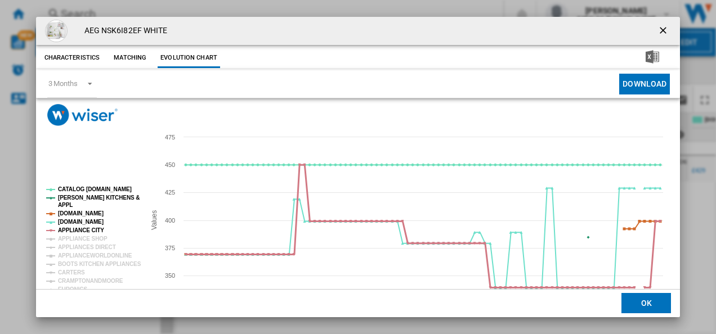
click at [78, 229] on tspan "APPLIANCE CITY" at bounding box center [81, 230] width 46 height 6
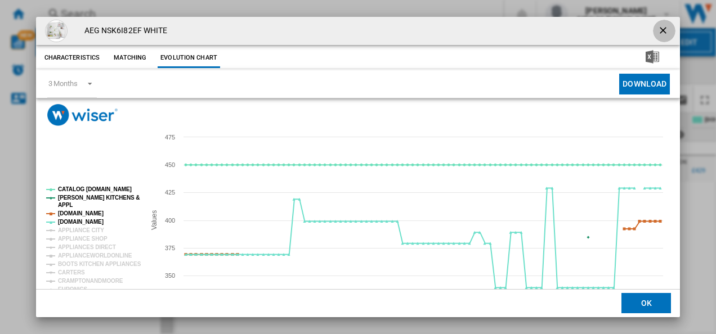
click at [657, 30] on ng-md-icon "getI18NText('BUTTONS.CLOSE_DIALOG')" at bounding box center [664, 32] width 14 height 14
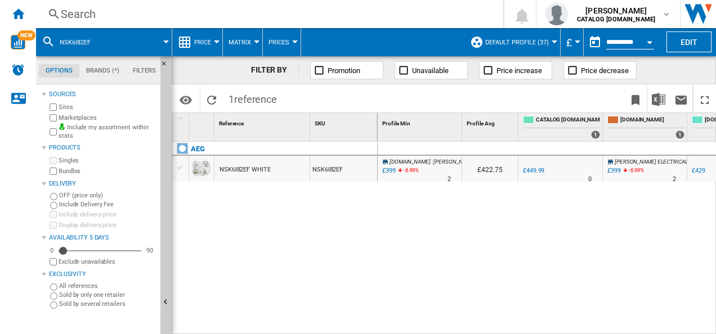
click at [441, 16] on div "Search" at bounding box center [267, 14] width 413 height 16
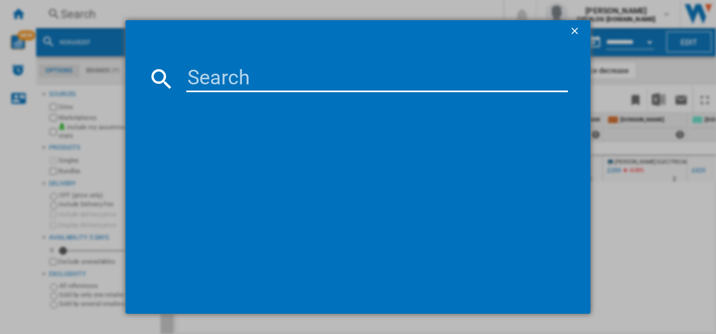
click at [271, 80] on input at bounding box center [377, 78] width 382 height 27
type input "NSC8M191DS"
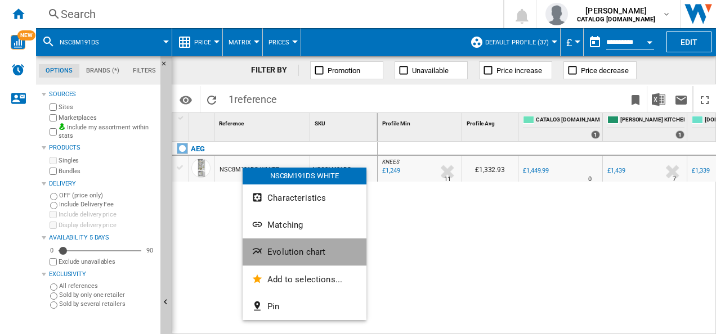
click at [263, 242] on button "Evolution chart" at bounding box center [305, 252] width 124 height 27
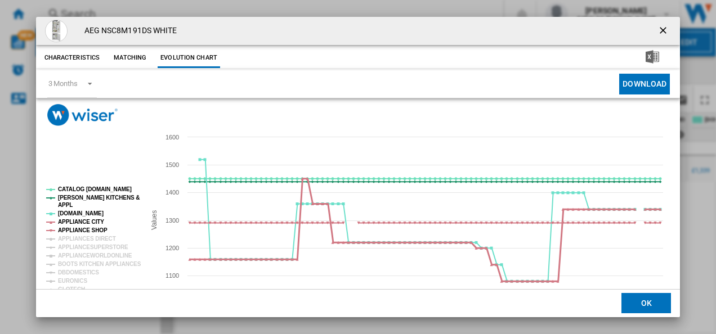
click at [82, 224] on tspan "APPLIANCE CITY" at bounding box center [81, 222] width 46 height 6
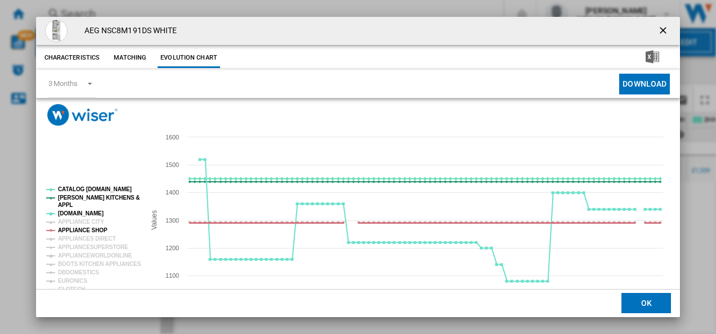
click at [80, 232] on tspan "APPLIANCE SHOP" at bounding box center [83, 230] width 50 height 6
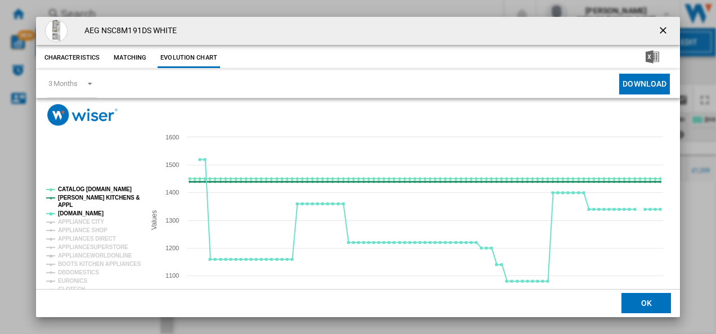
click at [84, 195] on tspan "[PERSON_NAME] KITCHENS &" at bounding box center [99, 198] width 82 height 6
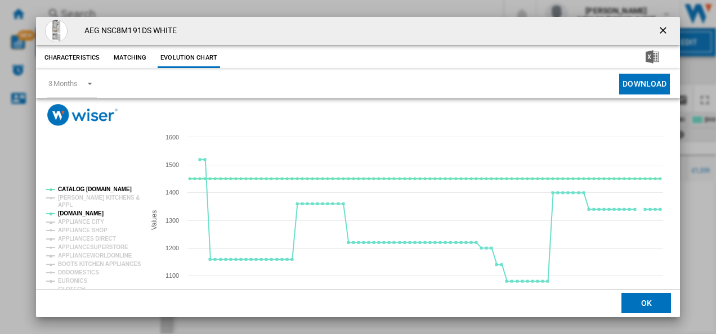
click at [84, 188] on tspan "CATALOG [DOMAIN_NAME]" at bounding box center [95, 189] width 74 height 6
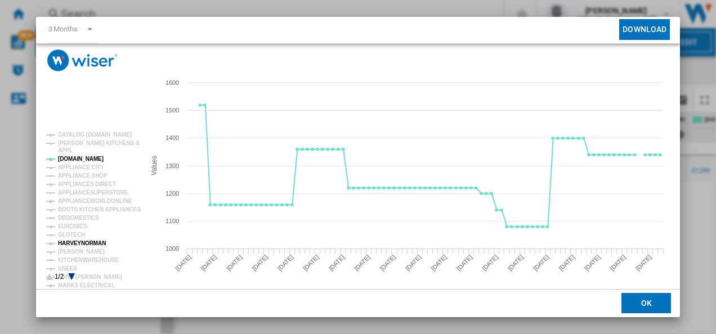
scroll to position [55, 0]
click at [72, 248] on tspan "[PERSON_NAME]" at bounding box center [81, 251] width 47 height 6
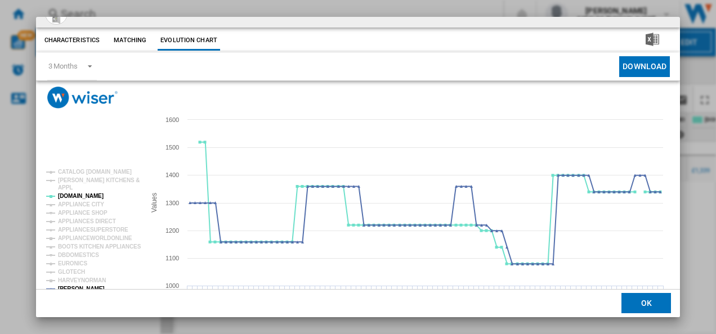
scroll to position [0, 0]
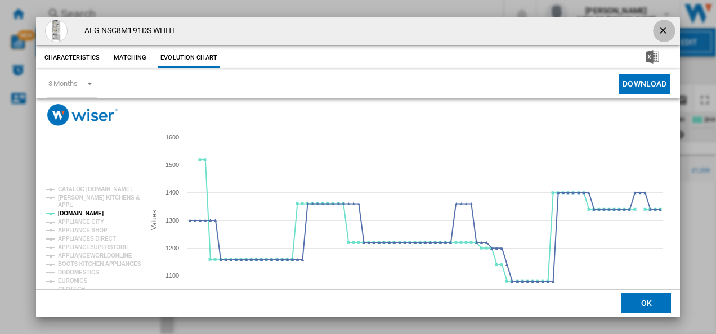
drag, startPoint x: 658, startPoint y: 30, endPoint x: 414, endPoint y: 16, distance: 244.2
click at [659, 30] on ng-md-icon "getI18NText('BUTTONS.CLOSE_DIALOG')" at bounding box center [664, 32] width 14 height 14
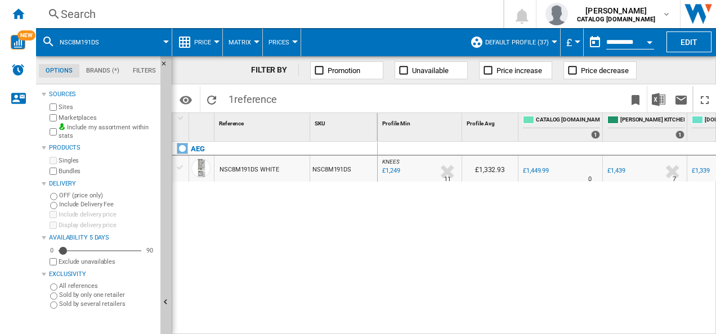
click at [335, 17] on div "Search" at bounding box center [267, 14] width 413 height 16
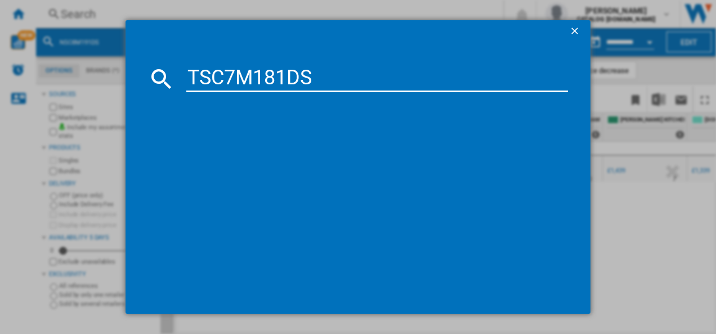
click at [261, 80] on input "TSC7M181DS" at bounding box center [377, 78] width 382 height 27
type input "TSC7M181DS"
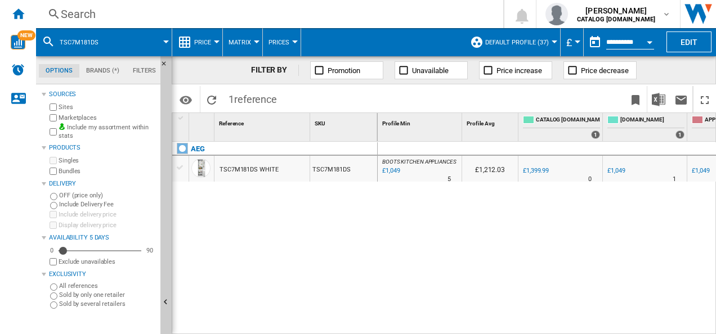
click at [253, 169] on div "TSC7M181DS WHITE" at bounding box center [249, 170] width 59 height 26
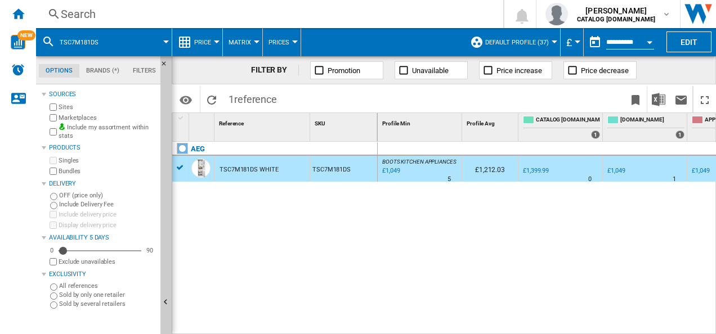
click at [252, 169] on div "TSC7M181DS WHITE" at bounding box center [249, 170] width 59 height 26
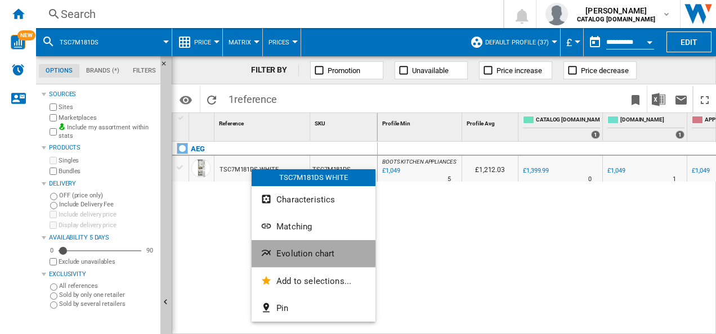
click at [261, 250] on ng-md-icon "Evolution chart" at bounding box center [268, 255] width 14 height 14
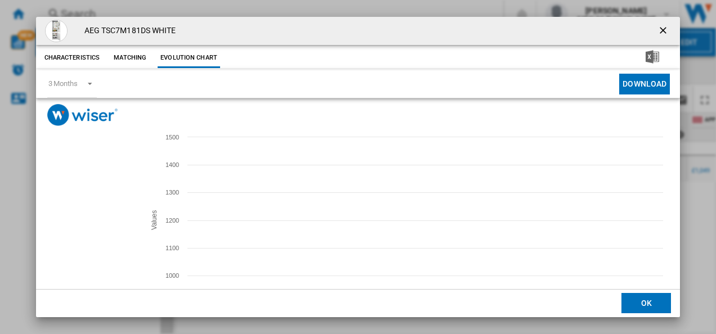
click at [84, 228] on tspan "APPLIANCE SHOP" at bounding box center [83, 230] width 50 height 6
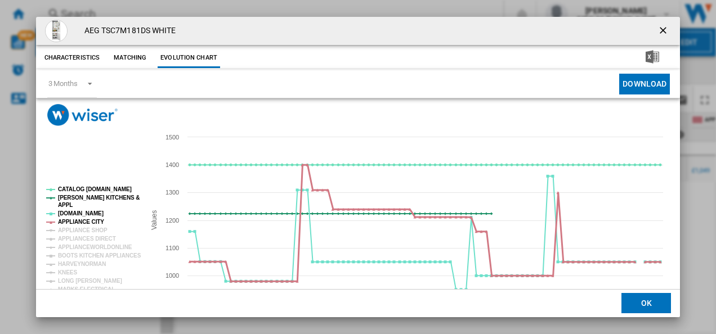
click at [84, 221] on tspan "APPLIANCE CITY" at bounding box center [81, 222] width 46 height 6
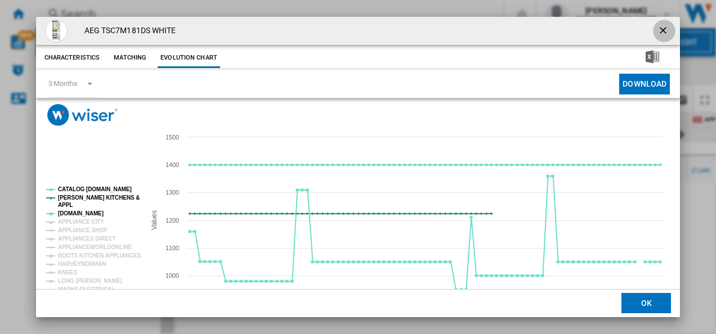
click at [657, 28] on ng-md-icon "getI18NText('BUTTONS.CLOSE_DIALOG')" at bounding box center [664, 32] width 14 height 14
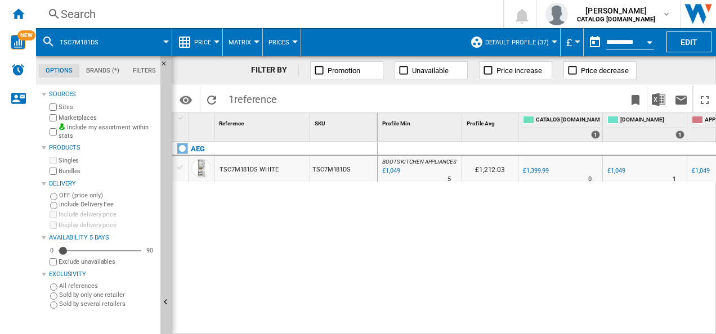
click at [396, 10] on div "Search" at bounding box center [267, 14] width 413 height 16
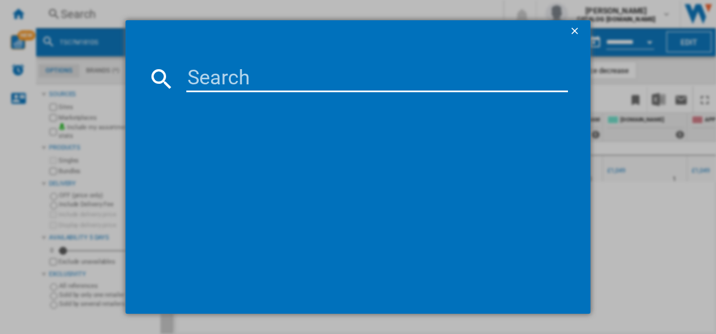
click at [260, 79] on input at bounding box center [377, 78] width 382 height 27
type input "V"
type input "RCB632E2MX"
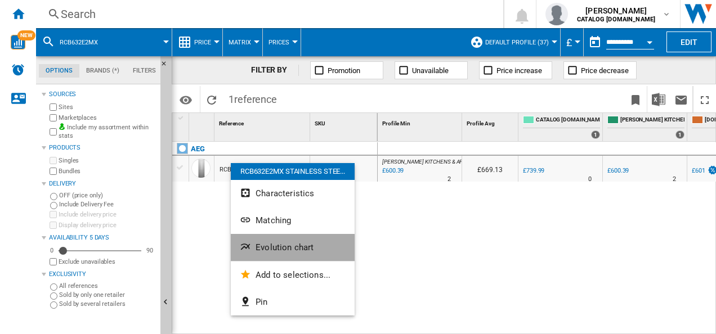
click at [260, 251] on span "Evolution chart" at bounding box center [285, 248] width 58 height 10
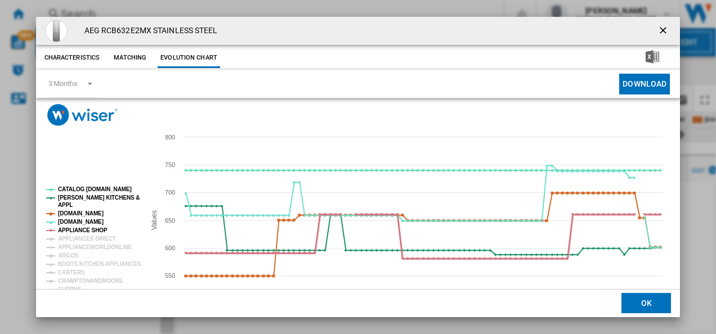
click at [82, 229] on tspan "APPLIANCE SHOP" at bounding box center [83, 230] width 50 height 6
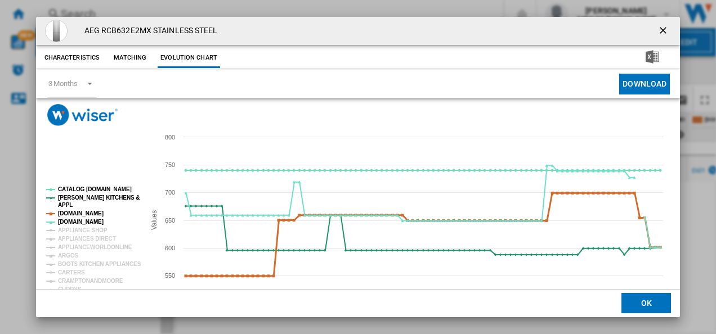
click at [81, 214] on tspan "[DOMAIN_NAME]" at bounding box center [81, 214] width 46 height 6
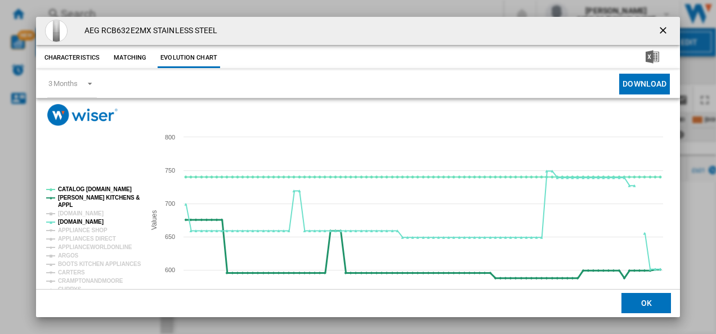
click at [82, 197] on tspan "[PERSON_NAME] KITCHENS &" at bounding box center [99, 198] width 82 height 6
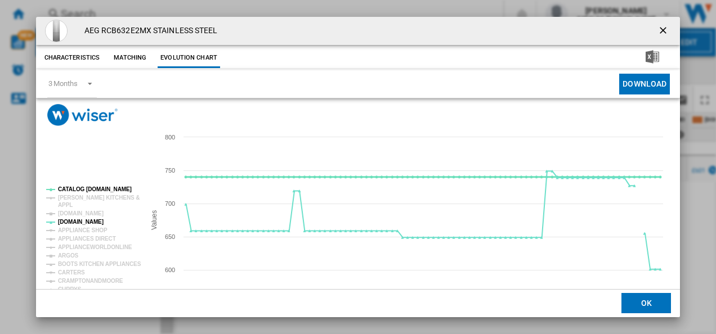
click at [83, 187] on tspan "CATALOG [DOMAIN_NAME]" at bounding box center [95, 189] width 74 height 6
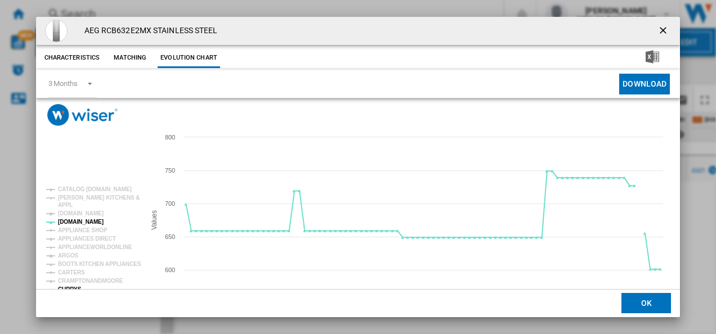
click at [72, 287] on tspan "CURRYS" at bounding box center [70, 290] width 24 height 6
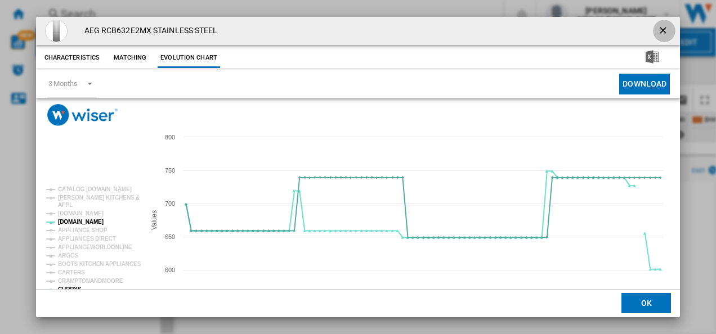
click at [657, 29] on ng-md-icon "getI18NText('BUTTONS.CLOSE_DIALOG')" at bounding box center [664, 32] width 14 height 14
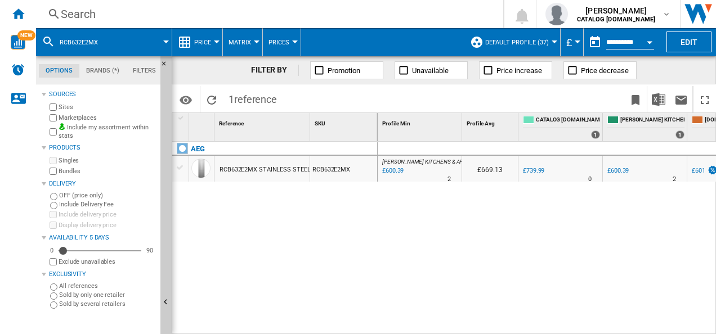
click at [342, 6] on div "Search" at bounding box center [267, 14] width 413 height 16
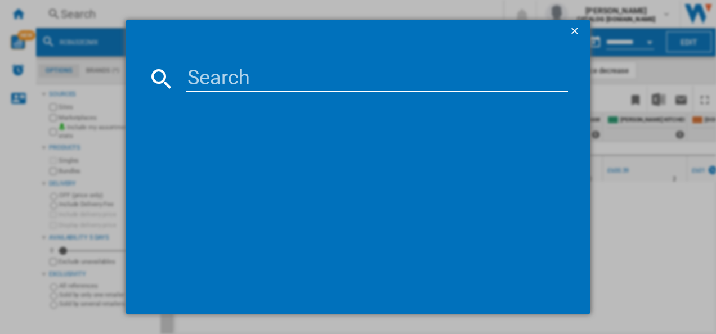
type input "RMB954E9VX"
click at [219, 80] on input "RMB954E9VX" at bounding box center [377, 78] width 382 height 27
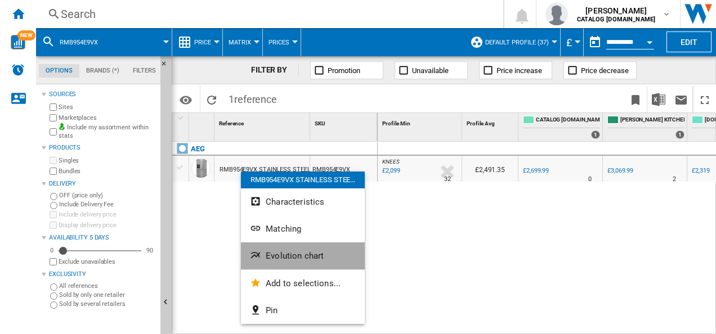
click at [271, 253] on span "Evolution chart" at bounding box center [295, 256] width 58 height 10
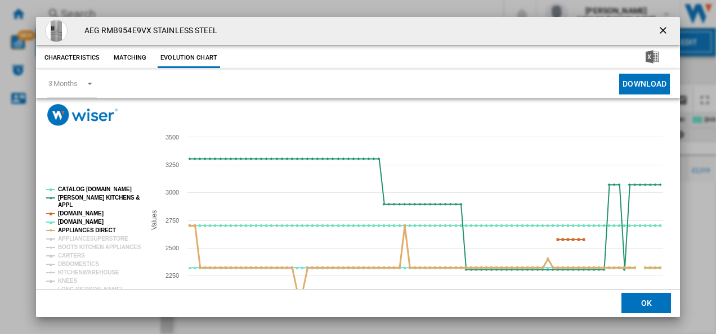
click at [76, 228] on tspan "APPLIANCES DIRECT" at bounding box center [87, 230] width 58 height 6
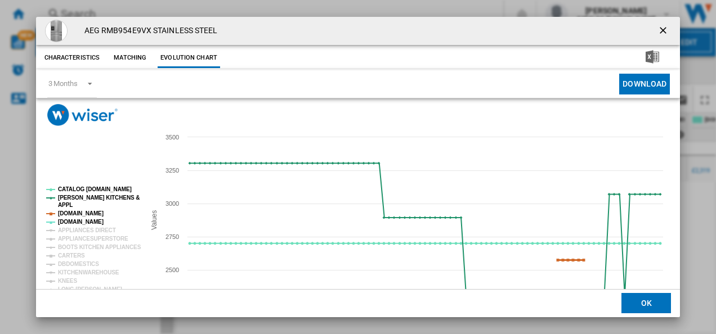
click at [79, 214] on tspan "[DOMAIN_NAME]" at bounding box center [81, 214] width 46 height 6
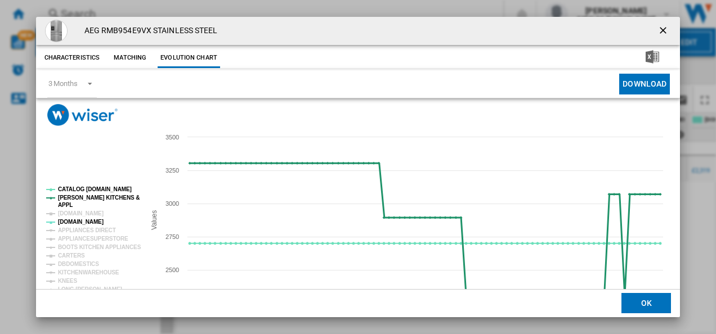
click at [77, 199] on tspan "[PERSON_NAME] KITCHENS &" at bounding box center [99, 198] width 82 height 6
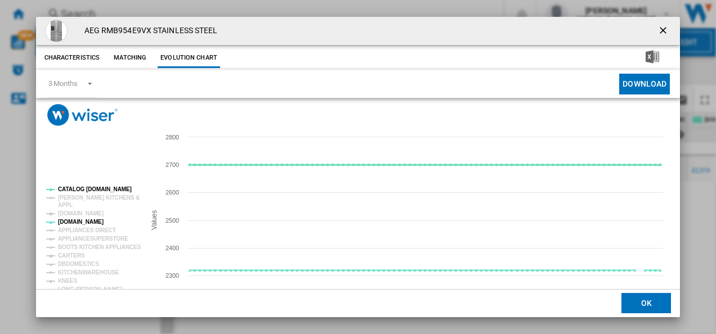
click at [76, 191] on tspan "CATALOG [DOMAIN_NAME]" at bounding box center [95, 189] width 74 height 6
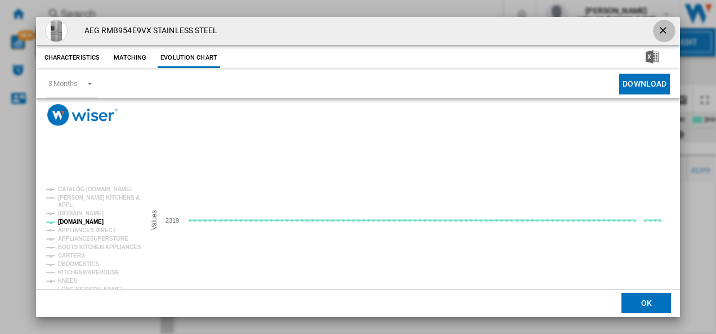
click at [661, 25] on ng-md-icon "getI18NText('BUTTONS.CLOSE_DIALOG')" at bounding box center [664, 32] width 14 height 14
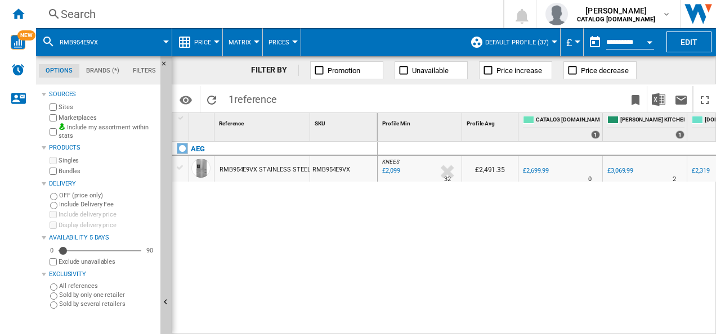
click at [357, 8] on div "Search" at bounding box center [267, 14] width 413 height 16
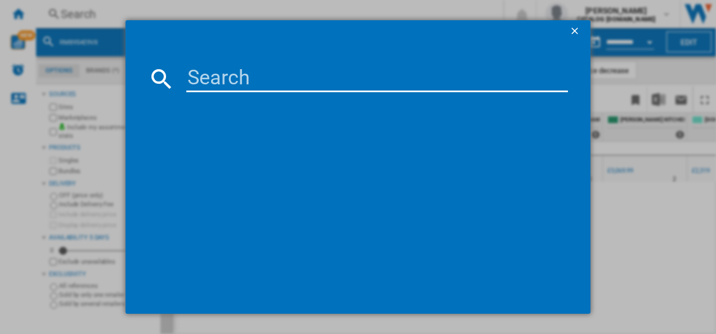
click at [257, 89] on input at bounding box center [377, 78] width 382 height 27
type input "OAG7M281EX"
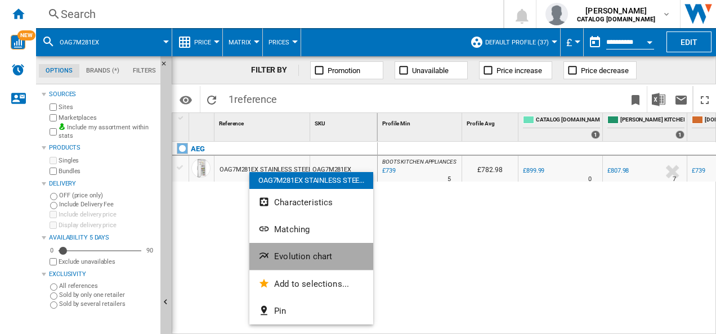
click at [272, 251] on button "Evolution chart" at bounding box center [311, 256] width 124 height 27
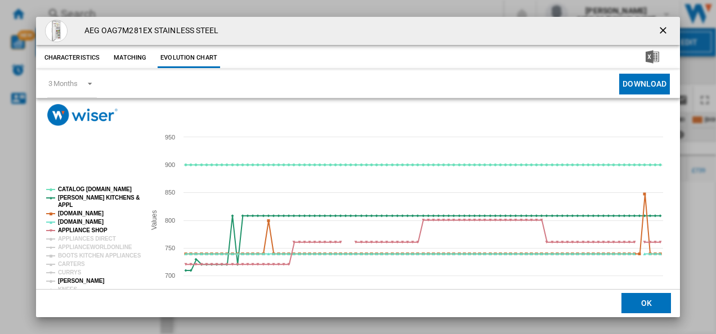
click at [67, 281] on tspan "[PERSON_NAME]" at bounding box center [81, 281] width 47 height 6
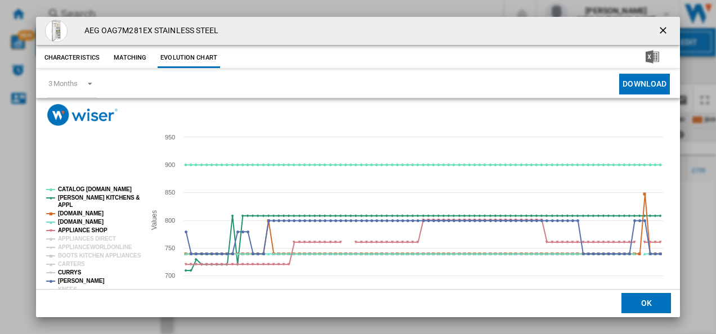
click at [65, 272] on tspan "CURRYS" at bounding box center [70, 273] width 24 height 6
click at [79, 231] on tspan "APPLIANCE SHOP" at bounding box center [83, 230] width 50 height 6
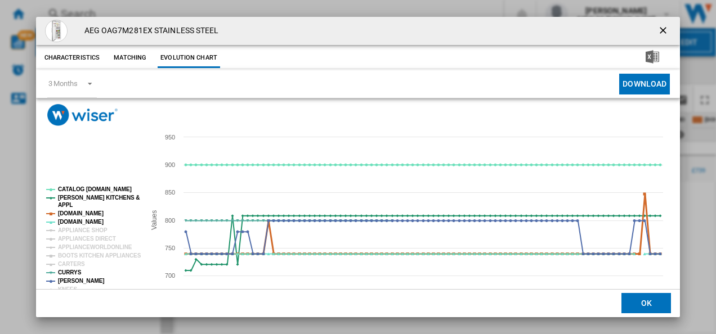
click at [83, 211] on tspan "[DOMAIN_NAME]" at bounding box center [81, 214] width 46 height 6
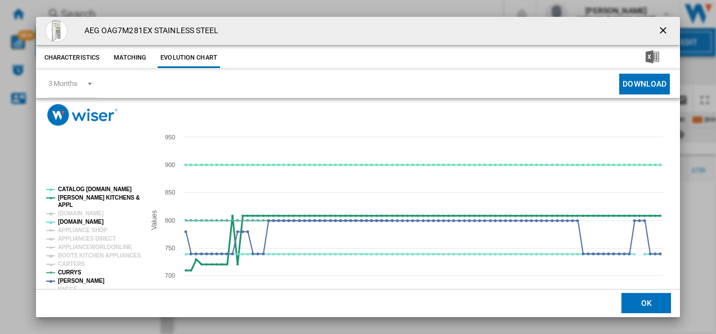
click at [84, 197] on tspan "[PERSON_NAME] KITCHENS &" at bounding box center [99, 198] width 82 height 6
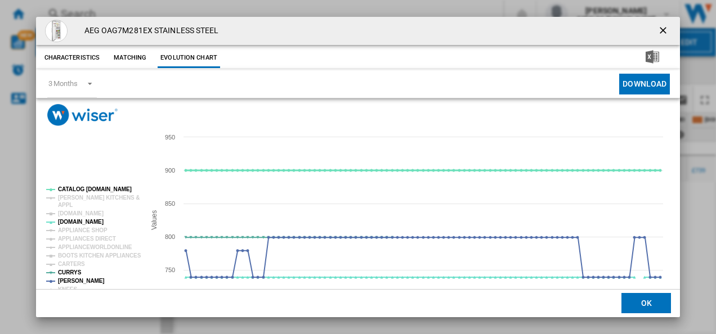
click at [85, 188] on tspan "CATALOG [DOMAIN_NAME]" at bounding box center [95, 189] width 74 height 6
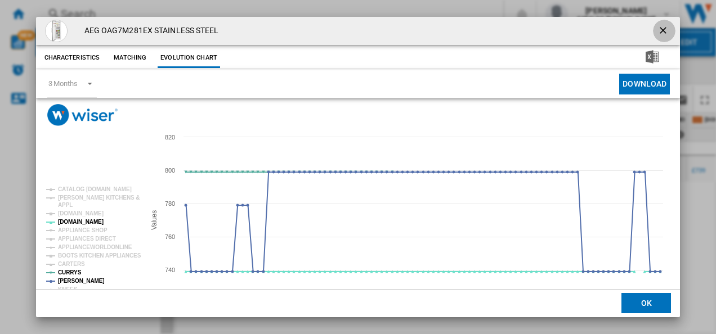
click at [657, 37] on ng-md-icon "getI18NText('BUTTONS.CLOSE_DIALOG')" at bounding box center [664, 32] width 14 height 14
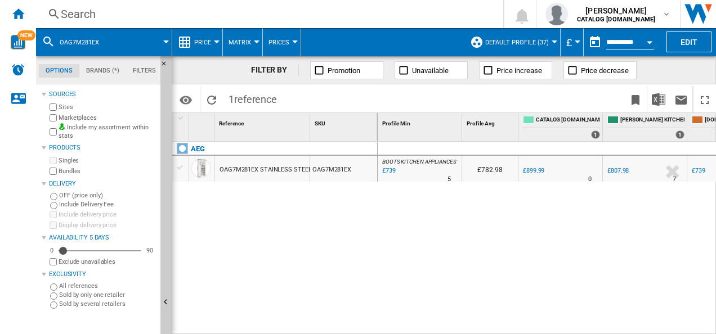
click at [292, 14] on div "Search" at bounding box center [267, 14] width 413 height 16
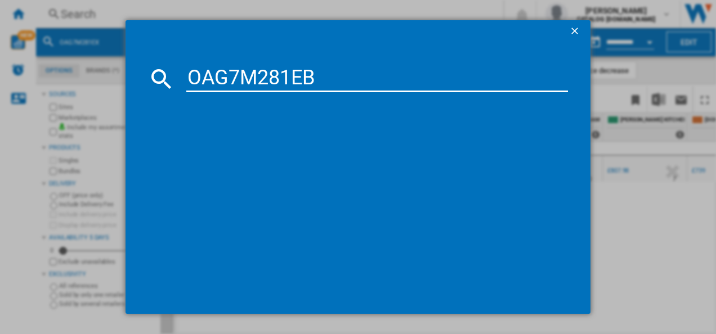
click at [251, 75] on input "OAG7M281EB" at bounding box center [377, 78] width 382 height 27
type input "OAG7M281EB"
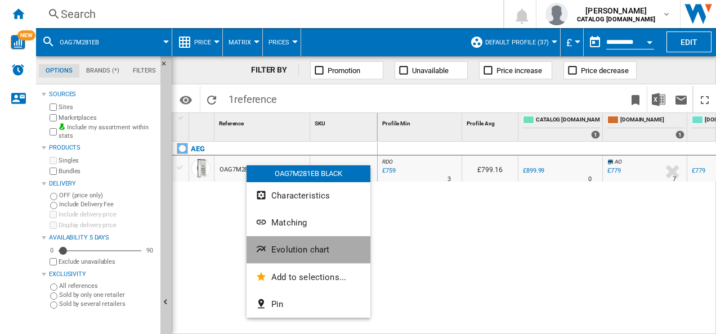
click at [269, 241] on button "Evolution chart" at bounding box center [309, 249] width 124 height 27
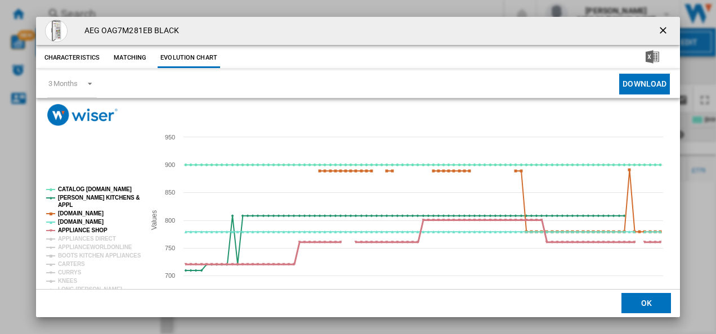
click at [76, 232] on tspan "APPLIANCE SHOP" at bounding box center [83, 230] width 50 height 6
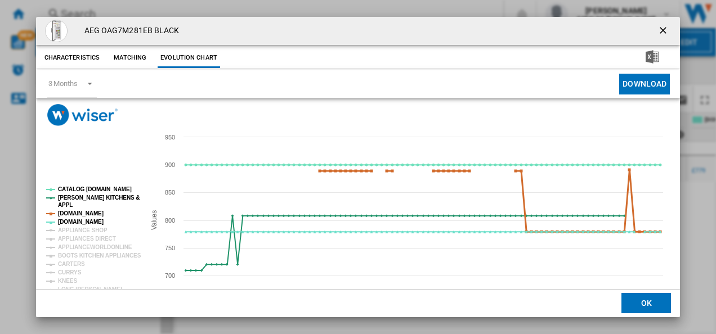
click at [75, 216] on tspan "[DOMAIN_NAME]" at bounding box center [81, 214] width 46 height 6
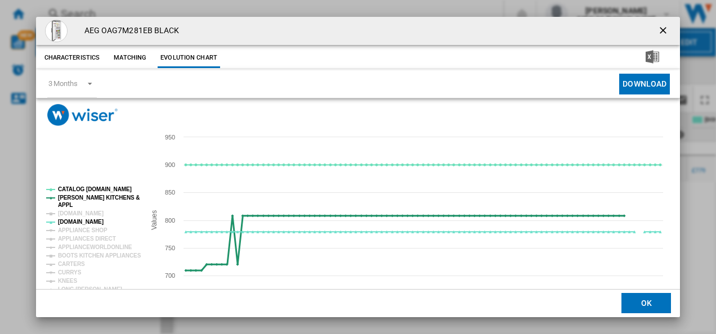
click at [79, 195] on tspan "[PERSON_NAME] KITCHENS &" at bounding box center [99, 198] width 82 height 6
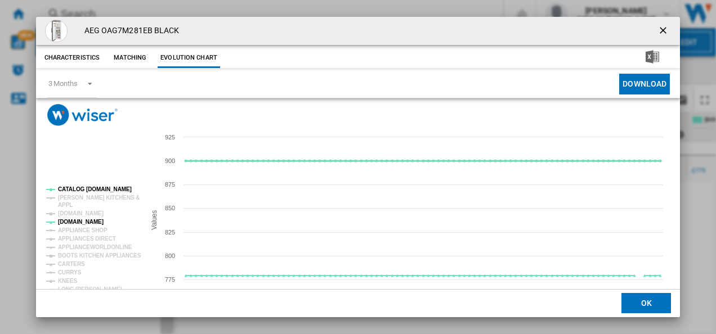
click at [79, 187] on tspan "CATALOG [DOMAIN_NAME]" at bounding box center [95, 189] width 74 height 6
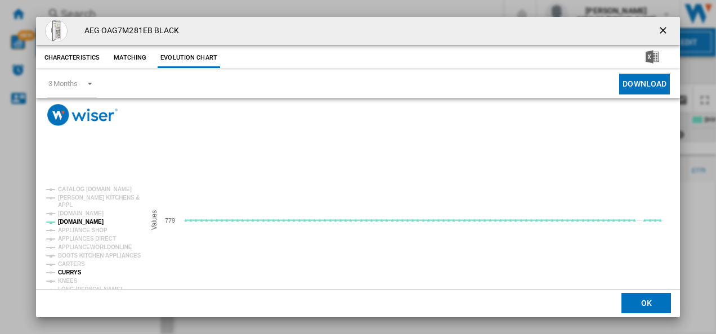
click at [73, 270] on tspan "CURRYS" at bounding box center [70, 273] width 24 height 6
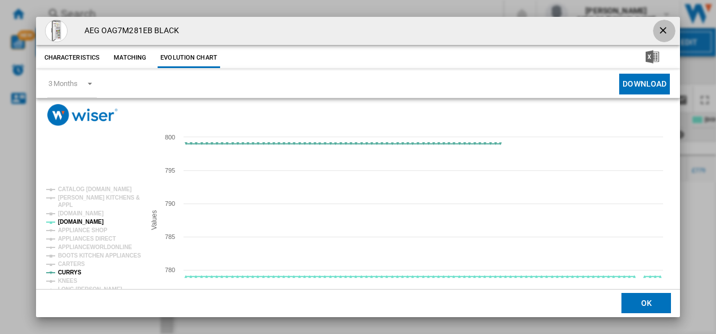
click at [657, 30] on ng-md-icon "getI18NText('BUTTONS.CLOSE_DIALOG')" at bounding box center [664, 32] width 14 height 14
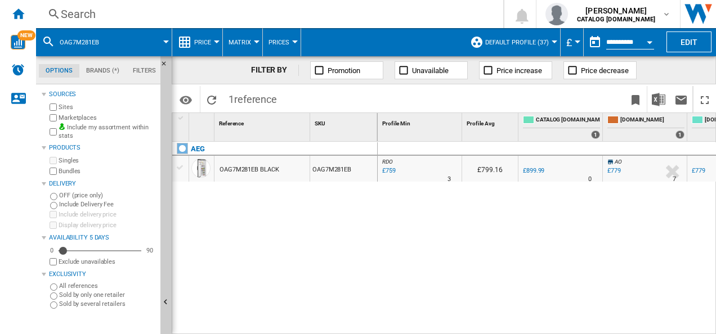
click at [343, 19] on div "Search" at bounding box center [267, 14] width 413 height 16
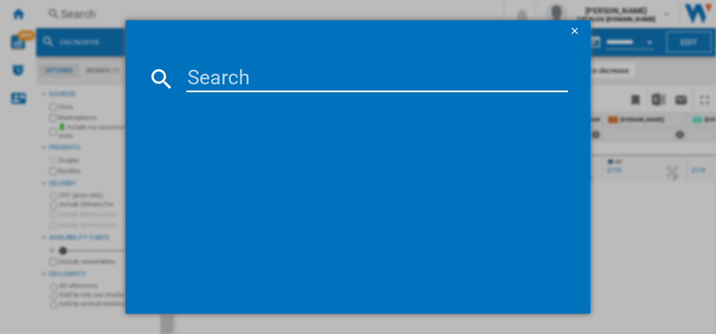
drag, startPoint x: 276, startPoint y: 62, endPoint x: 266, endPoint y: 75, distance: 16.9
click at [266, 75] on md-dialog-content at bounding box center [359, 179] width 466 height 272
click at [266, 75] on input at bounding box center [377, 78] width 382 height 27
paste input "ORC5S331EX"
type input "ORC5S331EX"
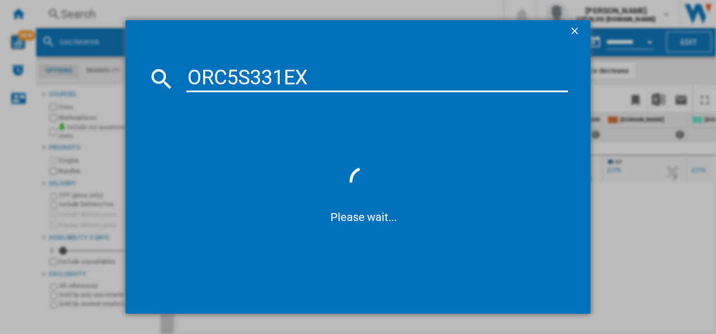
click at [265, 75] on input "ORC5S331EX" at bounding box center [377, 78] width 382 height 27
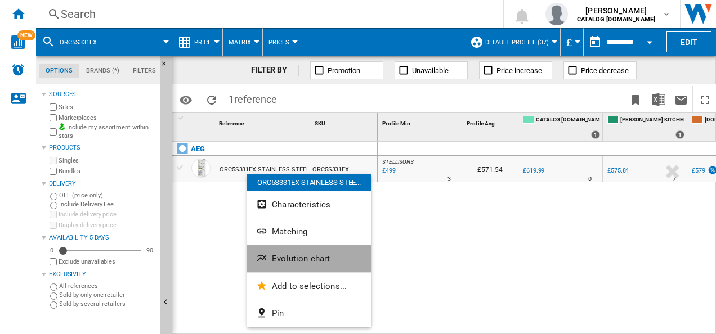
click at [266, 251] on button "Evolution chart" at bounding box center [309, 258] width 124 height 27
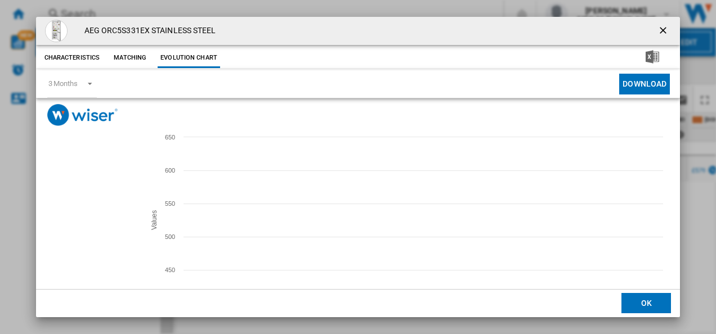
click at [79, 231] on tspan "APPLIANCE SHOP" at bounding box center [83, 230] width 50 height 6
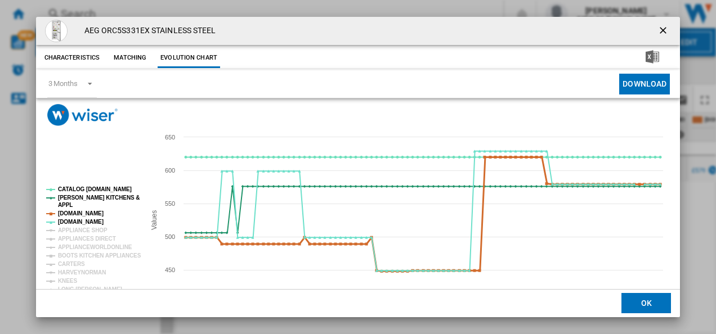
click at [78, 213] on tspan "[DOMAIN_NAME]" at bounding box center [81, 214] width 46 height 6
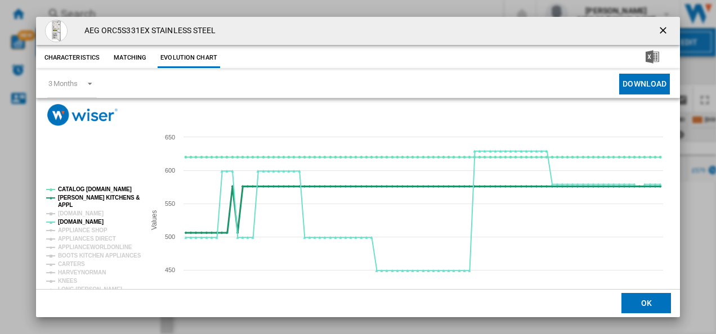
click at [81, 197] on tspan "[PERSON_NAME] KITCHENS &" at bounding box center [99, 198] width 82 height 6
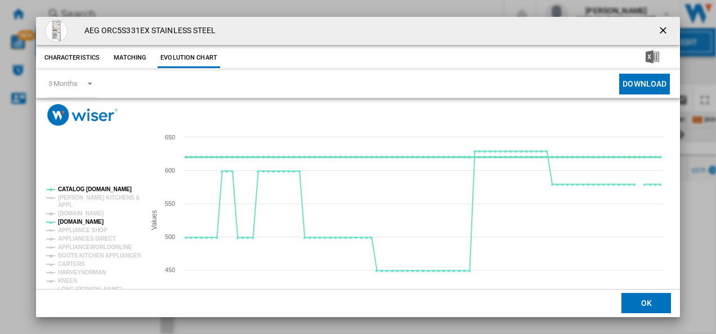
click at [83, 187] on tspan "CATALOG [DOMAIN_NAME]" at bounding box center [95, 189] width 74 height 6
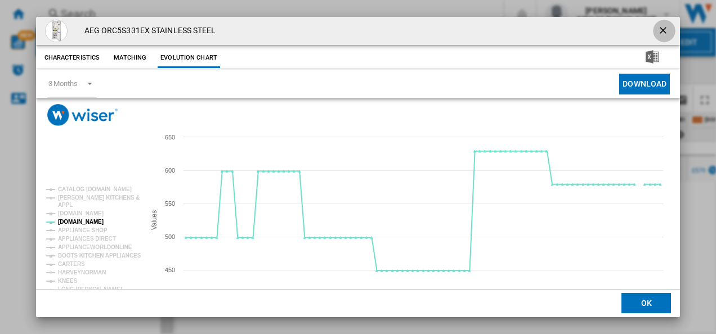
click at [658, 28] on ng-md-icon "getI18NText('BUTTONS.CLOSE_DIALOG')" at bounding box center [664, 32] width 14 height 14
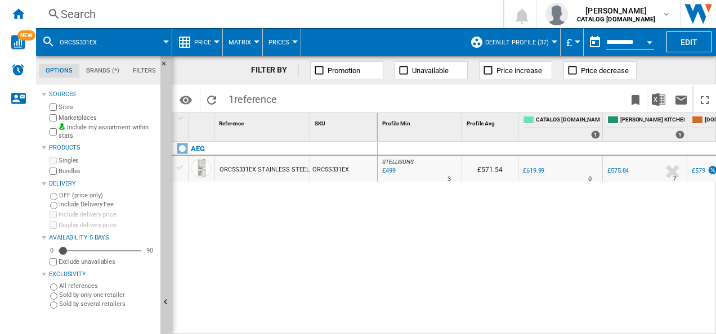
click at [345, 9] on div "Search" at bounding box center [267, 14] width 413 height 16
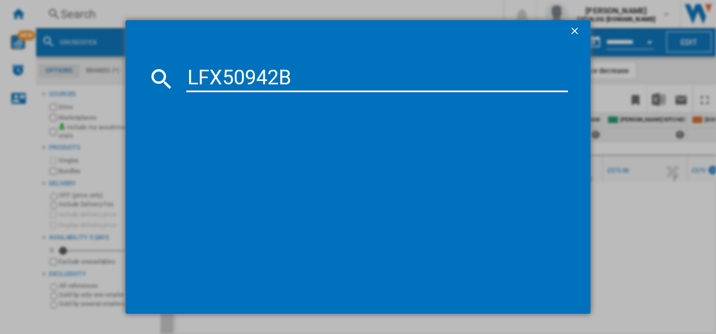
type input "LFX50942B"
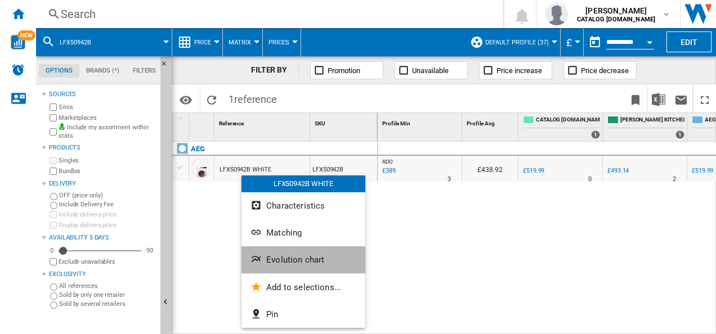
click at [260, 254] on ng-md-icon "Evolution chart" at bounding box center [257, 261] width 14 height 14
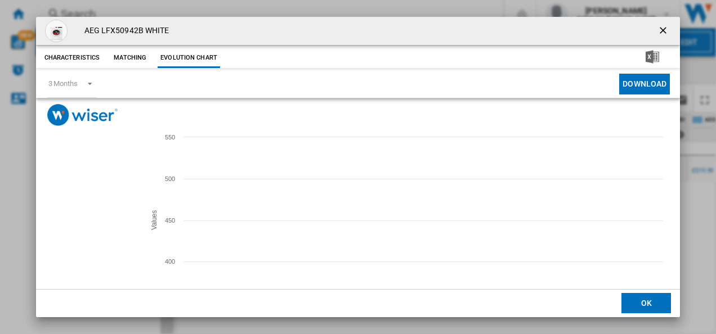
click at [77, 221] on tspan "[DOMAIN_NAME]" at bounding box center [81, 222] width 46 height 6
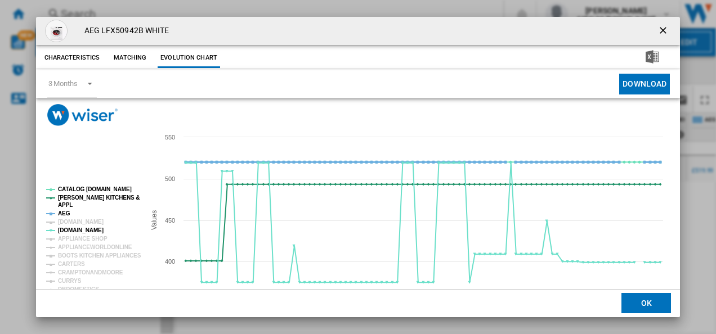
click at [62, 213] on tspan "AEG" at bounding box center [64, 214] width 12 height 6
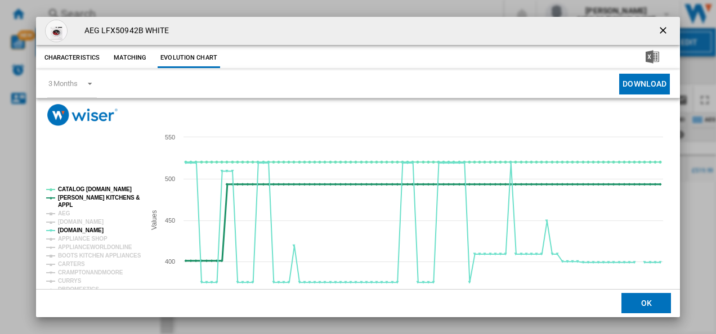
drag, startPoint x: 0, startPoint y: 0, endPoint x: 69, endPoint y: 202, distance: 212.9
click at [69, 202] on tspan "APPL" at bounding box center [65, 205] width 15 height 6
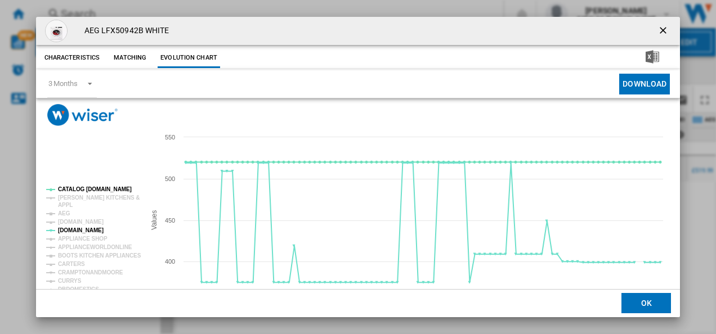
click at [72, 186] on rect "Product popup" at bounding box center [91, 261] width 99 height 158
click at [70, 190] on tspan "CATALOG [DOMAIN_NAME]" at bounding box center [95, 189] width 74 height 6
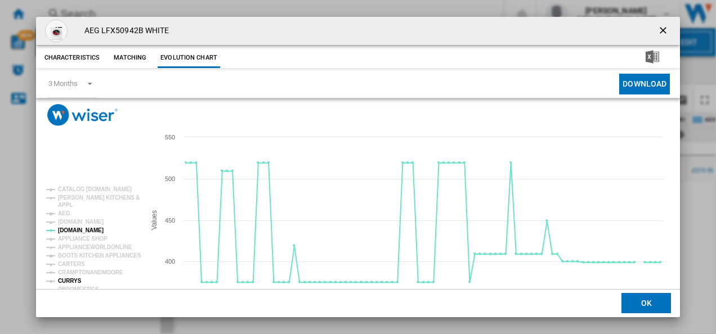
click at [68, 280] on tspan "CURRYS" at bounding box center [70, 281] width 24 height 6
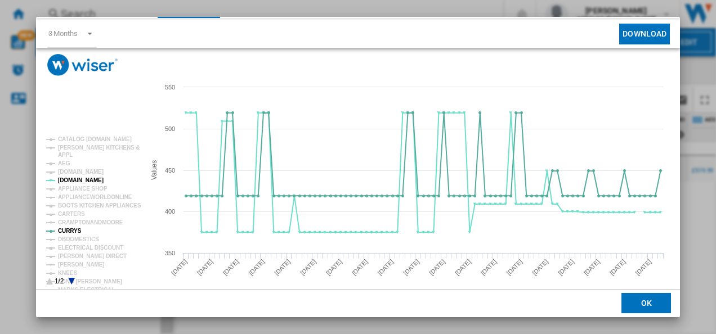
scroll to position [54, 0]
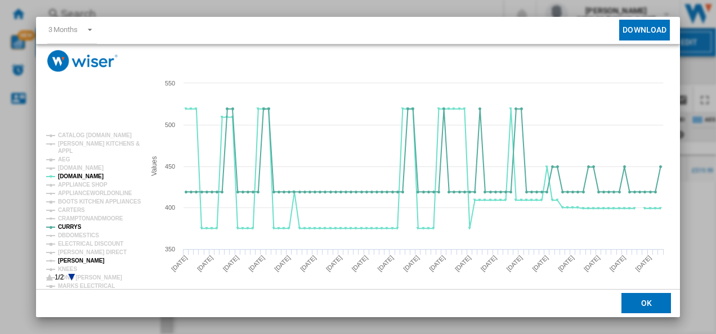
click at [71, 263] on tspan "[PERSON_NAME]" at bounding box center [81, 261] width 47 height 6
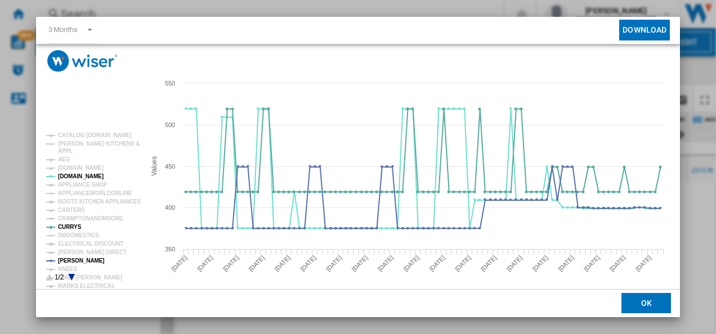
scroll to position [0, 0]
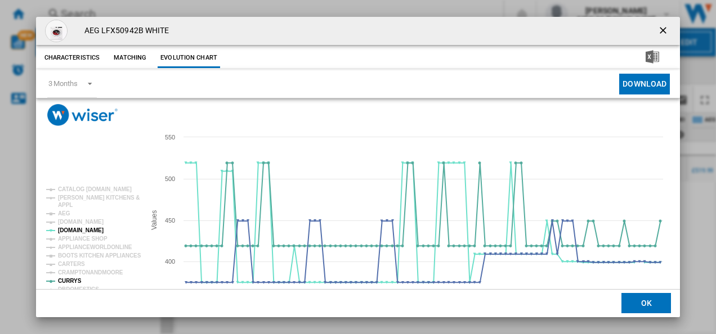
click at [657, 27] on ng-md-icon "getI18NText('BUTTONS.CLOSE_DIALOG')" at bounding box center [664, 32] width 14 height 14
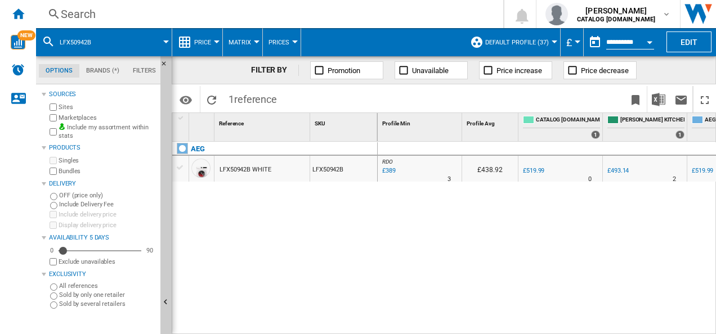
click at [396, 19] on div "Search" at bounding box center [267, 14] width 413 height 16
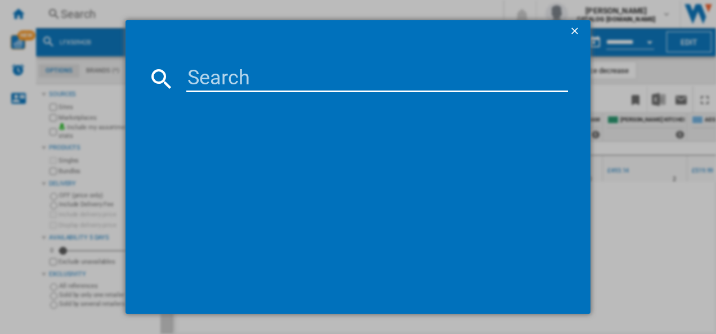
click at [289, 78] on input at bounding box center [377, 78] width 382 height 27
type input "LFR61944AD"
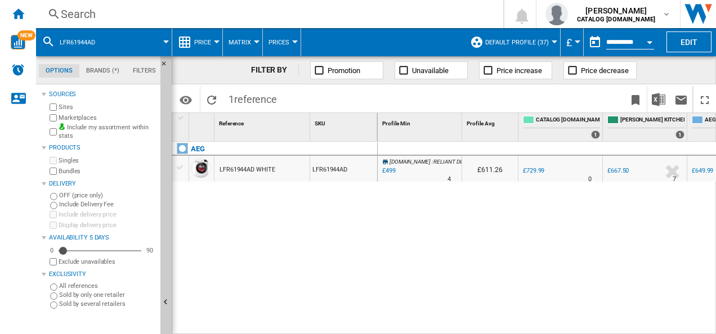
click at [230, 163] on div "LFR61944AD WHITE" at bounding box center [247, 170] width 55 height 26
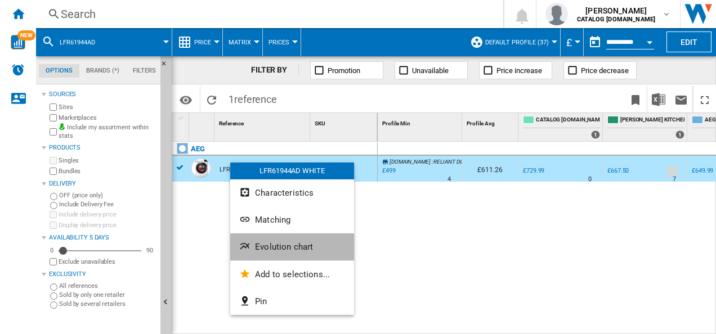
click at [263, 248] on span "Evolution chart" at bounding box center [284, 247] width 58 height 10
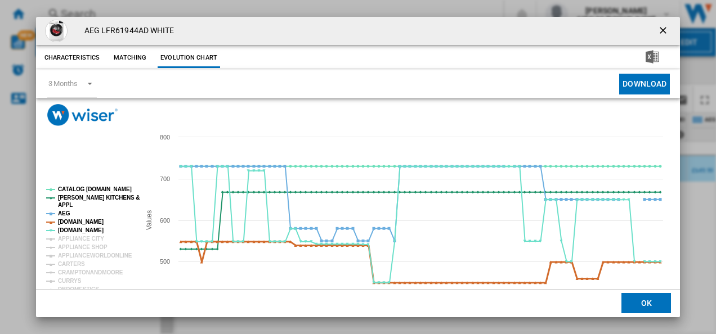
click at [86, 220] on tspan "[DOMAIN_NAME]" at bounding box center [81, 222] width 46 height 6
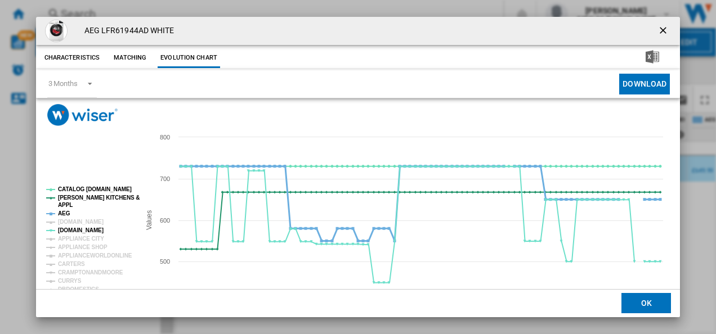
click at [60, 214] on tspan "AEG" at bounding box center [64, 214] width 12 height 6
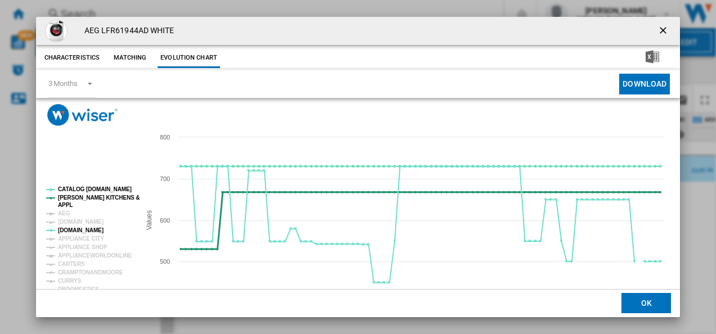
click at [68, 202] on tspan "APPL" at bounding box center [65, 205] width 15 height 6
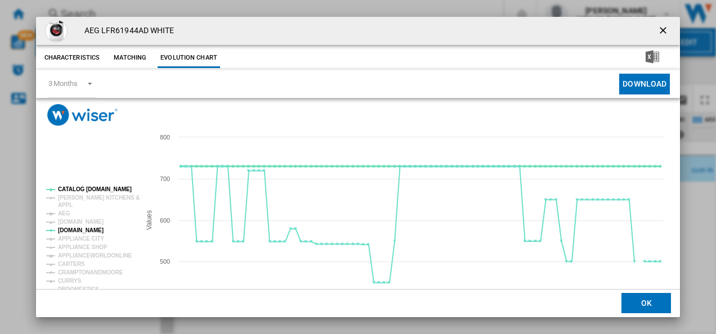
click at [87, 189] on tspan "CATALOG [DOMAIN_NAME]" at bounding box center [95, 189] width 74 height 6
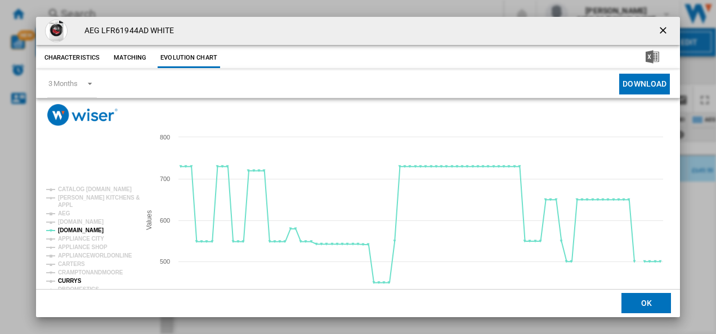
click at [74, 278] on tspan "CURRYS" at bounding box center [70, 281] width 24 height 6
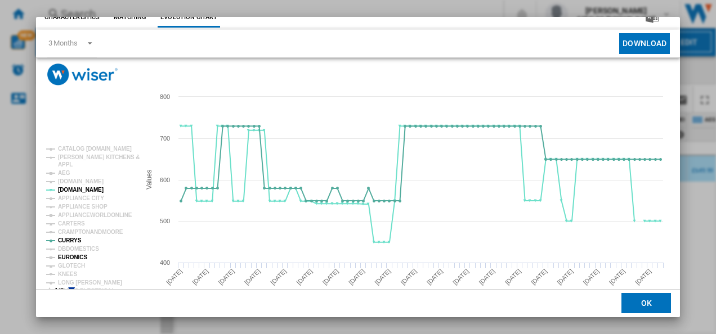
scroll to position [61, 0]
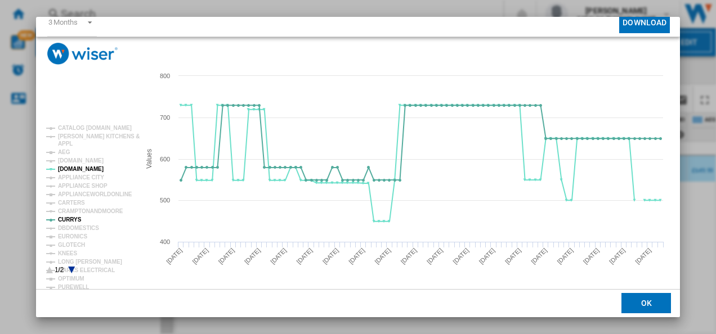
click at [70, 268] on icon "Product popup" at bounding box center [71, 270] width 7 height 7
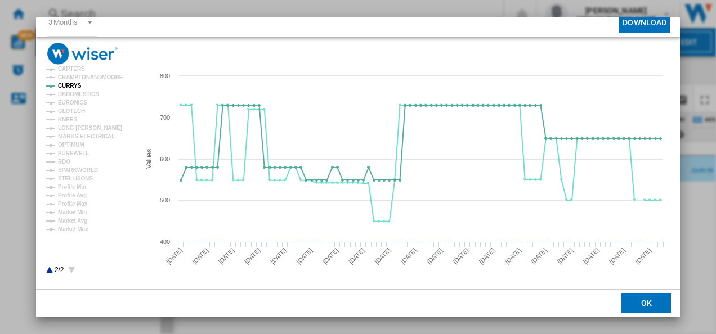
click at [51, 269] on rect "Product popup" at bounding box center [88, 200] width 93 height 158
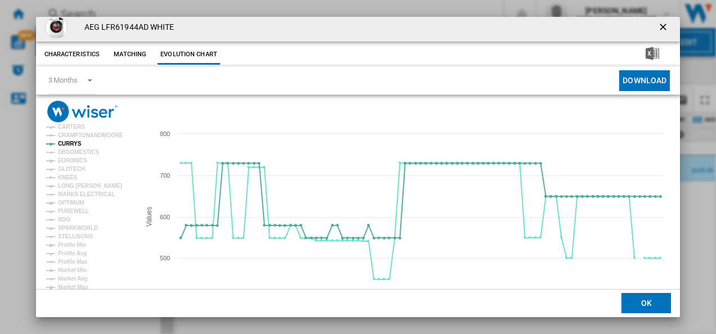
scroll to position [0, 0]
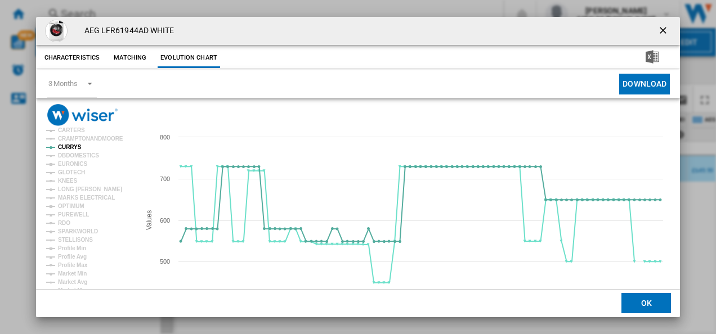
click at [657, 30] on ng-md-icon "getI18NText('BUTTONS.CLOSE_DIALOG')" at bounding box center [664, 32] width 14 height 14
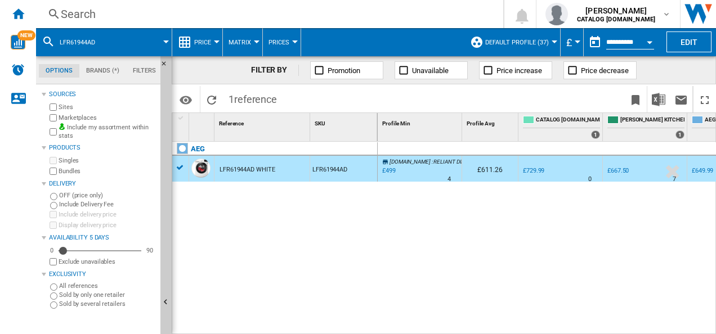
click at [278, 17] on div "Search" at bounding box center [267, 14] width 413 height 16
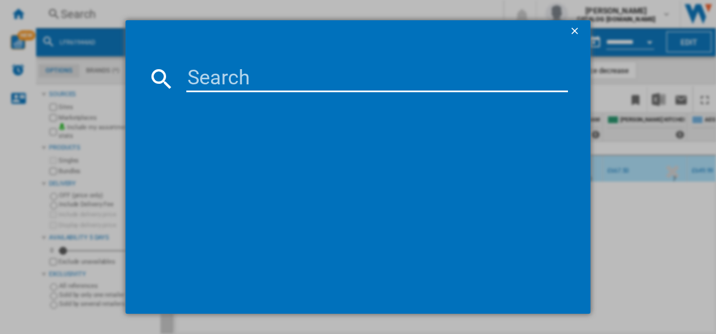
click at [196, 73] on input at bounding box center [377, 78] width 382 height 27
type input "FFB74917ZW"
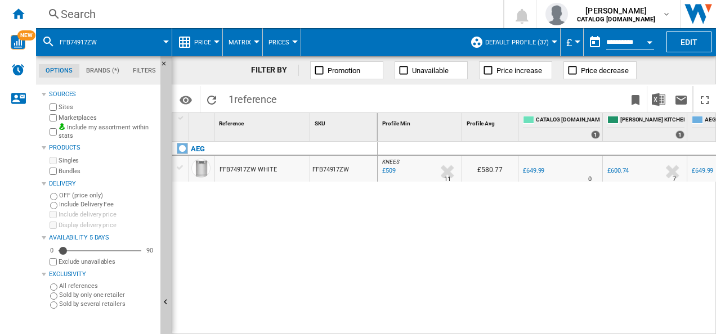
click at [213, 142] on div at bounding box center [358, 167] width 716 height 334
click at [213, 142] on div "AEG" at bounding box center [277, 155] width 205 height 26
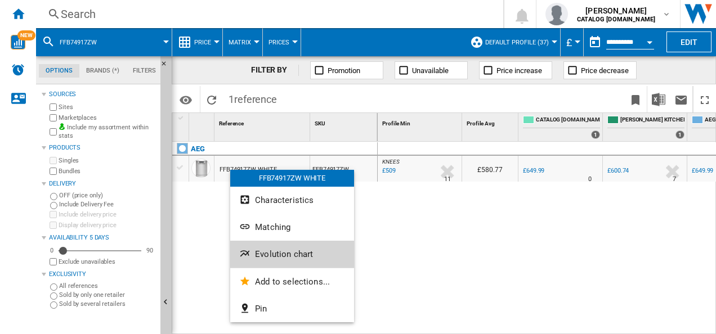
click at [251, 247] on button "Evolution chart" at bounding box center [292, 254] width 124 height 27
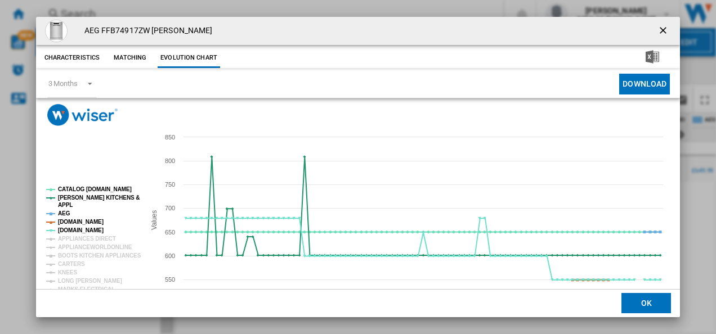
click at [73, 217] on rect "Product popup" at bounding box center [91, 261] width 99 height 158
click at [70, 222] on tspan "[DOMAIN_NAME]" at bounding box center [81, 222] width 46 height 6
click at [65, 214] on tspan "AEG" at bounding box center [64, 214] width 12 height 6
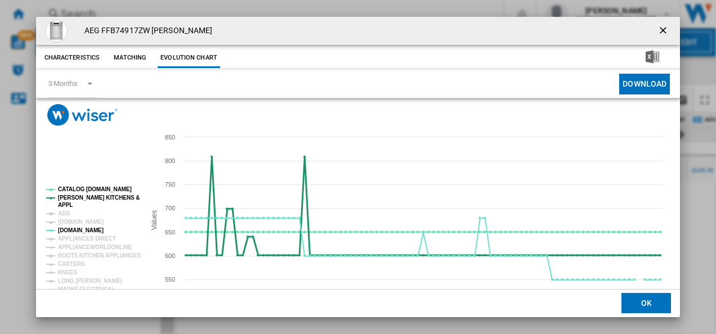
click at [70, 200] on tspan "[PERSON_NAME] KITCHENS &" at bounding box center [99, 198] width 82 height 6
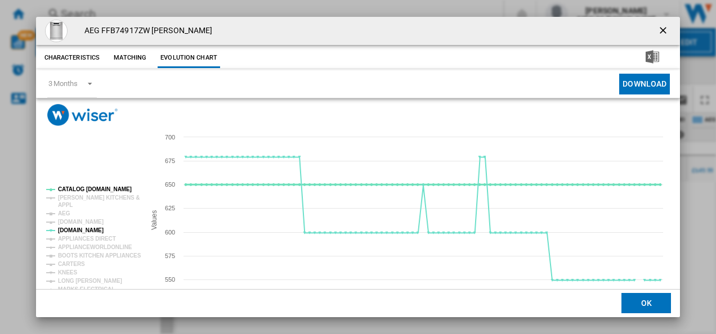
click at [79, 188] on tspan "CATALOG [DOMAIN_NAME]" at bounding box center [95, 189] width 74 height 6
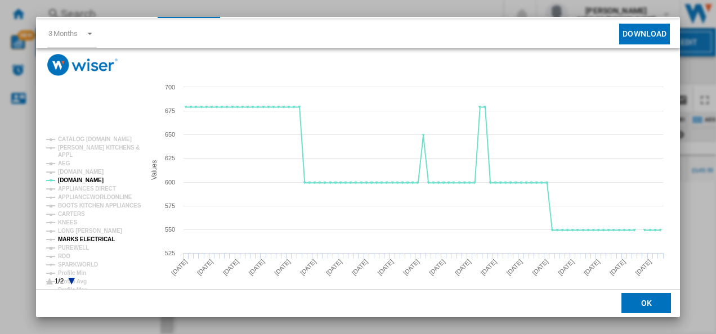
scroll to position [51, 0]
click at [80, 236] on tspan "MARKS ELECTRICAL" at bounding box center [86, 239] width 57 height 6
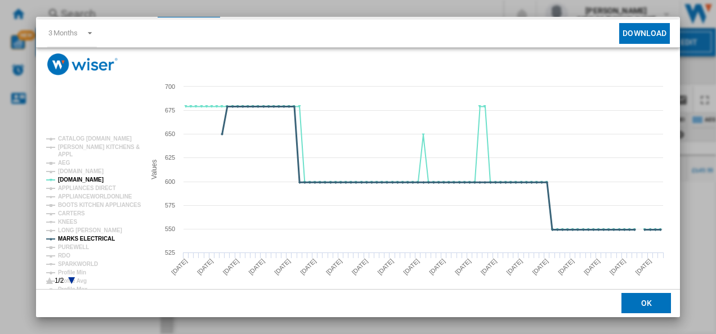
click at [84, 241] on tspan "MARKS ELECTRICAL" at bounding box center [86, 239] width 57 height 6
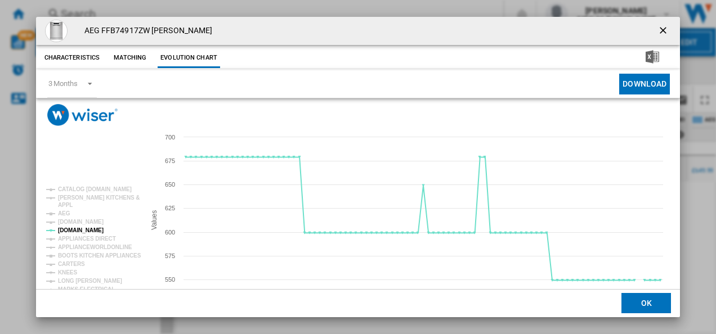
scroll to position [0, 0]
click at [660, 28] on ng-md-icon "getI18NText('BUTTONS.CLOSE_DIALOG')" at bounding box center [664, 32] width 14 height 14
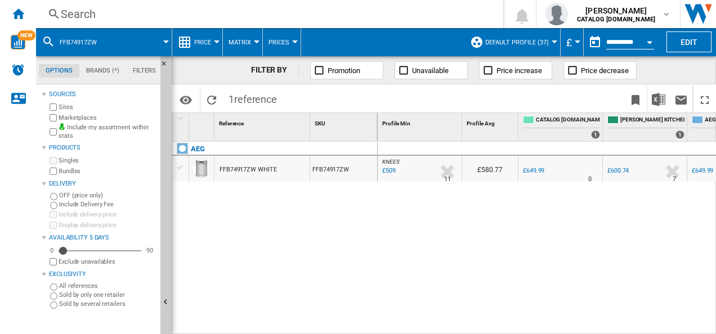
click at [410, 11] on div "Search" at bounding box center [267, 14] width 413 height 16
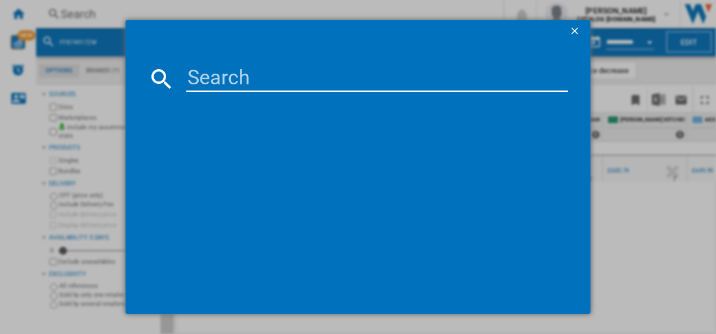
click at [239, 71] on input at bounding box center [377, 78] width 382 height 27
type input "FSB54907Z"
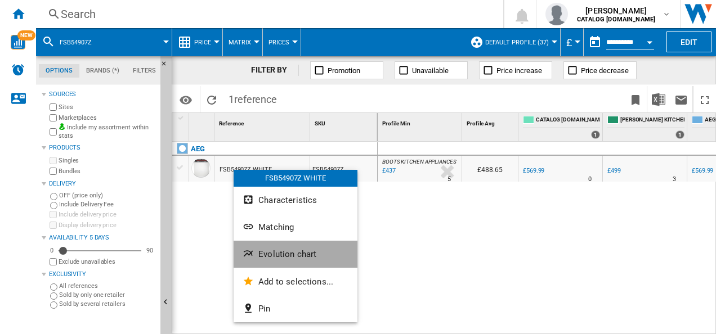
click at [259, 252] on span "Evolution chart" at bounding box center [287, 254] width 58 height 10
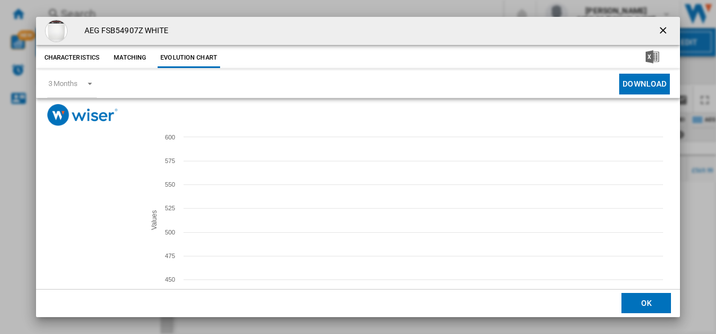
click at [75, 220] on tspan "[DOMAIN_NAME]" at bounding box center [81, 222] width 46 height 6
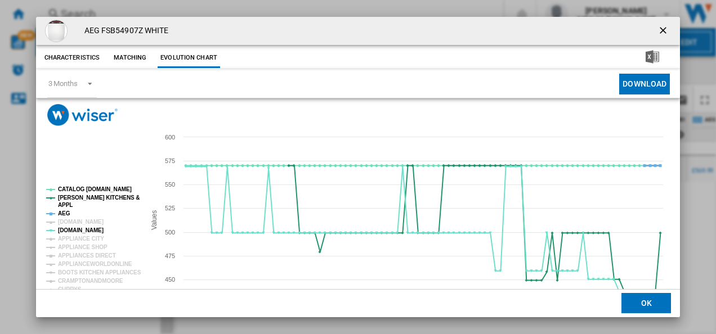
click at [64, 211] on tspan "AEG" at bounding box center [64, 214] width 12 height 6
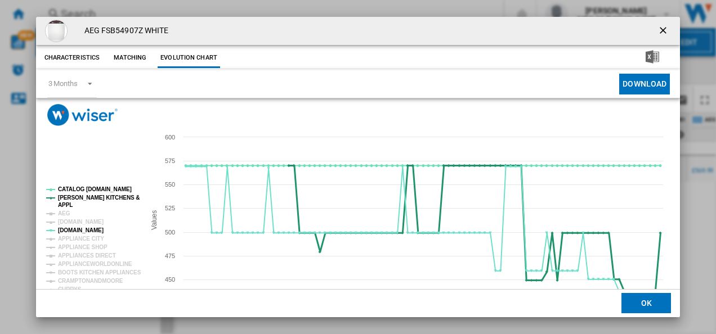
click at [67, 197] on tspan "[PERSON_NAME] KITCHENS &" at bounding box center [99, 198] width 82 height 6
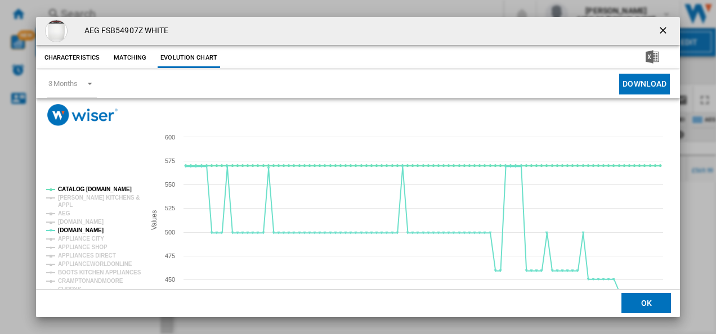
click at [70, 187] on tspan "CATALOG [DOMAIN_NAME]" at bounding box center [95, 189] width 74 height 6
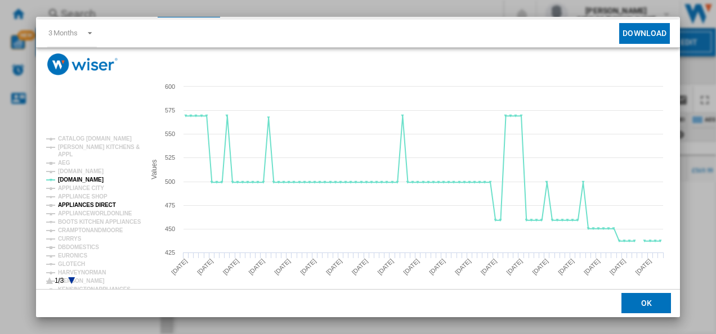
scroll to position [57, 0]
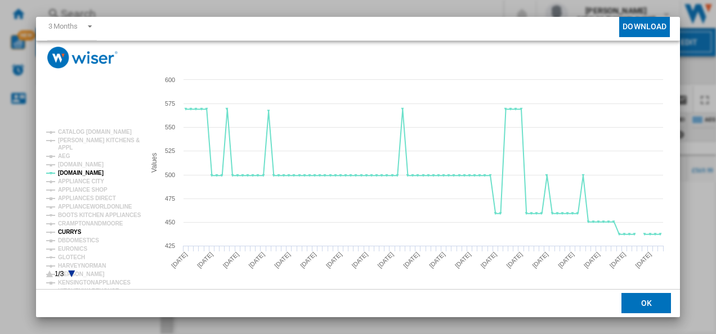
click at [69, 232] on tspan "CURRYS" at bounding box center [70, 232] width 24 height 6
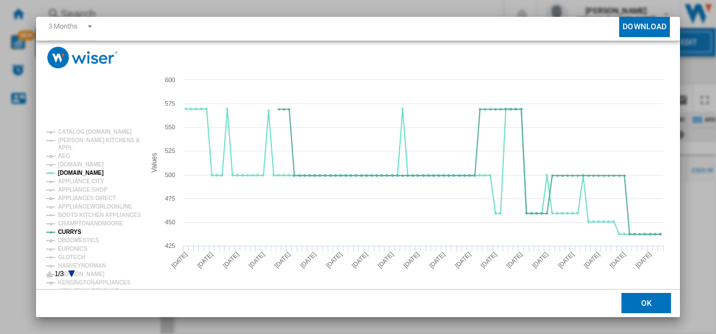
click at [72, 271] on icon "Product popup" at bounding box center [71, 274] width 7 height 7
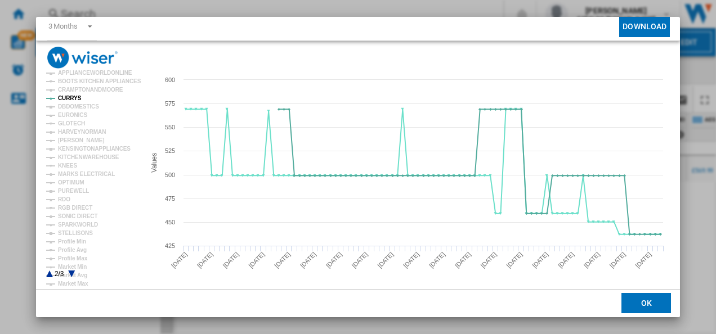
click at [47, 275] on rect "Product popup" at bounding box center [91, 204] width 99 height 158
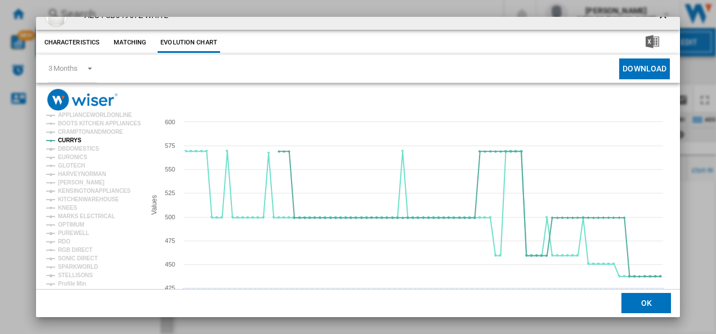
scroll to position [0, 0]
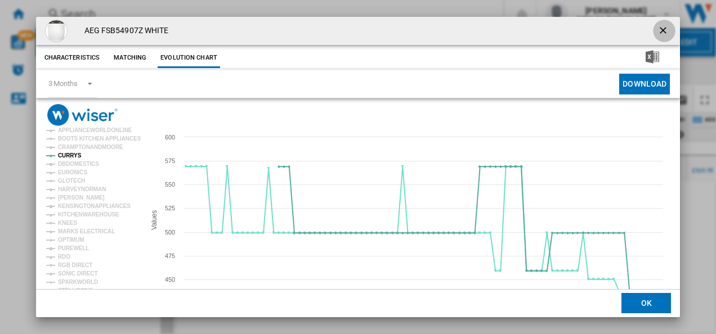
click at [653, 29] on button "Product popup" at bounding box center [664, 31] width 23 height 23
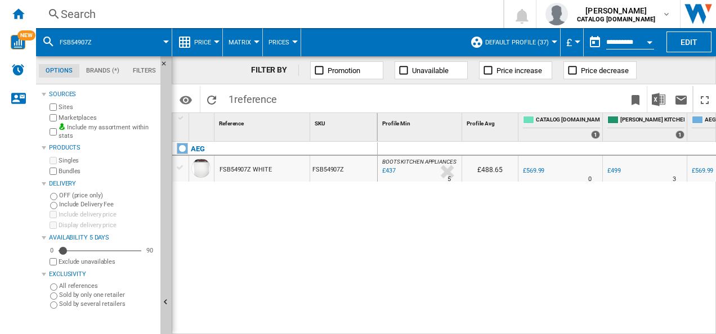
click at [458, 18] on div "Search" at bounding box center [267, 14] width 413 height 16
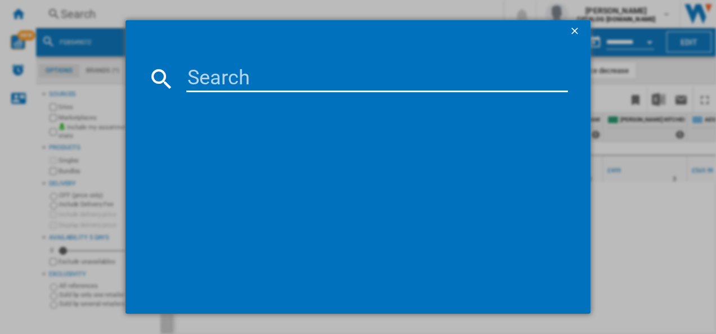
click at [332, 69] on input at bounding box center [377, 78] width 382 height 27
type input "FSS96828P"
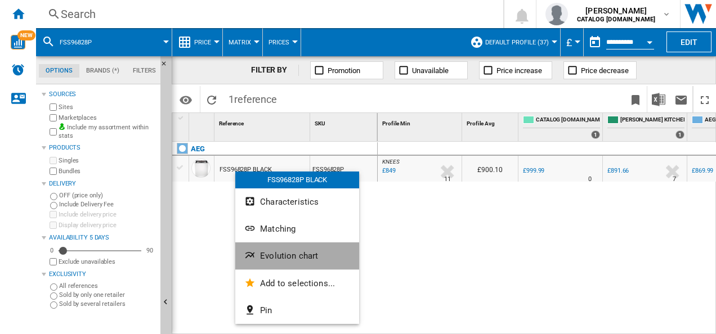
click at [253, 248] on button "Evolution chart" at bounding box center [297, 256] width 124 height 27
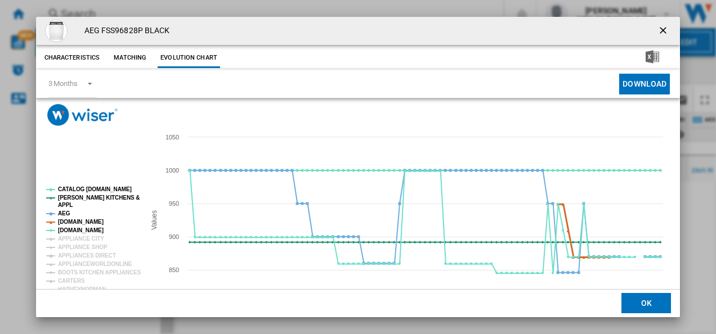
click at [78, 220] on tspan "[DOMAIN_NAME]" at bounding box center [81, 222] width 46 height 6
click at [66, 212] on tspan "AEG" at bounding box center [64, 214] width 12 height 6
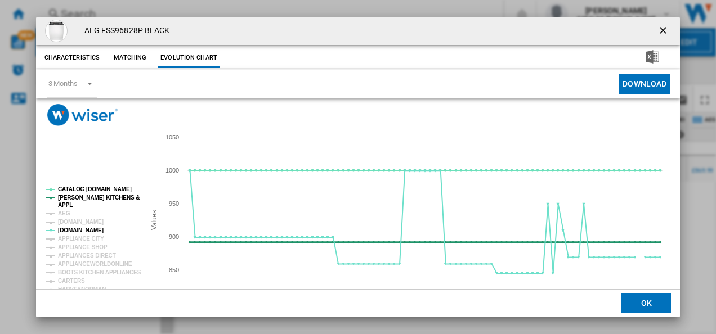
click at [75, 197] on tspan "[PERSON_NAME] KITCHENS &" at bounding box center [99, 198] width 82 height 6
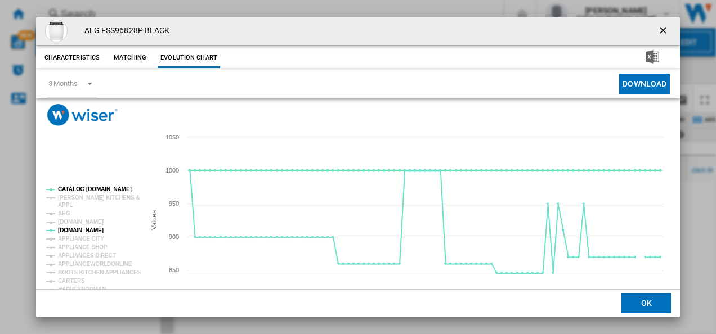
click at [77, 186] on rect "Product popup" at bounding box center [91, 261] width 99 height 158
click at [77, 188] on tspan "CATALOG [DOMAIN_NAME]" at bounding box center [95, 189] width 74 height 6
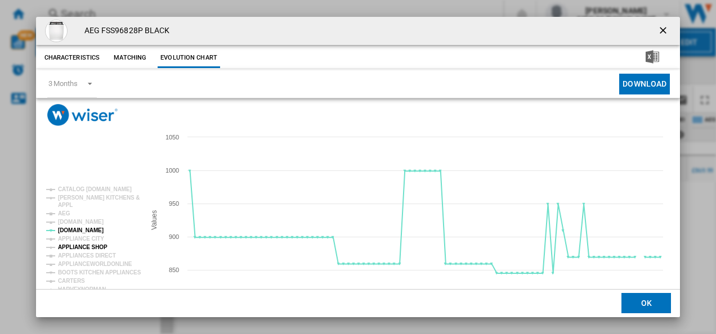
scroll to position [61, 0]
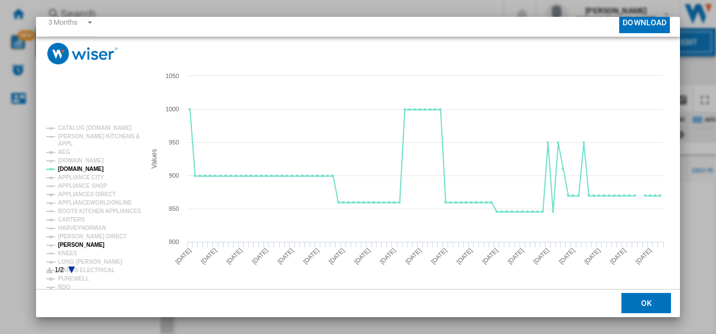
click at [79, 245] on tspan "[PERSON_NAME]" at bounding box center [81, 245] width 47 height 6
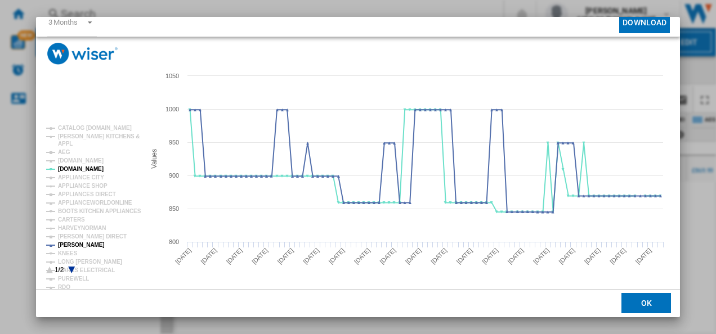
scroll to position [0, 0]
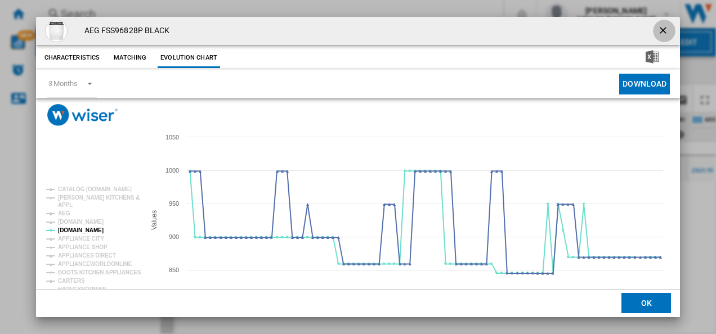
click at [660, 30] on ng-md-icon "getI18NText('BUTTONS.CLOSE_DIALOG')" at bounding box center [664, 32] width 14 height 14
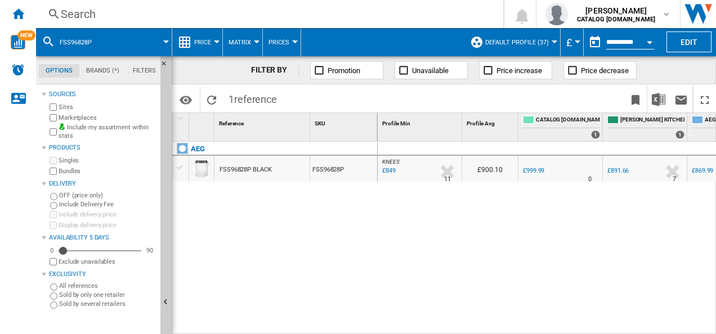
click at [446, 11] on div "Search" at bounding box center [267, 14] width 413 height 16
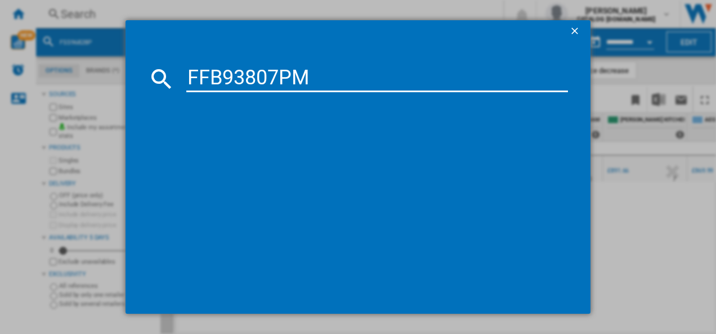
click at [263, 73] on input "FFB93807PM" at bounding box center [377, 78] width 382 height 27
type input "FFB93807PM"
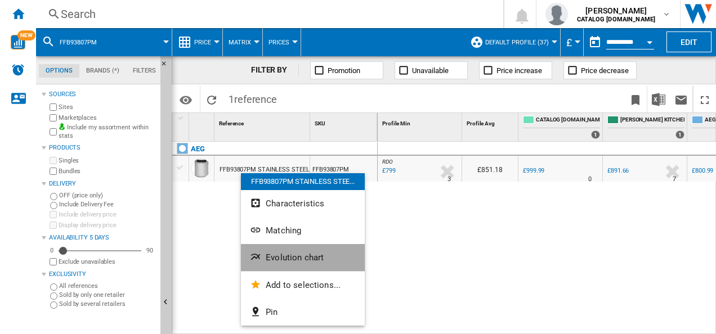
click at [260, 250] on button "Evolution chart" at bounding box center [303, 257] width 124 height 27
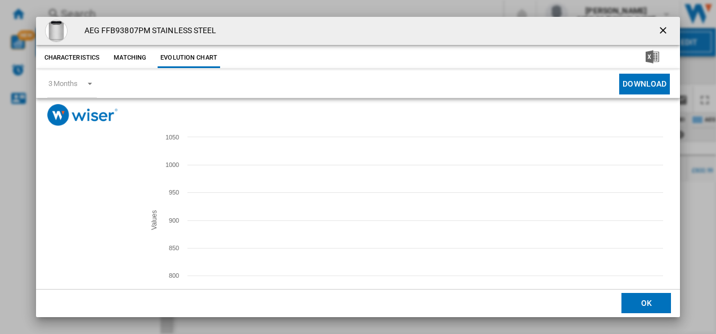
click at [75, 221] on tspan "[DOMAIN_NAME]" at bounding box center [81, 222] width 46 height 6
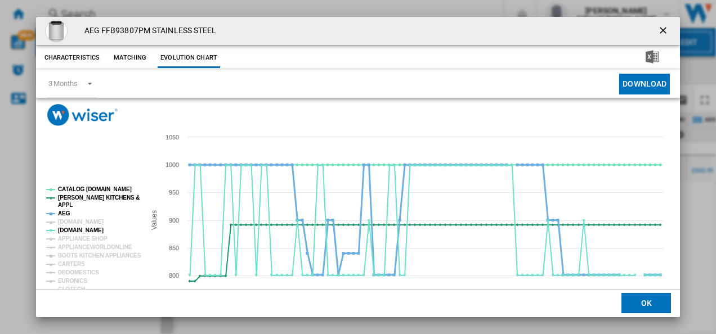
click at [66, 212] on tspan "AEG" at bounding box center [64, 214] width 12 height 6
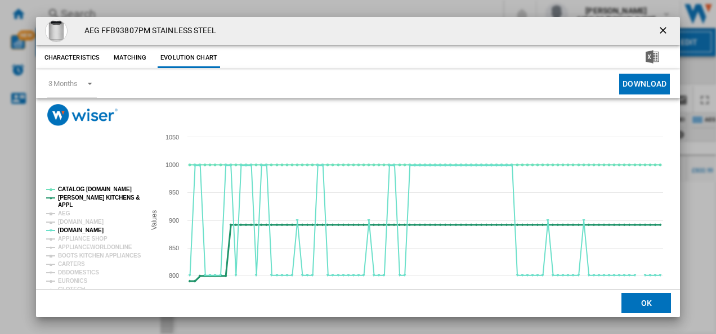
click at [66, 202] on tspan "APPL" at bounding box center [65, 205] width 15 height 6
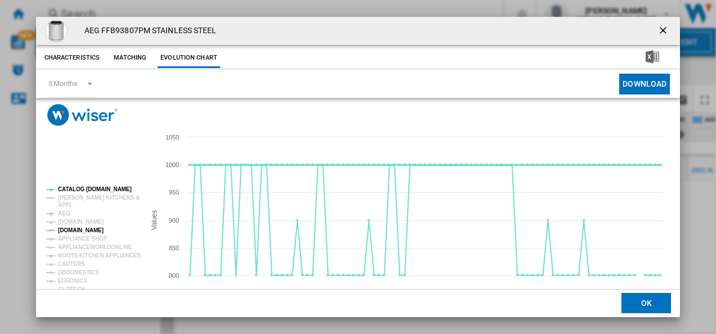
click at [72, 189] on tspan "CATALOG [DOMAIN_NAME]" at bounding box center [95, 189] width 74 height 6
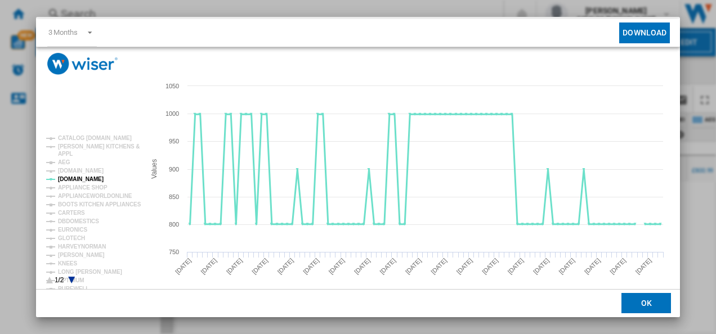
scroll to position [53, 0]
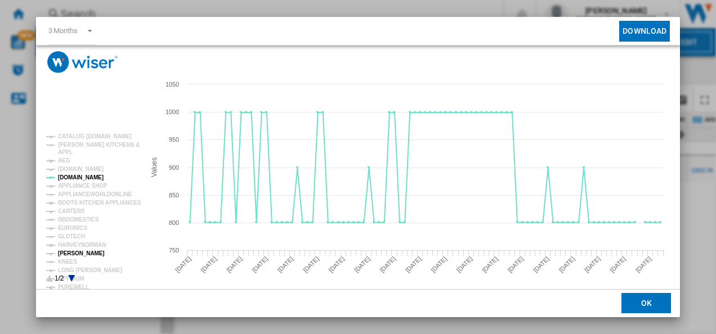
click at [74, 250] on tspan "[PERSON_NAME]" at bounding box center [81, 253] width 47 height 6
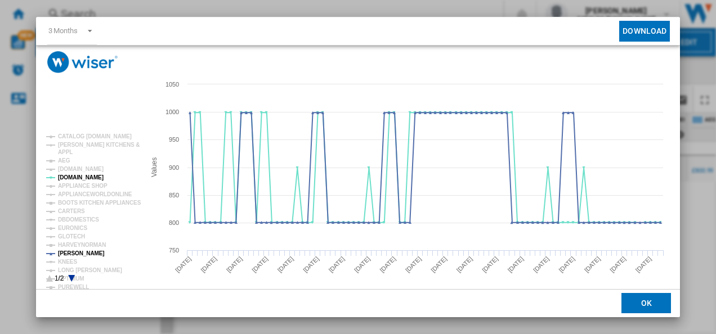
scroll to position [0, 0]
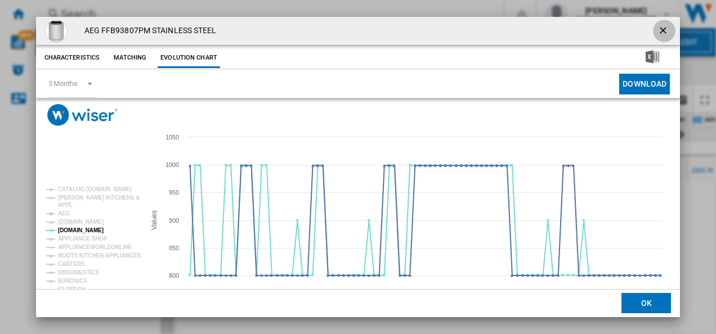
click at [661, 25] on ng-md-icon "getI18NText('BUTTONS.CLOSE_DIALOG')" at bounding box center [664, 32] width 14 height 14
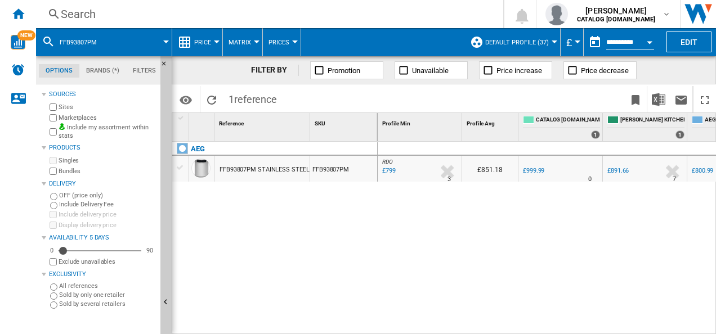
click at [406, 12] on div "Search" at bounding box center [267, 14] width 413 height 16
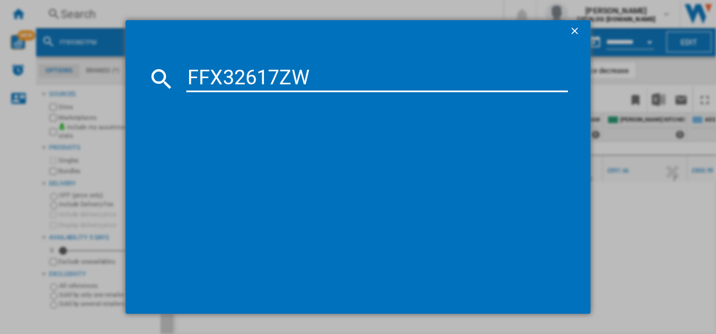
click at [266, 69] on input "FFX32617ZW" at bounding box center [377, 78] width 382 height 27
type input "FFX32617ZW"
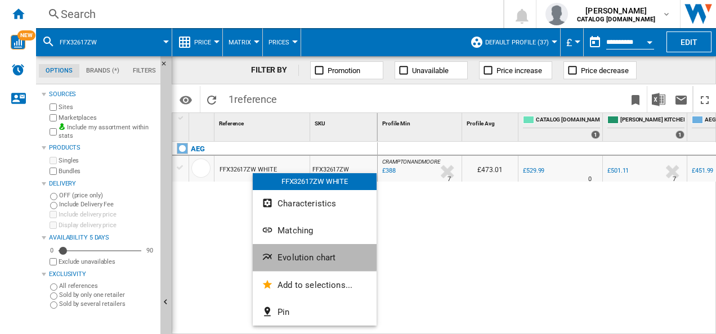
click at [284, 256] on span "Evolution chart" at bounding box center [307, 258] width 58 height 10
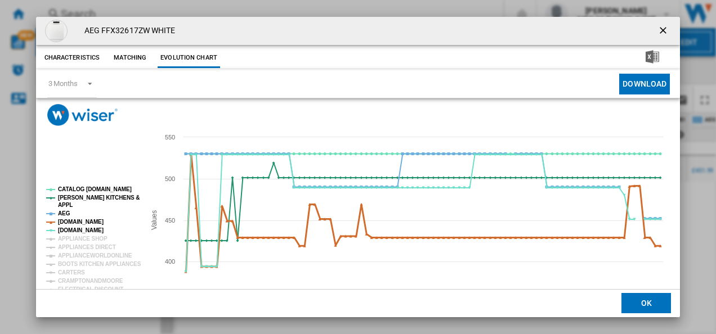
click at [75, 223] on tspan "[DOMAIN_NAME]" at bounding box center [81, 222] width 46 height 6
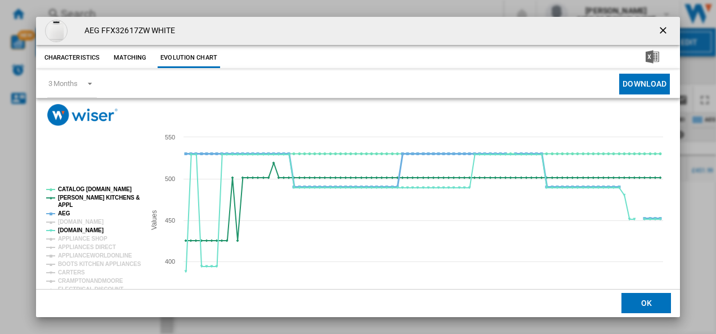
click at [64, 211] on tspan "AEG" at bounding box center [64, 214] width 12 height 6
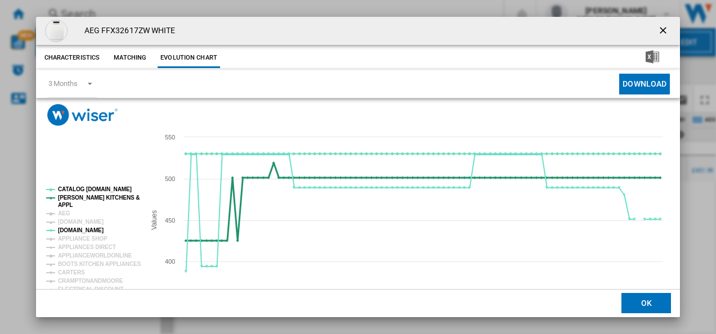
click at [69, 199] on tspan "[PERSON_NAME] KITCHENS &" at bounding box center [99, 198] width 82 height 6
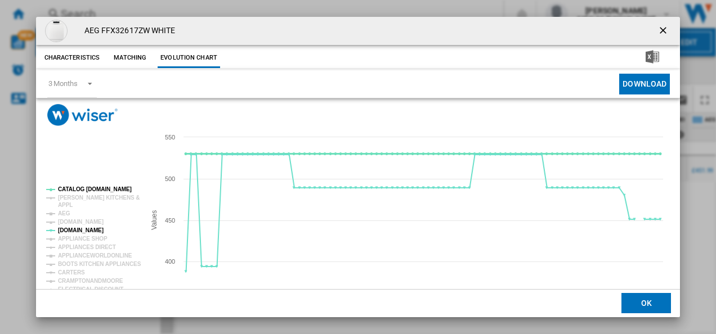
click at [75, 189] on tspan "CATALOG [DOMAIN_NAME]" at bounding box center [95, 189] width 74 height 6
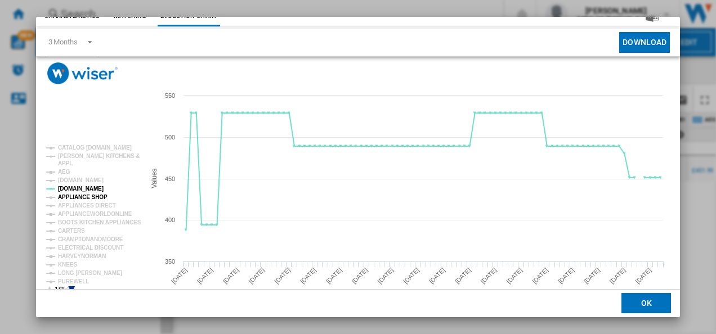
scroll to position [61, 0]
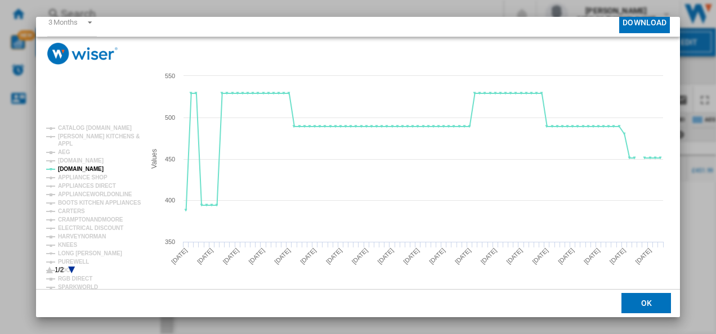
click at [70, 267] on icon "Product popup" at bounding box center [71, 270] width 7 height 7
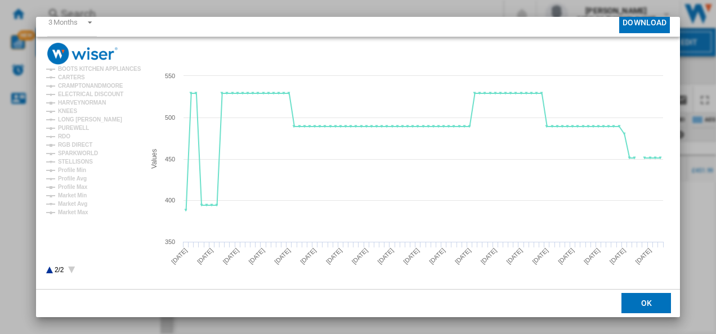
click at [47, 270] on rect "Product popup" at bounding box center [91, 200] width 99 height 158
click at [49, 270] on icon "Product popup" at bounding box center [49, 270] width 7 height 7
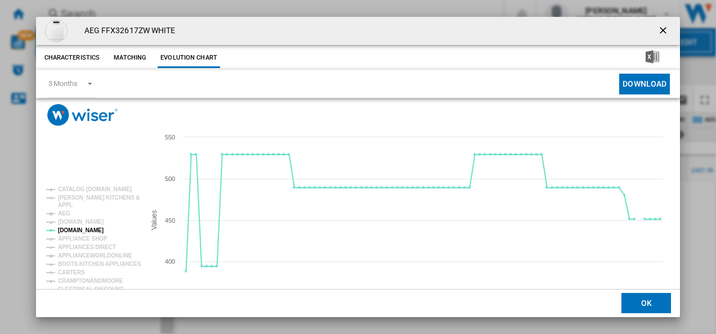
scroll to position [0, 0]
click at [659, 25] on ng-md-icon "getI18NText('BUTTONS.CLOSE_DIALOG')" at bounding box center [664, 32] width 14 height 14
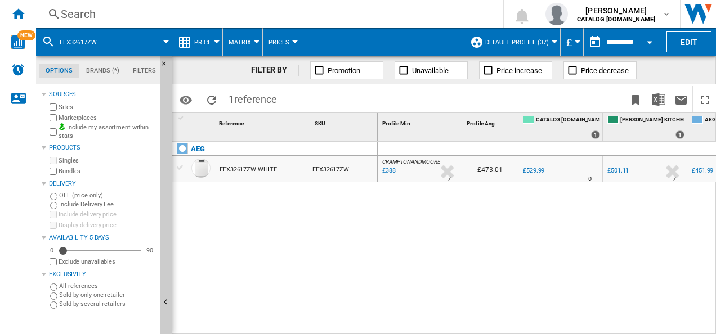
click at [336, 12] on div "Search" at bounding box center [267, 14] width 413 height 16
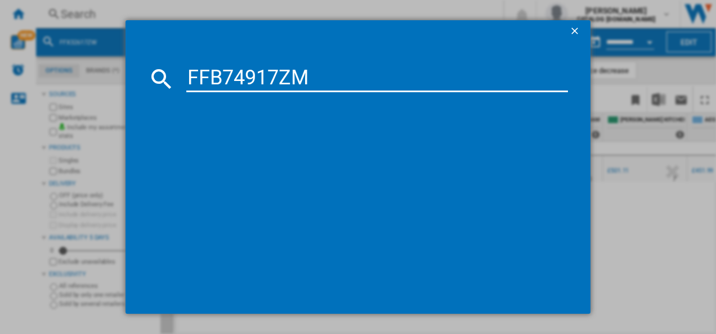
click at [238, 69] on input "FFB74917ZM" at bounding box center [377, 78] width 382 height 27
type input "FFB74917ZM"
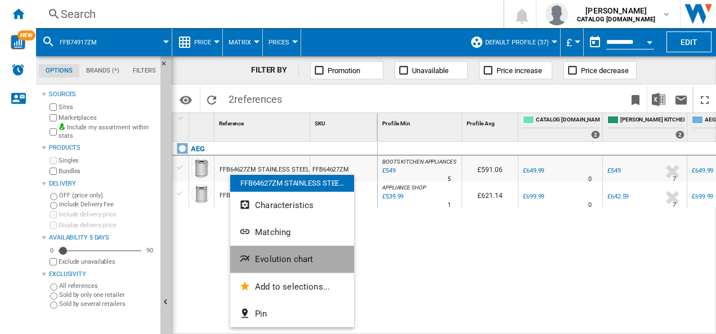
click at [254, 255] on button "Evolution chart" at bounding box center [292, 259] width 124 height 27
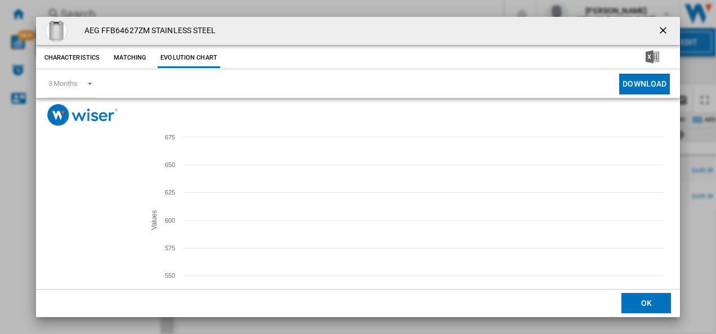
click at [78, 223] on tspan "[DOMAIN_NAME]" at bounding box center [81, 222] width 46 height 6
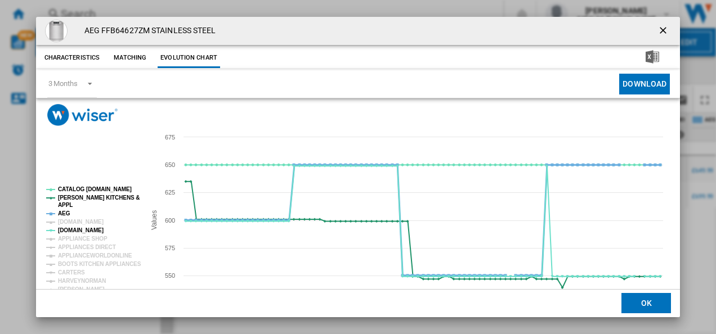
click at [62, 213] on tspan "AEG" at bounding box center [64, 214] width 12 height 6
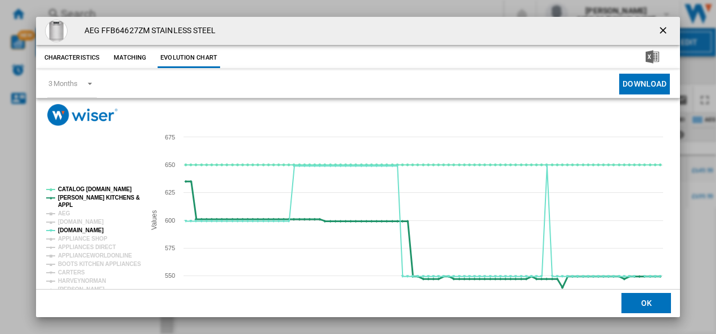
click at [66, 204] on tspan "APPL" at bounding box center [65, 205] width 15 height 6
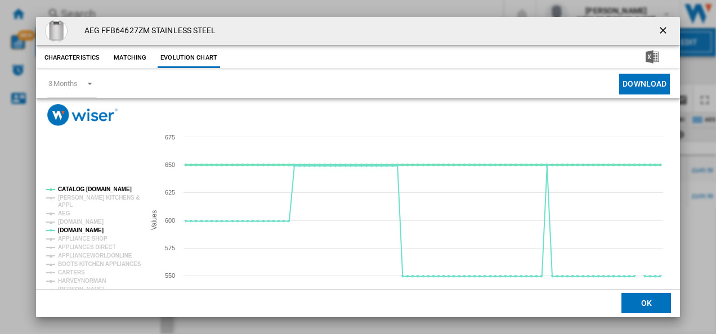
click at [80, 189] on tspan "CATALOG [DOMAIN_NAME]" at bounding box center [95, 189] width 74 height 6
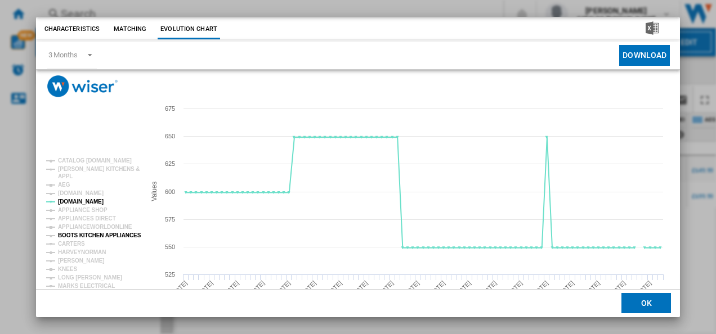
scroll to position [29, 0]
click at [79, 261] on tspan "[PERSON_NAME]" at bounding box center [81, 260] width 47 height 6
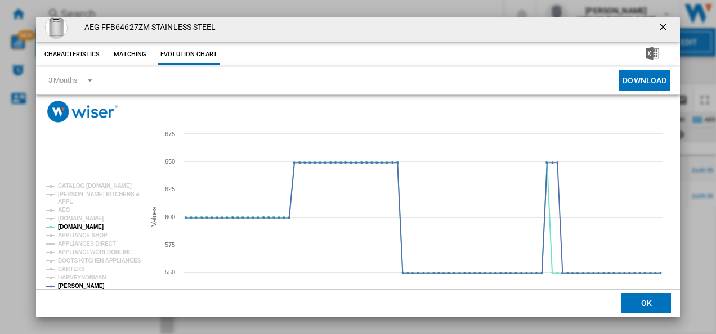
scroll to position [0, 0]
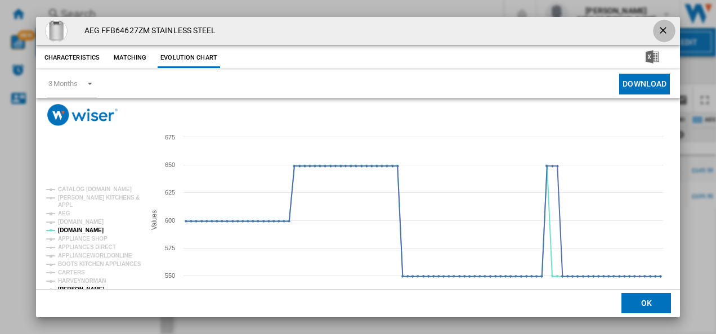
click at [657, 26] on ng-md-icon "getI18NText('BUTTONS.CLOSE_DIALOG')" at bounding box center [664, 32] width 14 height 14
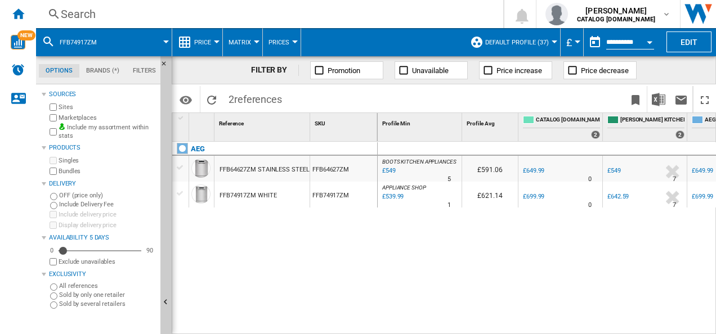
click at [414, 10] on div "Search" at bounding box center [267, 14] width 413 height 16
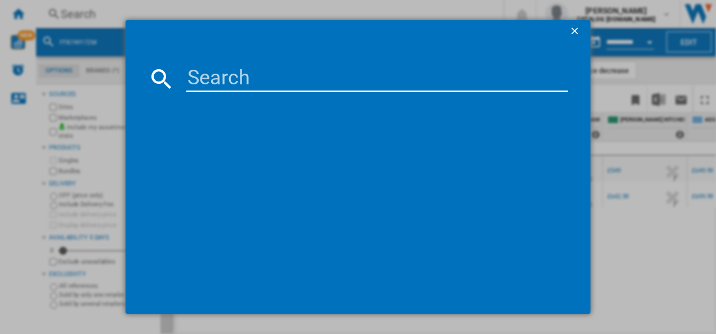
click at [248, 75] on input at bounding box center [377, 78] width 382 height 27
type input "FFB62417ZW"
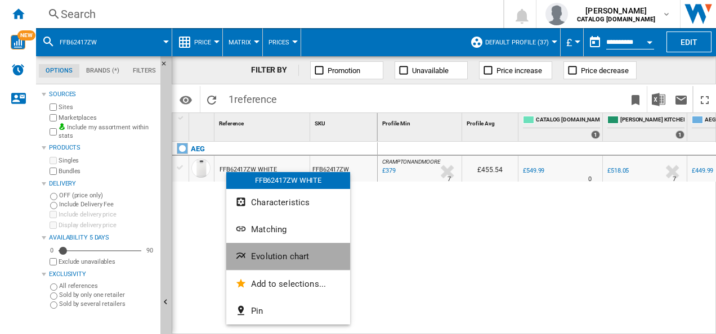
click at [243, 256] on ng-md-icon "Evolution chart" at bounding box center [242, 257] width 14 height 14
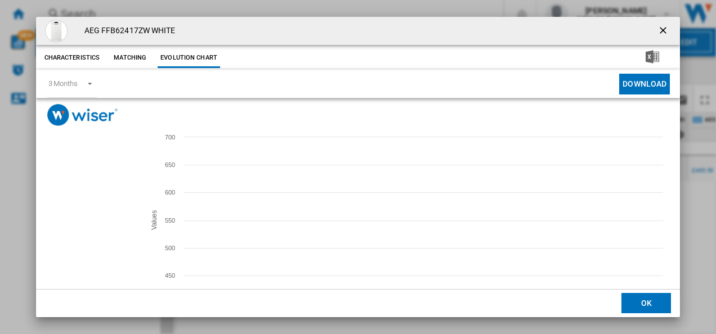
click at [79, 223] on tspan "[DOMAIN_NAME]" at bounding box center [81, 222] width 46 height 6
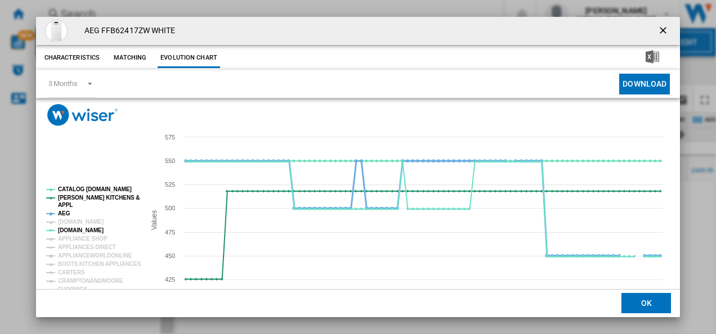
click at [62, 211] on tspan "AEG" at bounding box center [64, 214] width 12 height 6
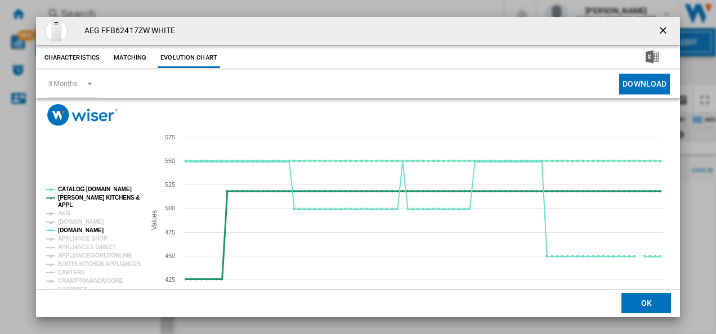
click at [64, 198] on tspan "[PERSON_NAME] KITCHENS &" at bounding box center [99, 198] width 82 height 6
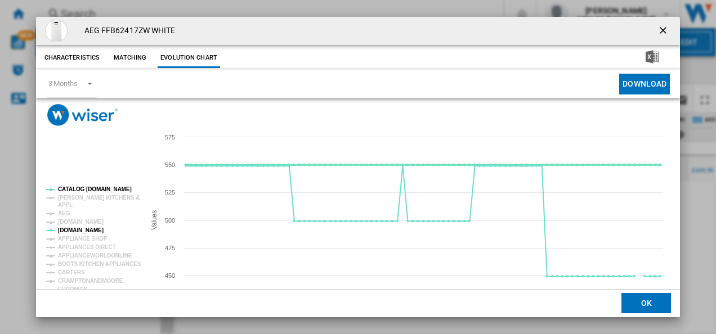
click at [71, 190] on tspan "CATALOG [DOMAIN_NAME]" at bounding box center [95, 189] width 74 height 6
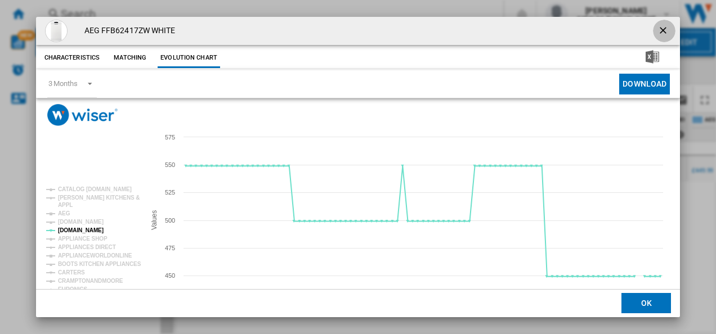
click at [664, 27] on ng-md-icon "getI18NText('BUTTONS.CLOSE_DIALOG')" at bounding box center [664, 32] width 14 height 14
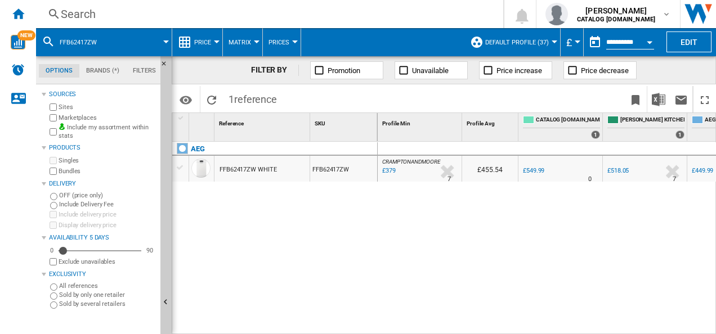
click at [398, 2] on div "Search Search 0 shabana shabir CATALOG ELECTROLUX.UK CATALOG ELECTROLUX.UK My s…" at bounding box center [376, 14] width 680 height 28
click at [372, 20] on div "Search" at bounding box center [267, 14] width 413 height 16
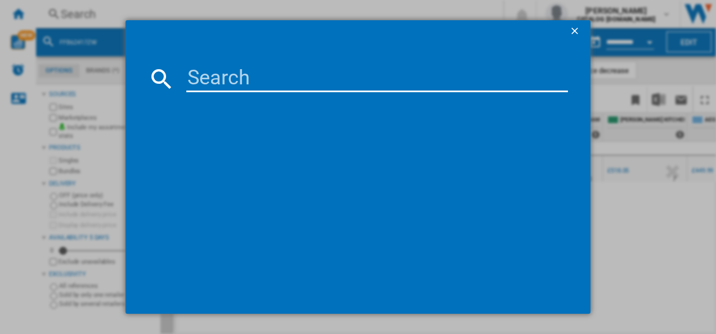
click at [302, 81] on input at bounding box center [377, 78] width 382 height 27
type input "TXH508A4R"
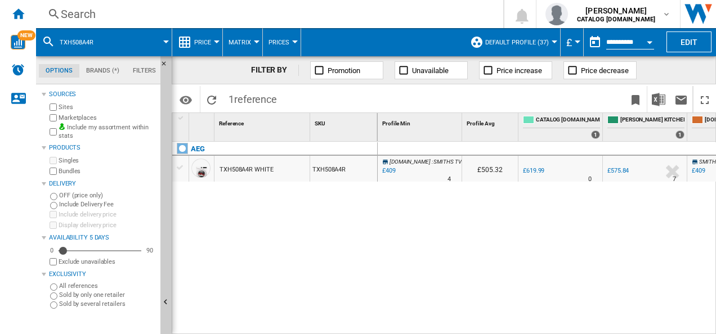
drag, startPoint x: 248, startPoint y: 182, endPoint x: 232, endPoint y: 162, distance: 25.7
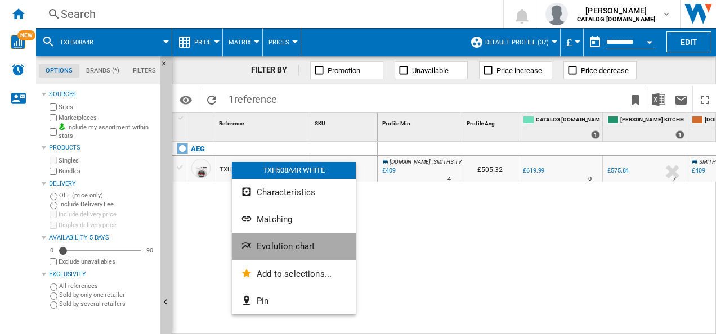
click at [257, 244] on button "Evolution chart" at bounding box center [294, 246] width 124 height 27
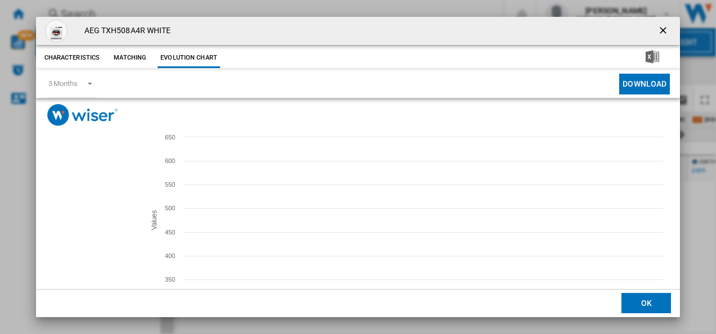
click at [71, 214] on tspan "[DOMAIN_NAME]" at bounding box center [81, 214] width 46 height 6
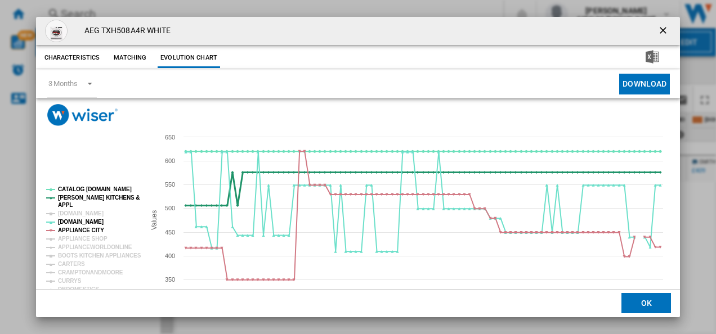
click at [71, 199] on tspan "[PERSON_NAME] KITCHENS &" at bounding box center [99, 198] width 82 height 6
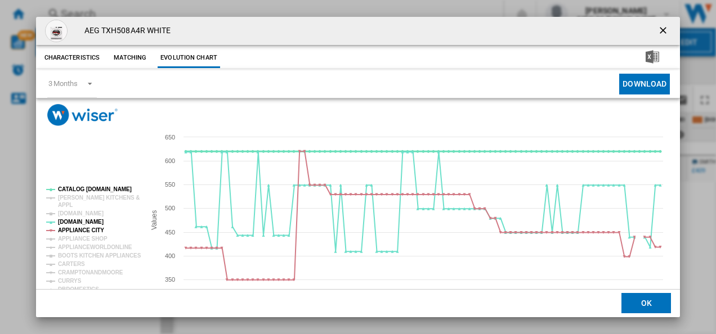
click at [72, 189] on tspan "CATALOG [DOMAIN_NAME]" at bounding box center [95, 189] width 74 height 6
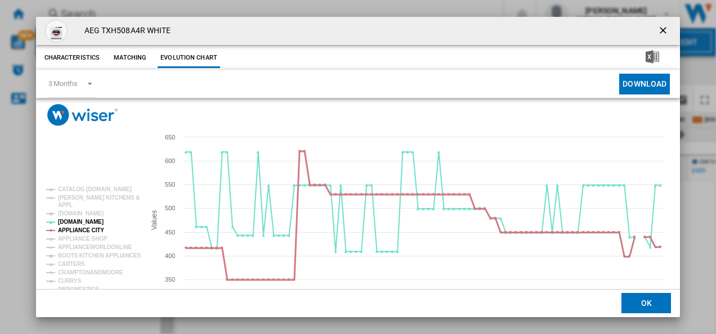
click at [83, 227] on tspan "APPLIANCE CITY" at bounding box center [81, 230] width 46 height 6
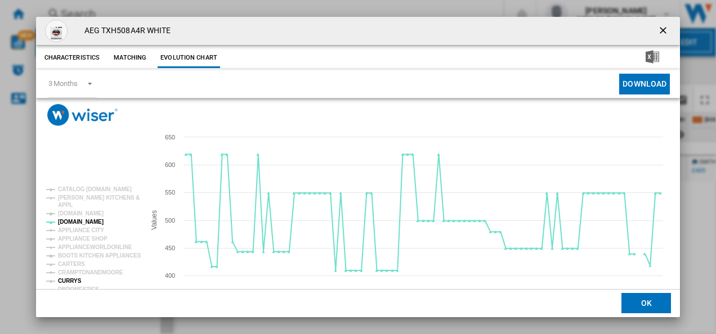
click at [71, 280] on tspan "CURRYS" at bounding box center [70, 281] width 24 height 6
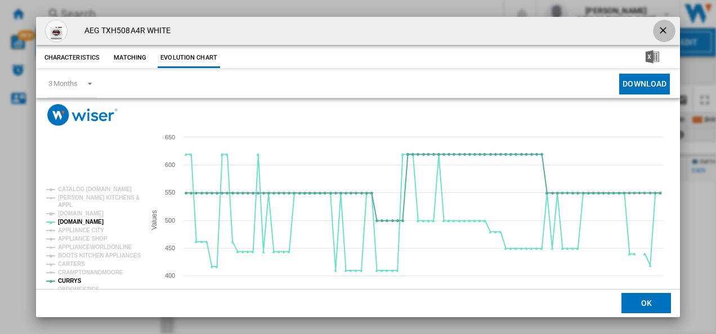
click at [660, 29] on ng-md-icon "getI18NText('BUTTONS.CLOSE_DIALOG')" at bounding box center [664, 32] width 14 height 14
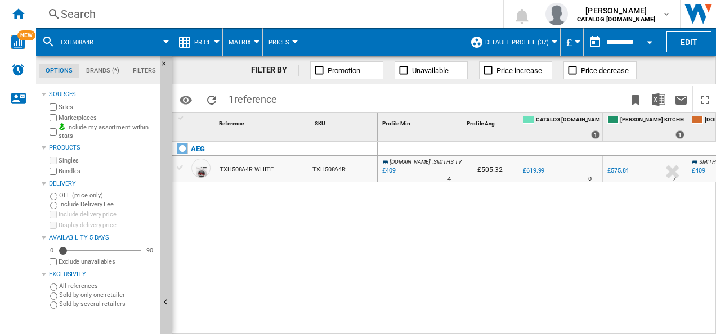
click at [395, 18] on div "Search" at bounding box center [267, 14] width 413 height 16
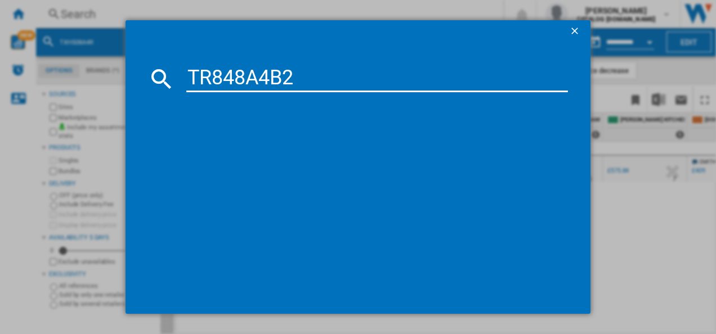
click at [303, 86] on input "TR848A4B2" at bounding box center [377, 78] width 382 height 27
type input "TR848A4B2"
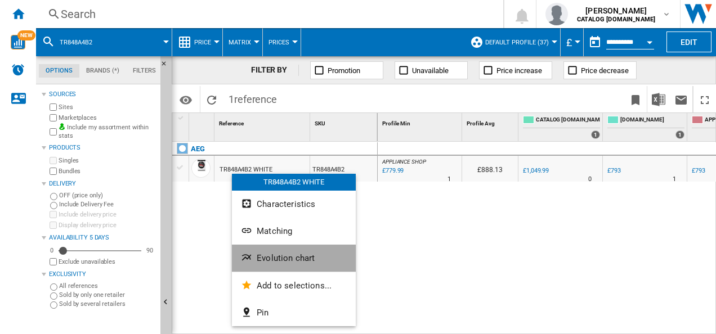
click at [254, 261] on ng-md-icon "Evolution chart" at bounding box center [248, 259] width 14 height 14
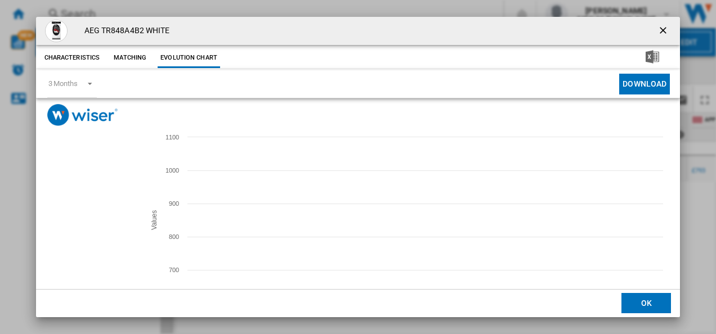
click at [88, 229] on tspan "APPLIANCE SHOP" at bounding box center [83, 230] width 50 height 6
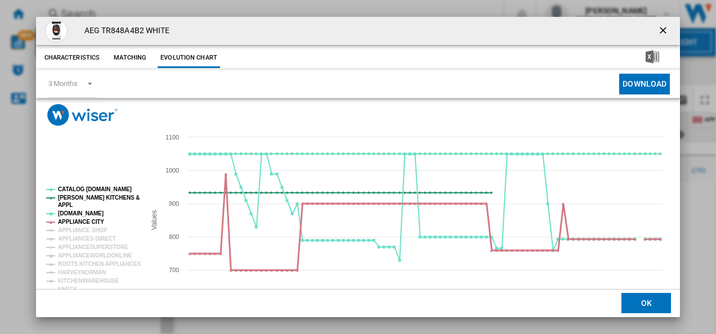
click at [86, 219] on tspan "APPLIANCE CITY" at bounding box center [81, 222] width 46 height 6
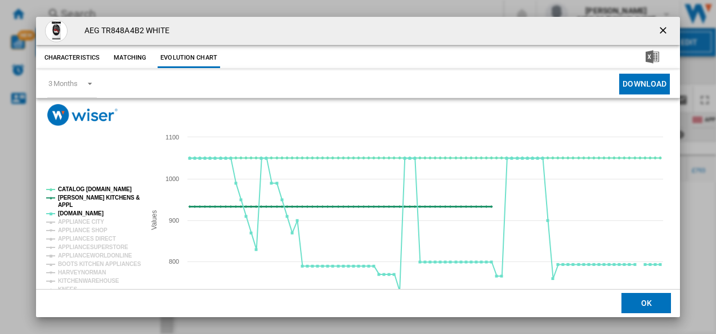
click at [82, 199] on tspan "[PERSON_NAME] KITCHENS &" at bounding box center [99, 198] width 82 height 6
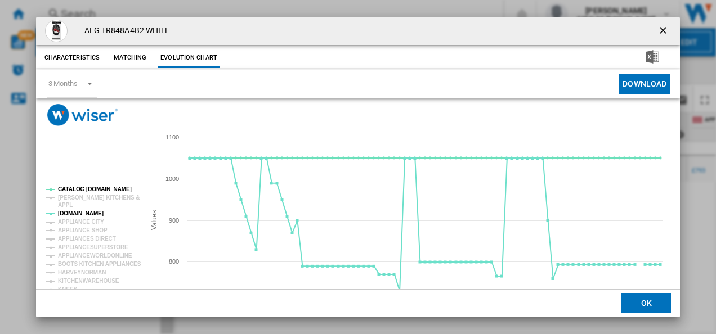
click at [82, 189] on tspan "CATALOG [DOMAIN_NAME]" at bounding box center [95, 189] width 74 height 6
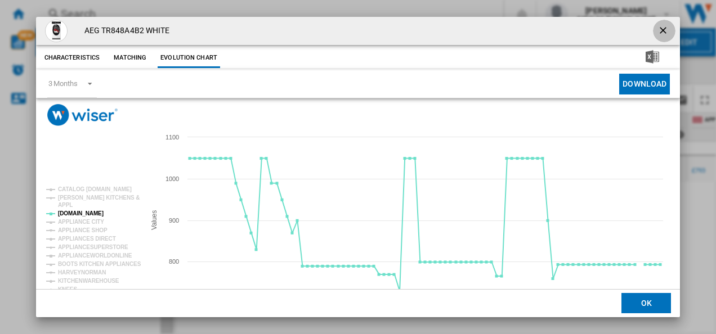
drag, startPoint x: 656, startPoint y: 29, endPoint x: 642, endPoint y: 28, distance: 14.1
click at [657, 29] on ng-md-icon "getI18NText('BUTTONS.CLOSE_DIALOG')" at bounding box center [664, 32] width 14 height 14
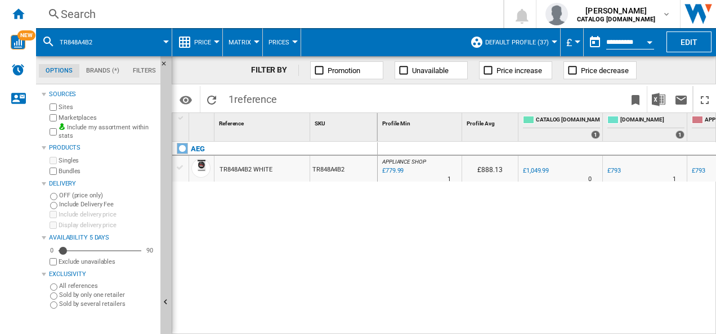
click at [460, 16] on div "Search" at bounding box center [267, 14] width 413 height 16
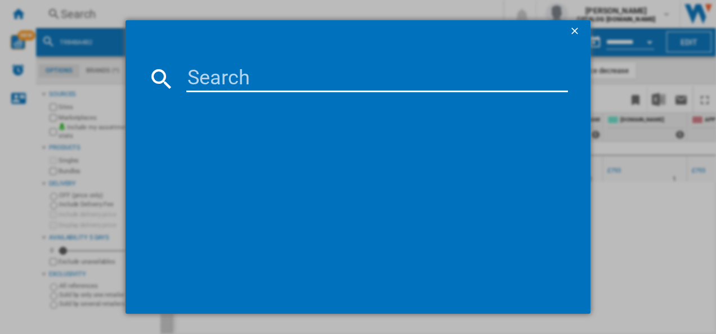
click at [265, 77] on input at bounding box center [377, 78] width 382 height 27
type input "FFX52507ZW"
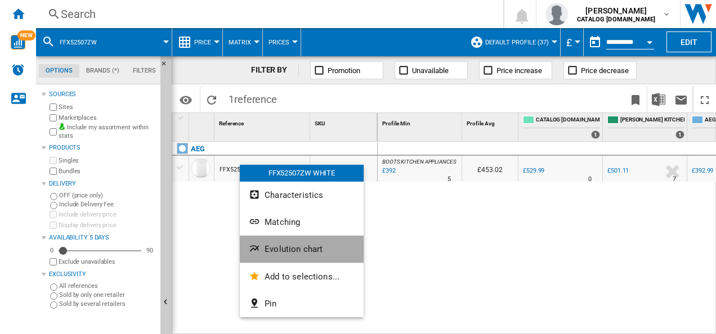
click at [257, 251] on ng-md-icon "Evolution chart" at bounding box center [256, 250] width 14 height 14
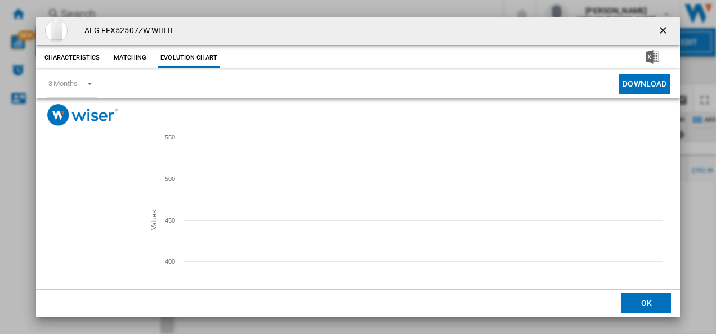
click at [79, 220] on tspan "[DOMAIN_NAME]" at bounding box center [81, 222] width 46 height 6
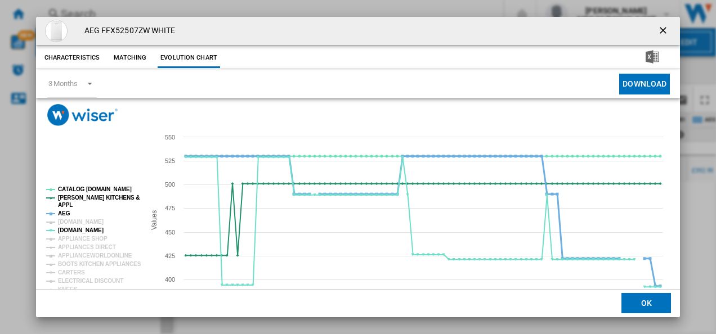
click at [66, 213] on tspan "AEG" at bounding box center [64, 214] width 12 height 6
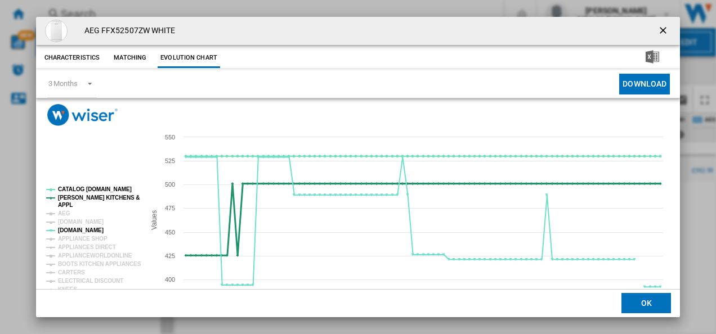
click at [72, 198] on tspan "[PERSON_NAME] KITCHENS &" at bounding box center [99, 198] width 82 height 6
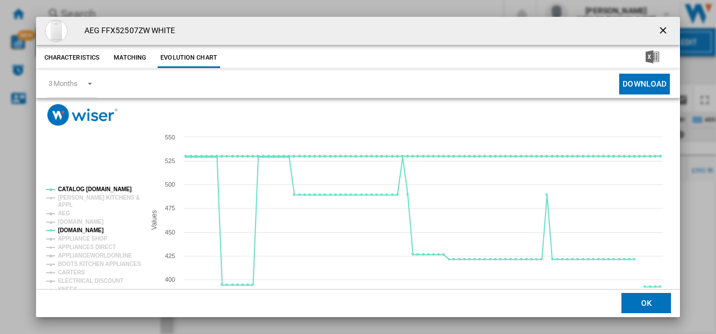
click at [75, 186] on rect "Product popup" at bounding box center [91, 261] width 99 height 158
click at [72, 190] on tspan "CATALOG [DOMAIN_NAME]" at bounding box center [95, 189] width 74 height 6
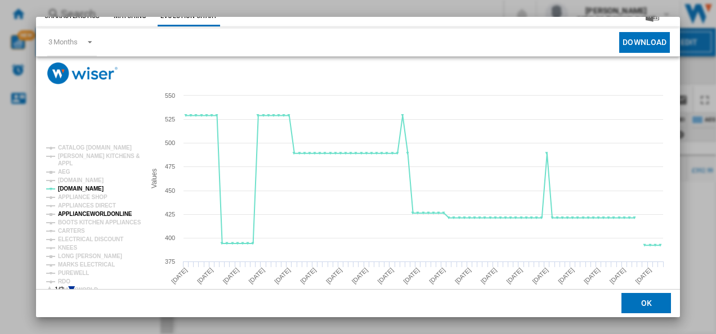
scroll to position [61, 0]
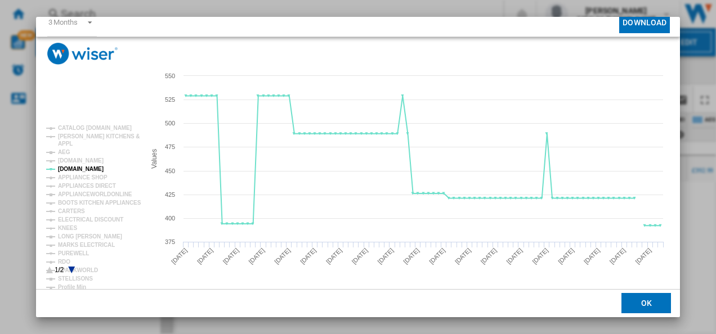
click at [71, 269] on icon "Product popup" at bounding box center [71, 270] width 7 height 7
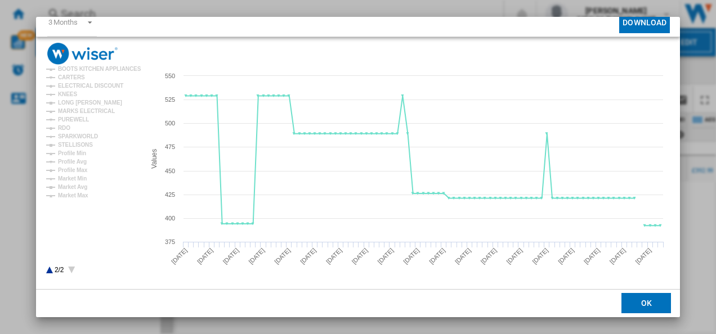
click at [50, 269] on icon "Product popup" at bounding box center [49, 270] width 7 height 7
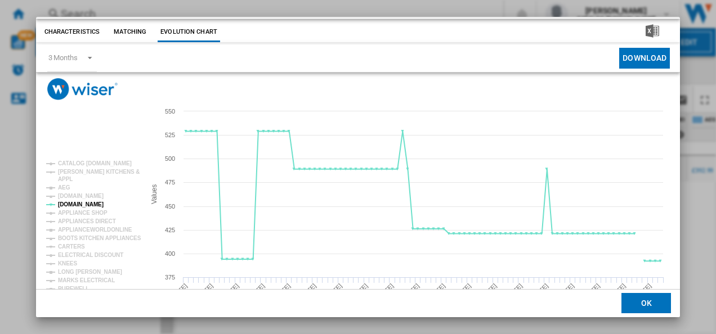
scroll to position [0, 0]
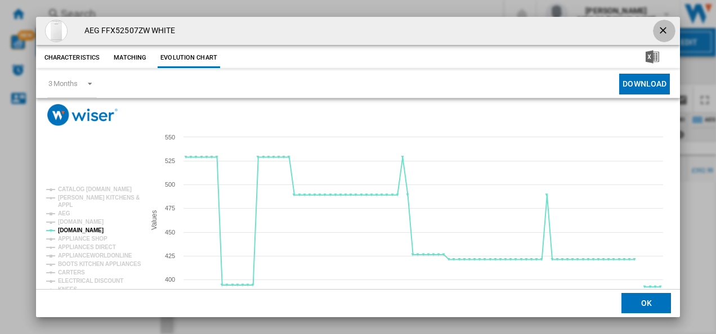
click at [658, 27] on ng-md-icon "getI18NText('BUTTONS.CLOSE_DIALOG')" at bounding box center [664, 32] width 14 height 14
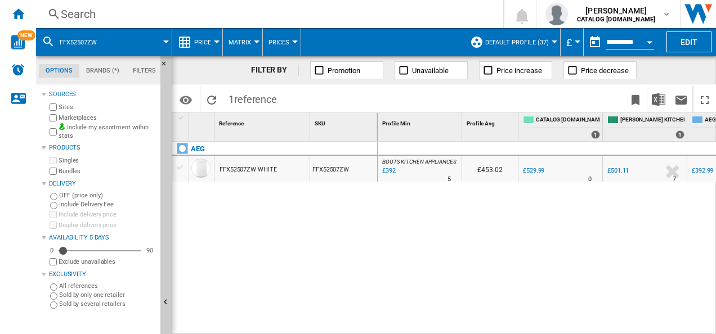
click at [422, 18] on div "Search" at bounding box center [267, 14] width 413 height 16
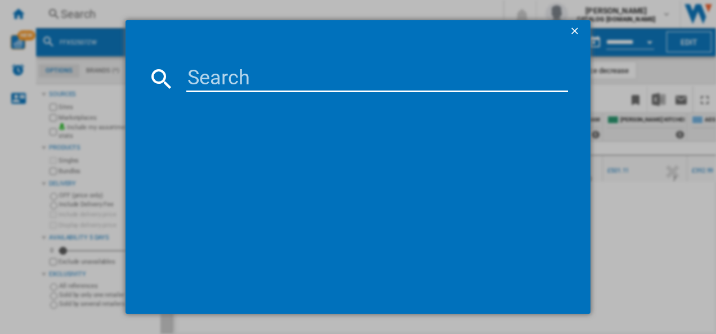
click at [265, 79] on input at bounding box center [377, 78] width 382 height 27
type input "LWX60966B"
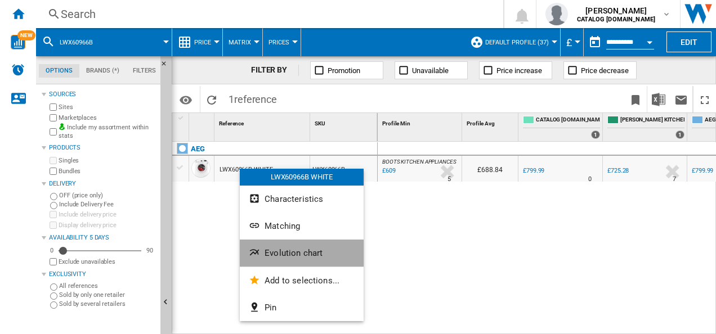
click at [260, 248] on ng-md-icon "Evolution chart" at bounding box center [256, 254] width 14 height 14
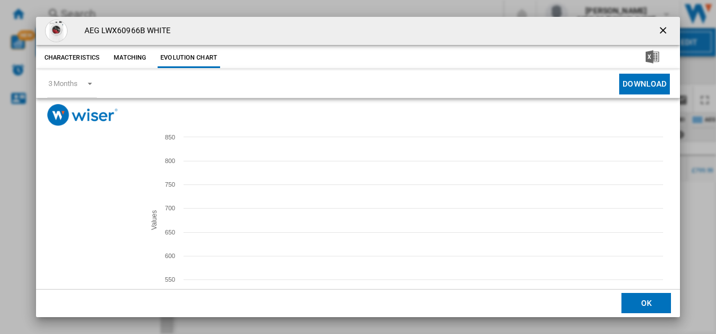
click at [71, 281] on tspan "CURRYS" at bounding box center [70, 281] width 24 height 6
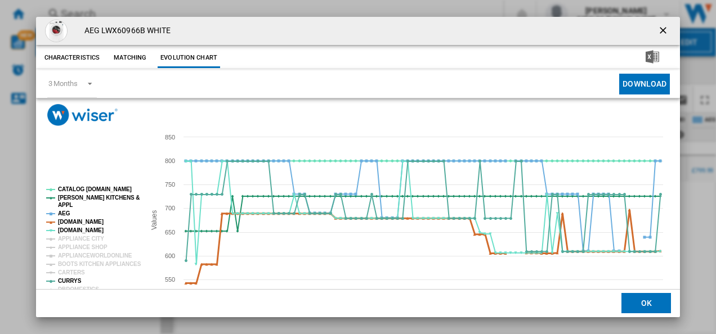
click at [76, 220] on tspan "[DOMAIN_NAME]" at bounding box center [81, 222] width 46 height 6
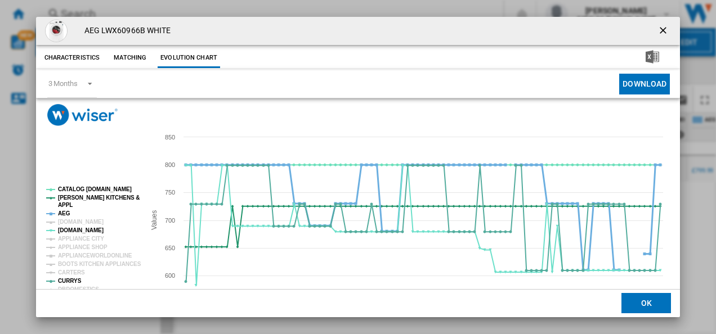
click at [68, 215] on tspan "AEG" at bounding box center [64, 214] width 12 height 6
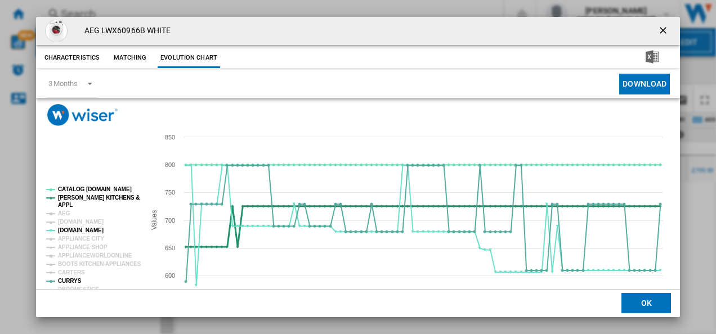
click at [79, 198] on tspan "[PERSON_NAME] KITCHENS &" at bounding box center [99, 198] width 82 height 6
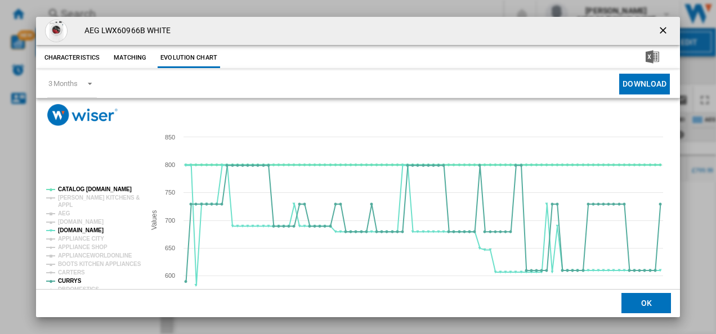
click at [83, 188] on tspan "CATALOG [DOMAIN_NAME]" at bounding box center [95, 189] width 74 height 6
